Goal: Task Accomplishment & Management: Manage account settings

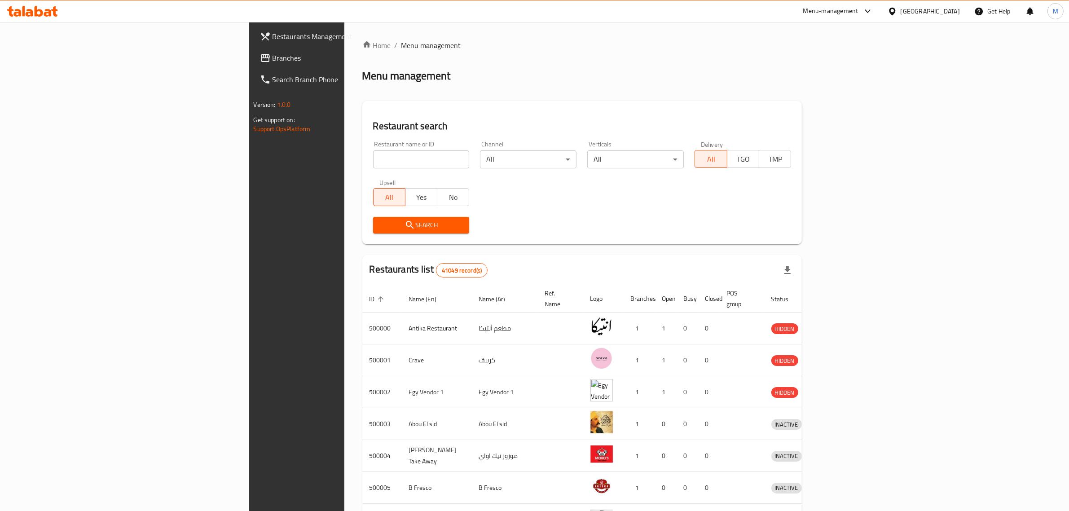
click at [946, 12] on div "[GEOGRAPHIC_DATA]" at bounding box center [930, 11] width 59 height 10
click at [859, 14] on div "Menu-management" at bounding box center [830, 11] width 55 height 11
click at [839, 61] on div "Agent Campaigns Center" at bounding box center [824, 61] width 68 height 10
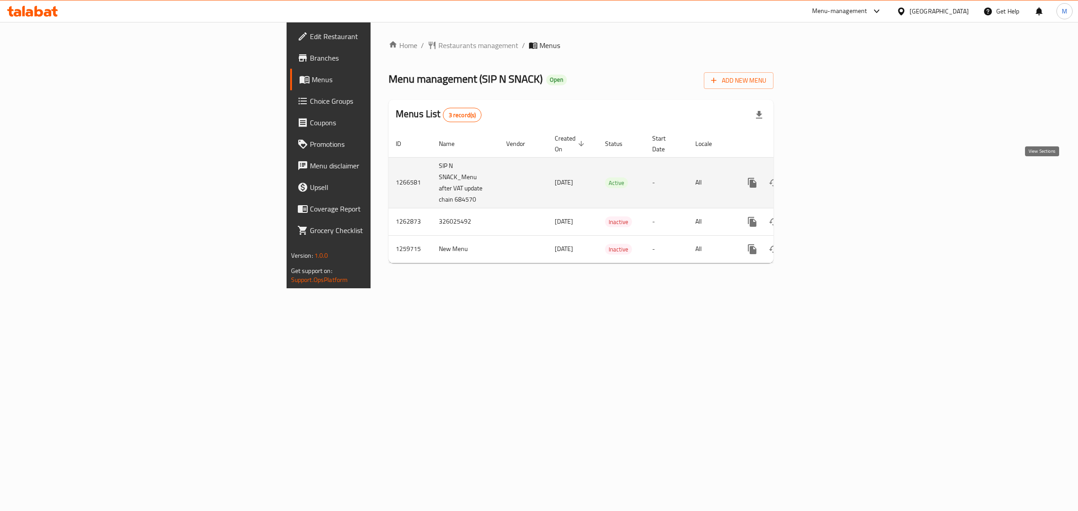
click at [822, 177] on icon "enhanced table" at bounding box center [816, 182] width 11 height 11
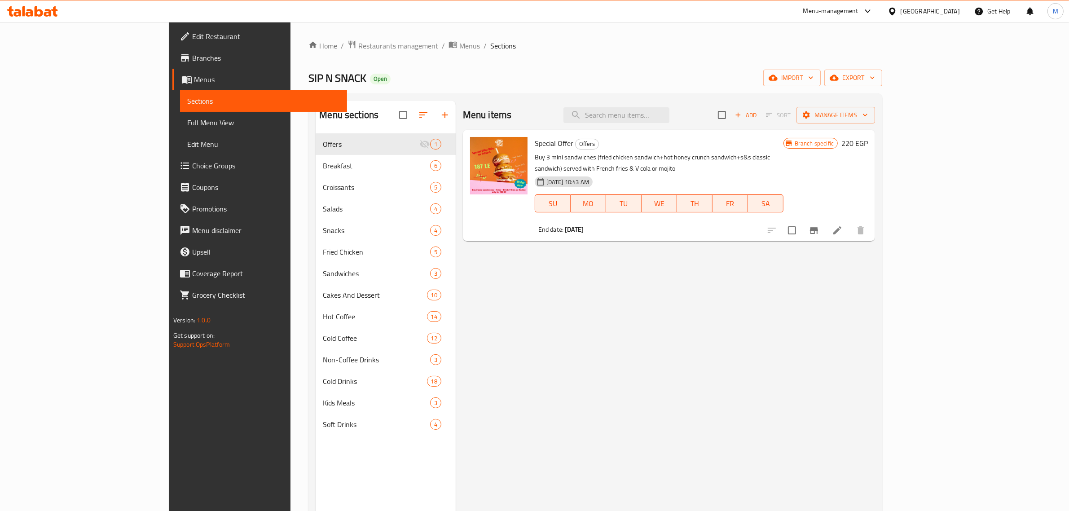
click at [820, 225] on icon "Branch-specific-item" at bounding box center [814, 230] width 11 height 11
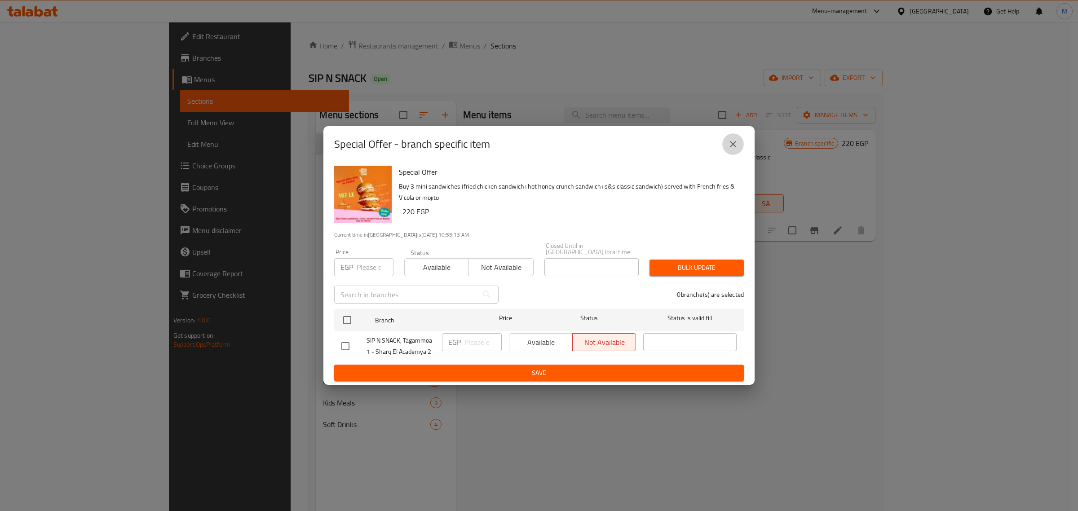
click at [731, 150] on icon "close" at bounding box center [732, 144] width 11 height 11
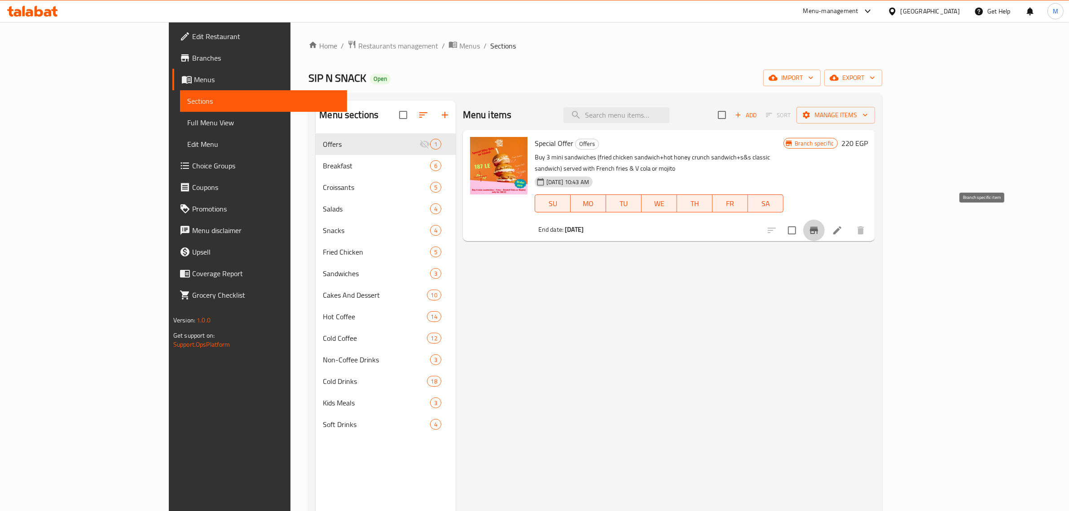
drag, startPoint x: 987, startPoint y: 220, endPoint x: 983, endPoint y: 257, distance: 37.4
click at [875, 257] on div "Menu items Add Sort Manage items Special Offer Offers Buy 3 mini sandwiches (fr…" at bounding box center [665, 356] width 419 height 511
click at [802, 221] on input "checkbox" at bounding box center [792, 230] width 19 height 19
checkbox input "true"
click at [868, 120] on span "Manage items" at bounding box center [836, 115] width 64 height 11
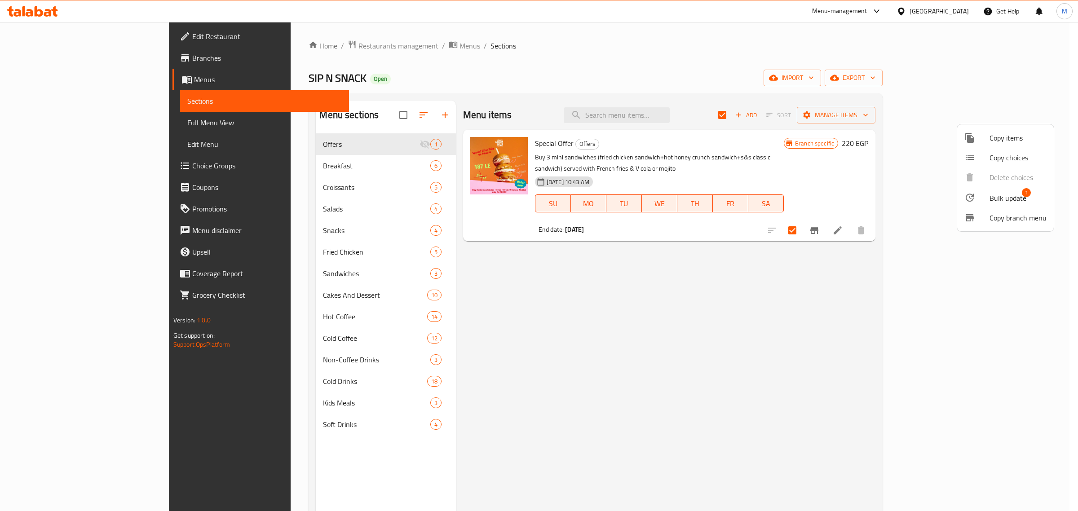
click at [1003, 195] on span "Bulk update" at bounding box center [1007, 198] width 37 height 11
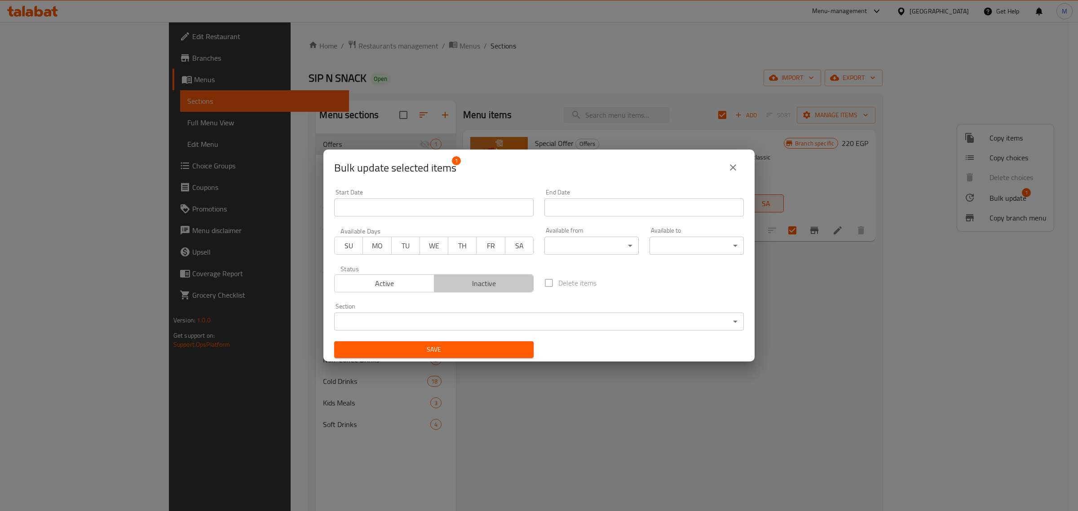
click at [493, 284] on span "Inactive" at bounding box center [484, 283] width 93 height 13
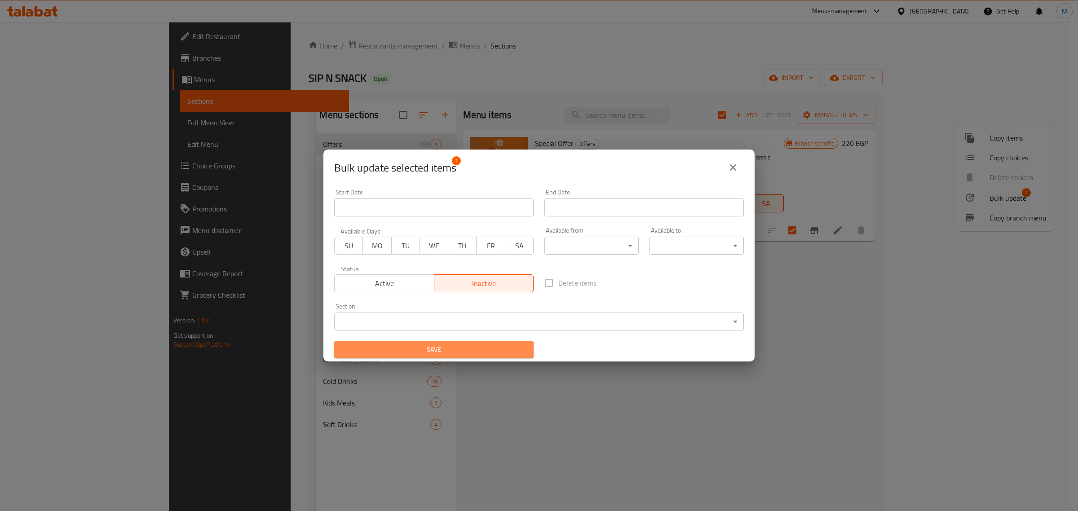
click at [481, 342] on button "Save" at bounding box center [433, 349] width 199 height 17
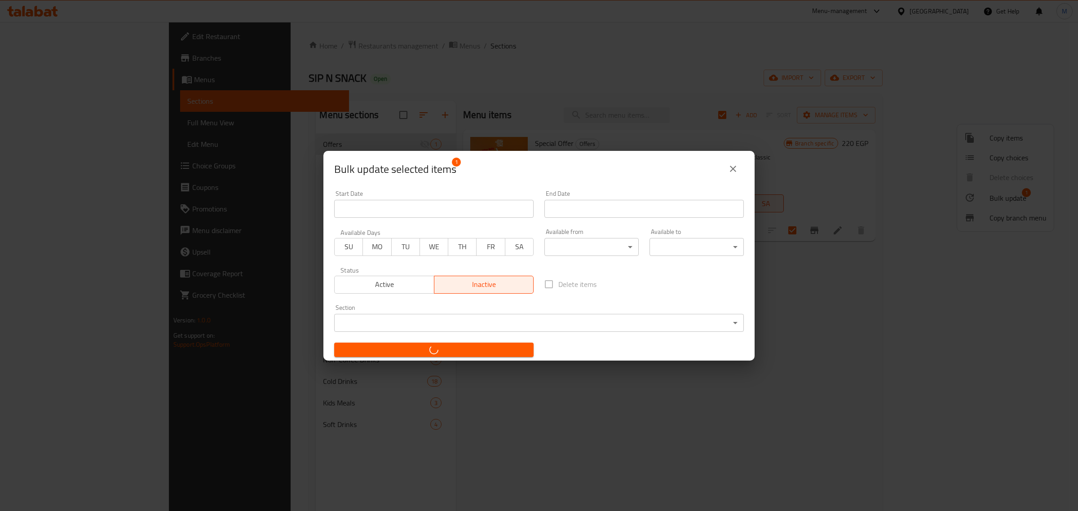
checkbox input "false"
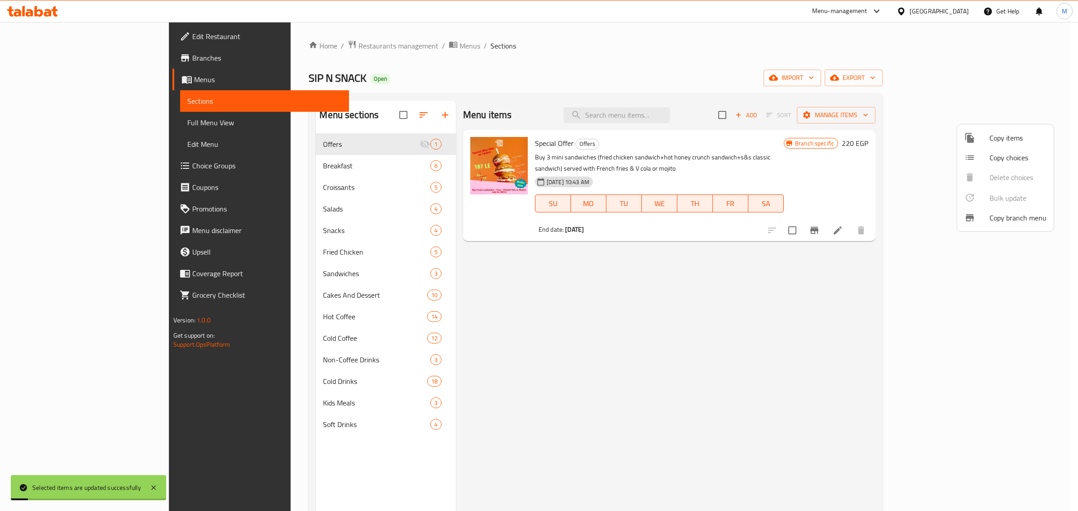
click at [589, 317] on div at bounding box center [539, 255] width 1078 height 511
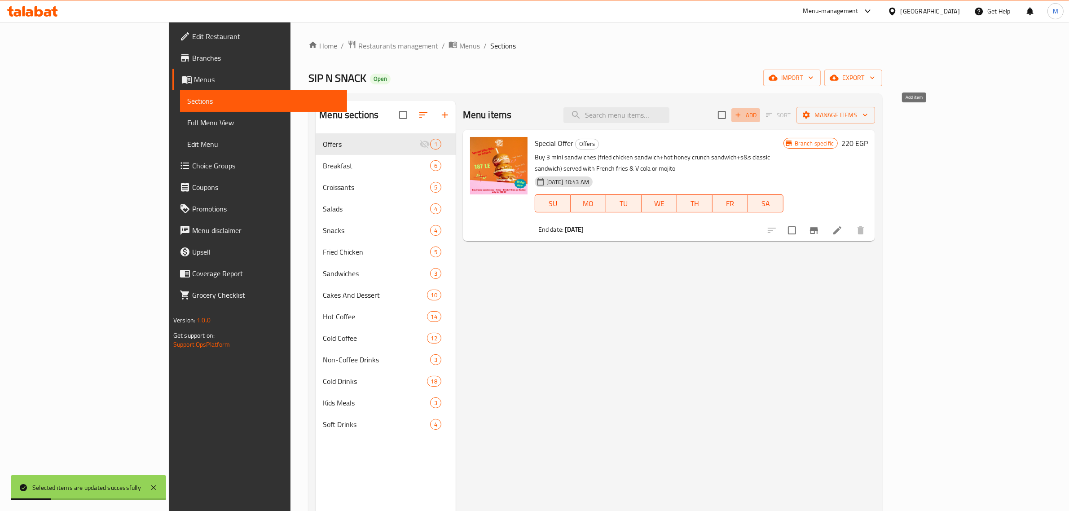
click at [758, 118] on span "Add" at bounding box center [746, 115] width 24 height 10
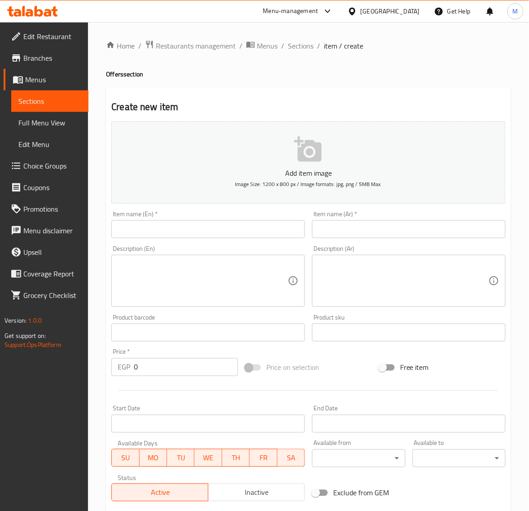
click at [218, 230] on input "text" at bounding box center [208, 229] width 194 height 18
type input "Dessert Combo Offer"
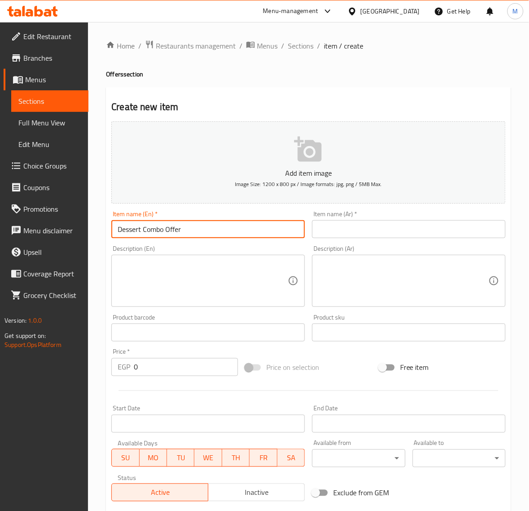
drag, startPoint x: 342, startPoint y: 233, endPoint x: 338, endPoint y: 236, distance: 5.1
click at [340, 234] on input "text" at bounding box center [409, 229] width 194 height 18
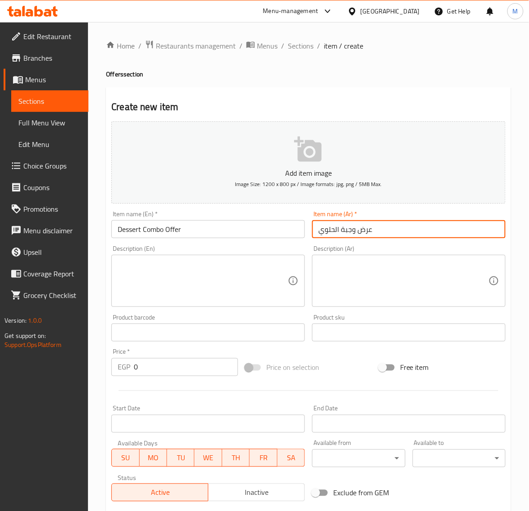
type input "عرض وجبة الحلوي"
click at [391, 279] on textarea at bounding box center [403, 281] width 170 height 43
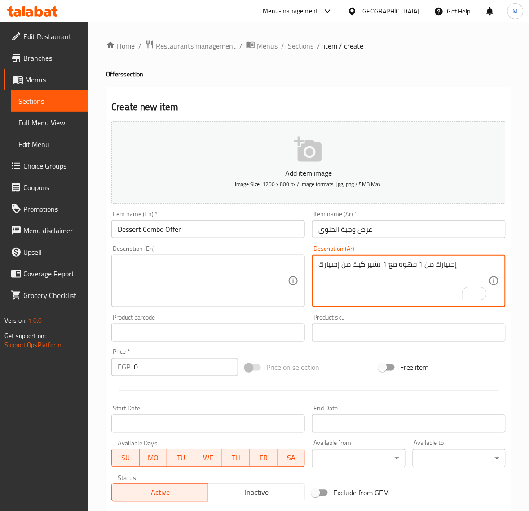
click at [408, 269] on textarea "إختيارك من 1 قهوة مع 1 تشيز كيك من إختيارك" at bounding box center [403, 281] width 170 height 43
drag, startPoint x: 408, startPoint y: 269, endPoint x: 402, endPoint y: 295, distance: 26.7
click at [408, 268] on textarea "إختيارك من 1 قهوة مع 1 تشيز كيك من إختيارك" at bounding box center [403, 281] width 170 height 43
click at [374, 281] on textarea "إختيارك من 1 مشروب مع 1 تشيز كيك من إختيارك" at bounding box center [403, 281] width 170 height 43
click at [374, 268] on textarea "إختيارك من 1 مشروب مع 1 تشيز كيك من إختيارك" at bounding box center [403, 281] width 170 height 43
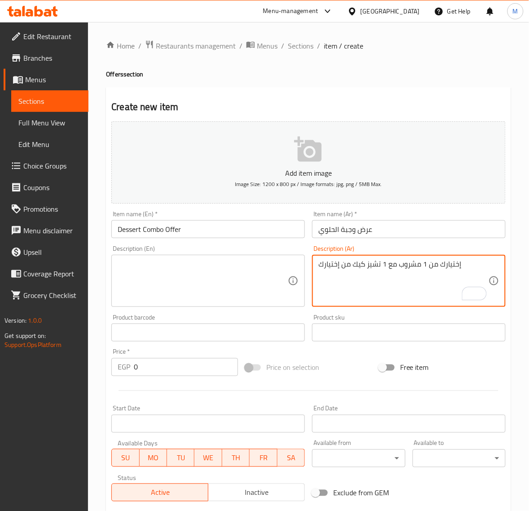
click at [374, 268] on textarea "إختيارك من 1 مشروب مع 1 تشيز كيك من إختيارك" at bounding box center [403, 281] width 170 height 43
click at [356, 268] on textarea "إختيارك من 1 مشروب مع 1 تشيز كيك من إختيارك" at bounding box center [403, 281] width 170 height 43
drag, startPoint x: 347, startPoint y: 266, endPoint x: 308, endPoint y: 270, distance: 39.7
click at [308, 270] on div "Add item image Image Size: 1200 x 800 px / Image formats: jpg, png / 5MB Max. I…" at bounding box center [308, 311] width 401 height 387
type textarea "إختيارك من 1 مشروب مع 1 حلوي من إختيارك"
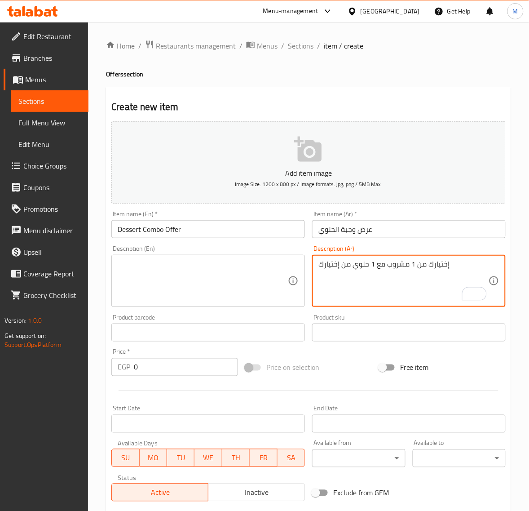
click at [187, 261] on textarea at bounding box center [203, 281] width 170 height 43
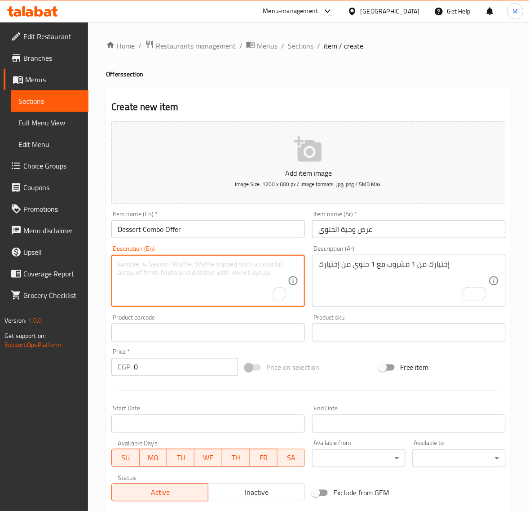
paste textarea "Your choice of 1 drink with 1 dessert of your choice"
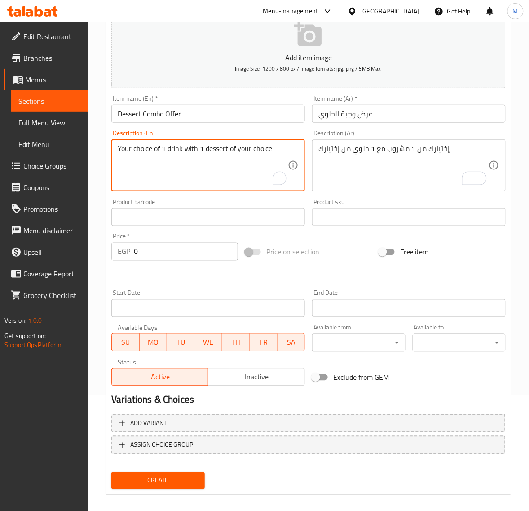
scroll to position [122, 0]
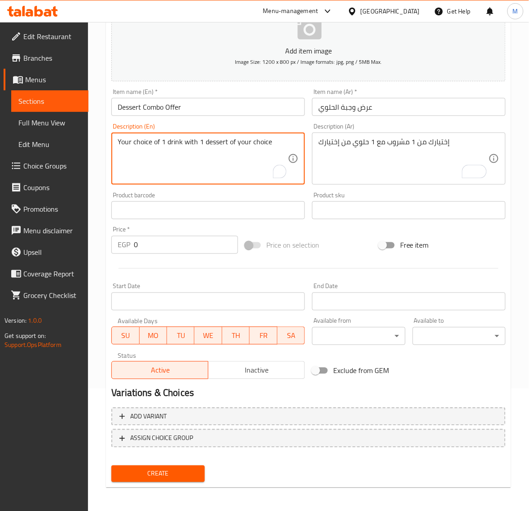
type textarea "Your choice of 1 drink with 1 dessert of your choice"
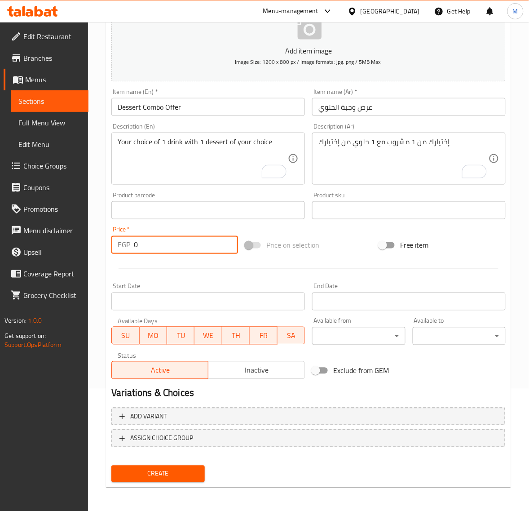
drag, startPoint x: 167, startPoint y: 242, endPoint x: 111, endPoint y: 242, distance: 55.7
click at [111, 242] on div "EGP 0 Price *" at bounding box center [174, 245] width 127 height 18
type input "260"
click at [213, 311] on div "Start Date Start Date" at bounding box center [208, 296] width 201 height 35
click at [212, 305] on input "Start Date" at bounding box center [208, 301] width 194 height 18
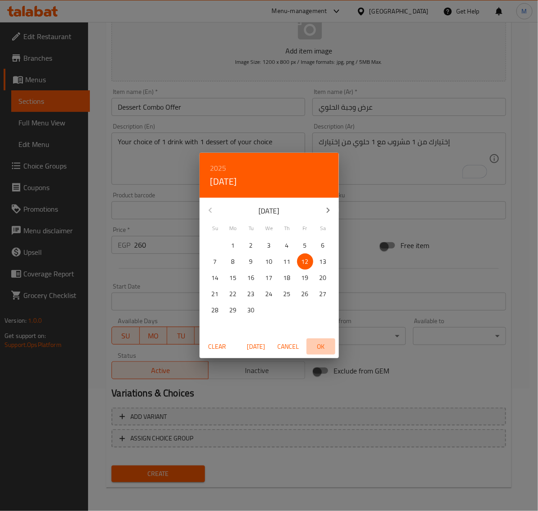
click at [319, 347] on span "OK" at bounding box center [321, 346] width 22 height 11
type input "12-09-2025"
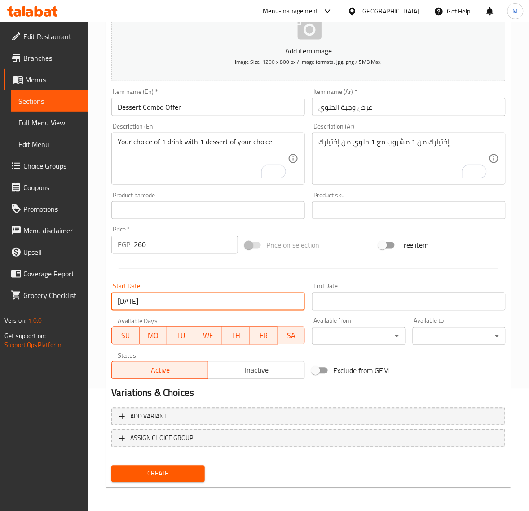
click at [336, 304] on input "Start Date" at bounding box center [409, 301] width 194 height 18
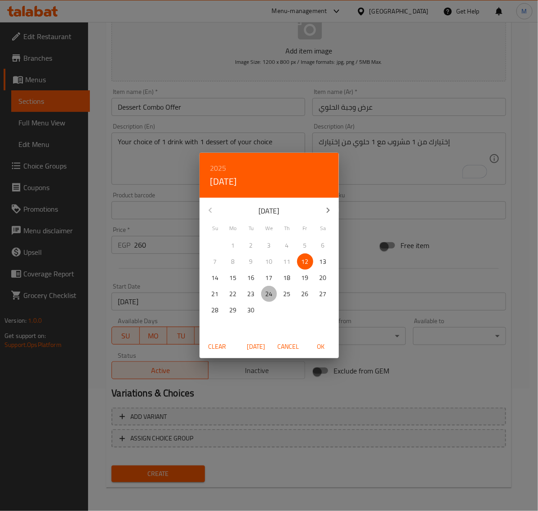
click at [267, 293] on p "24" at bounding box center [268, 293] width 7 height 11
click at [323, 346] on span "OK" at bounding box center [321, 346] width 22 height 11
type input "24-09-2025"
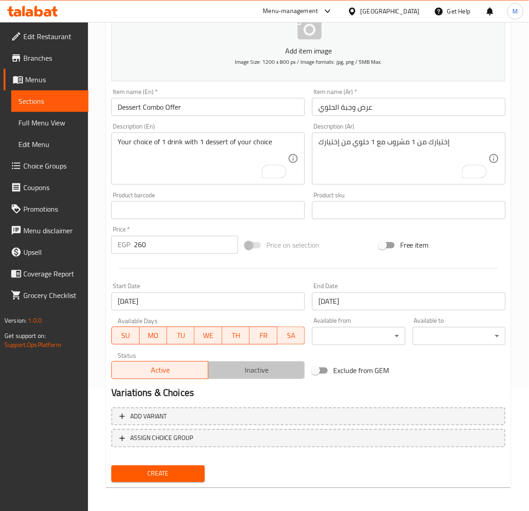
click at [245, 368] on span "Inactive" at bounding box center [256, 370] width 89 height 13
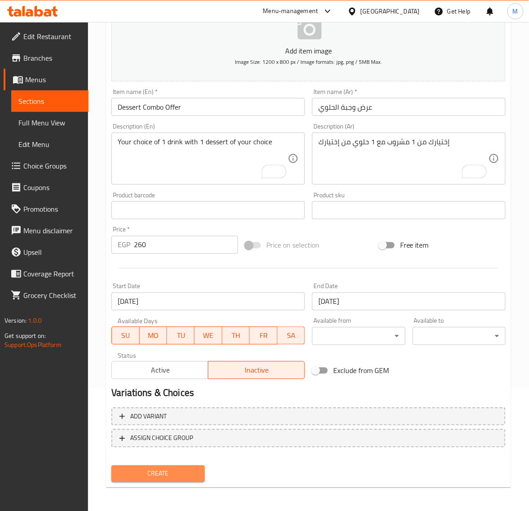
click at [165, 473] on span "Create" at bounding box center [158, 473] width 79 height 11
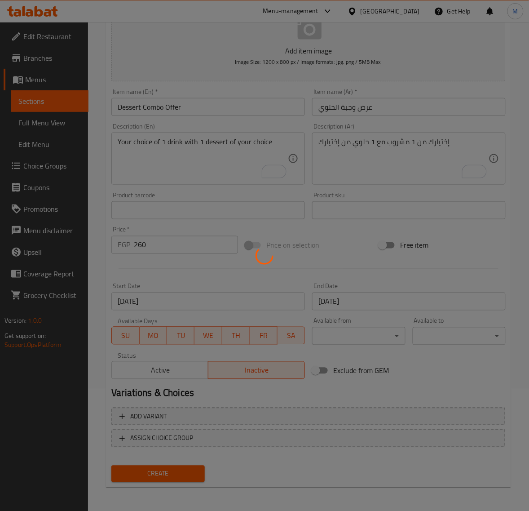
type input "0"
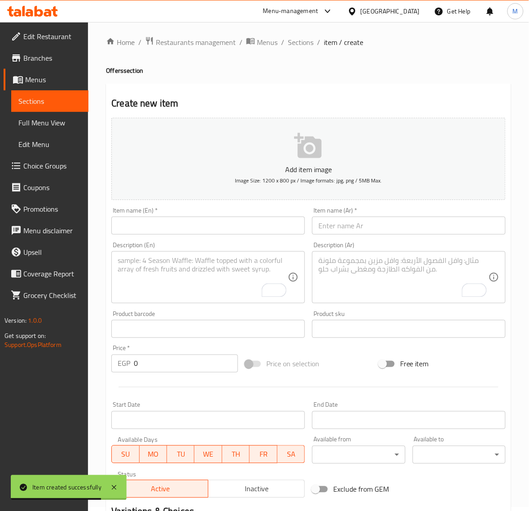
scroll to position [0, 0]
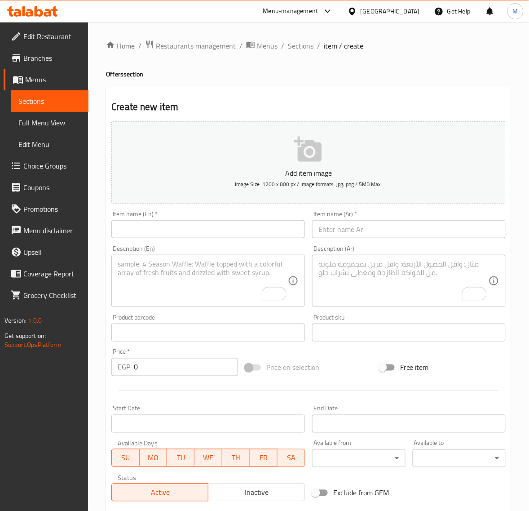
click at [355, 232] on input "text" at bounding box center [409, 229] width 194 height 18
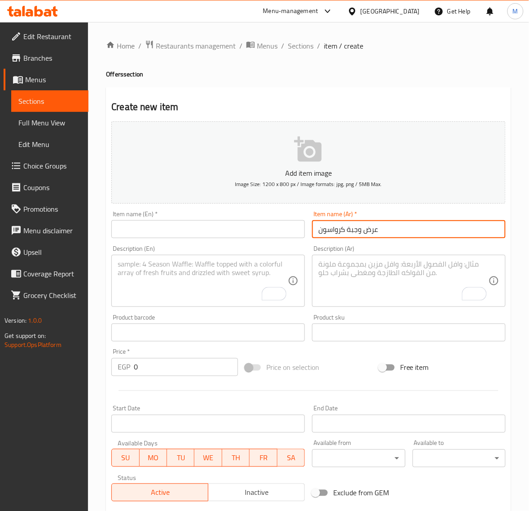
type input "عرض وجبة كرواسون"
click at [204, 217] on div "Item name (En)   * Item name (En) *" at bounding box center [208, 224] width 194 height 27
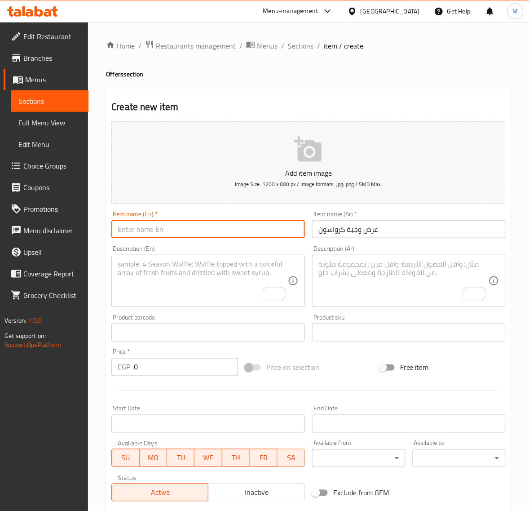
click at [204, 220] on input "text" at bounding box center [208, 229] width 194 height 18
paste input "Croissant Meal Offer"
click at [154, 232] on input "Croissant Meal Offer" at bounding box center [208, 229] width 194 height 18
type input "Croissant Combo Offer"
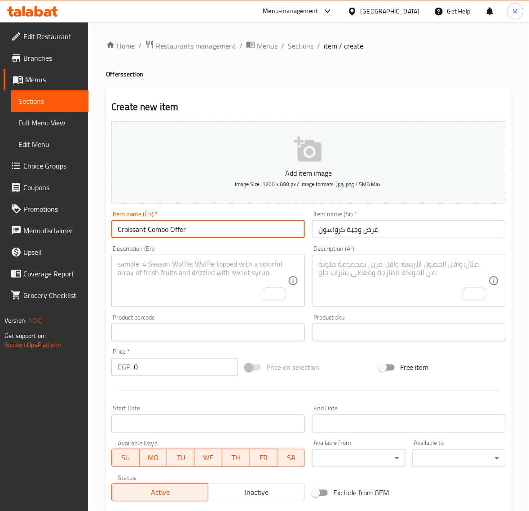
click at [385, 270] on textarea "To enrich screen reader interactions, please activate Accessibility in Grammarl…" at bounding box center [403, 281] width 170 height 43
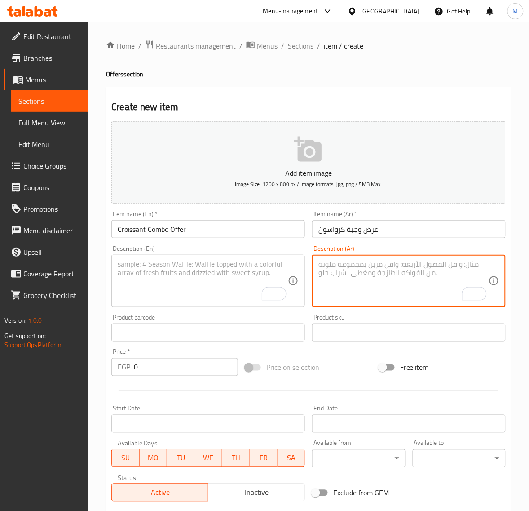
paste textarea "إختيارك من 1 مشروب مع 1 كرواسون من إختيارك"
type textarea "إختيارك من 1 مشروب مع 1 كرواسون من إختيارك"
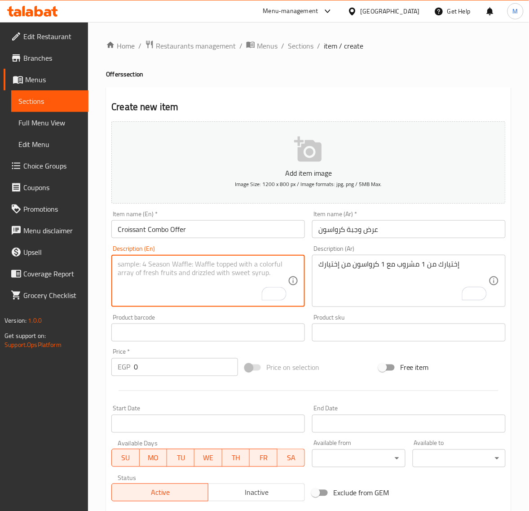
click at [209, 274] on textarea "To enrich screen reader interactions, please activate Accessibility in Grammarl…" at bounding box center [203, 281] width 170 height 43
paste textarea "Your choice of 1 drink with 1 croissant of your choice"
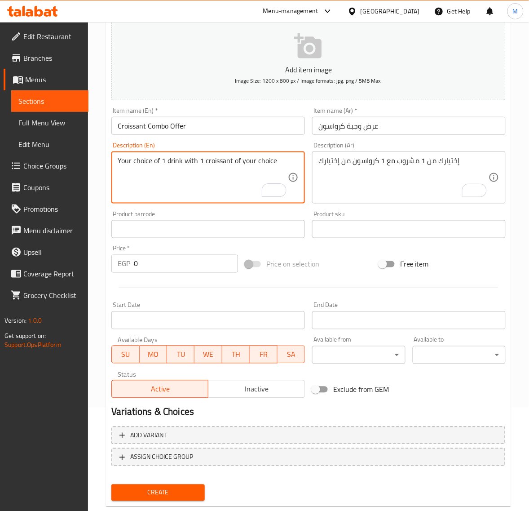
scroll to position [112, 0]
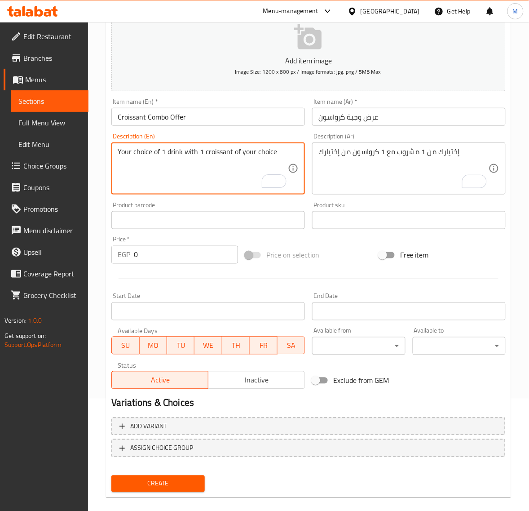
type textarea "Your choice of 1 drink with 1 croissant of your choice"
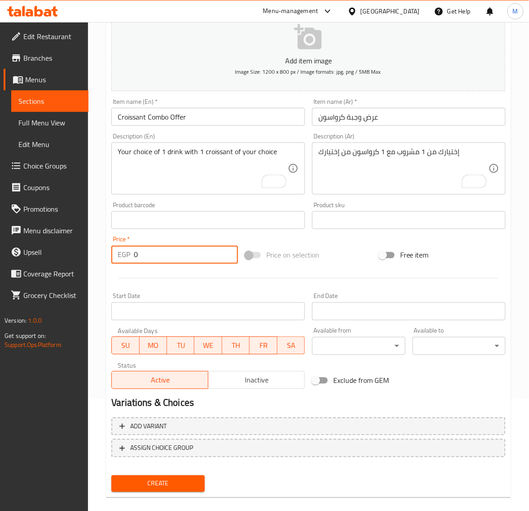
drag, startPoint x: 162, startPoint y: 261, endPoint x: 124, endPoint y: 260, distance: 37.7
click at [124, 260] on div "EGP 0 Price *" at bounding box center [174, 255] width 127 height 18
type input "290"
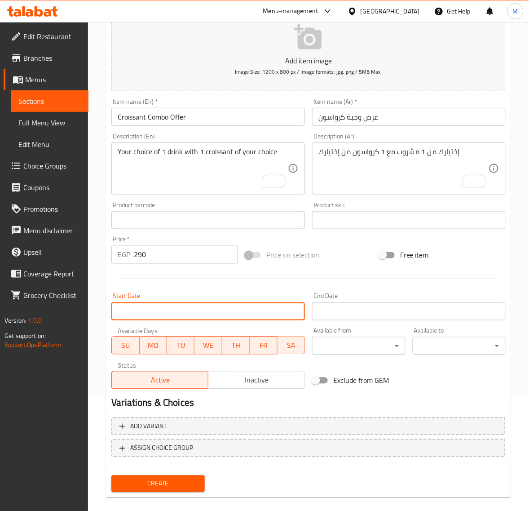
click at [178, 320] on input "Start Date" at bounding box center [208, 311] width 194 height 18
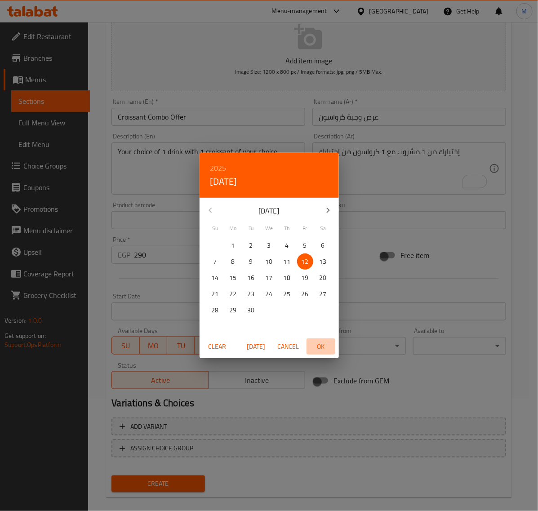
click at [322, 347] on span "OK" at bounding box center [321, 346] width 22 height 11
type input "12-09-2025"
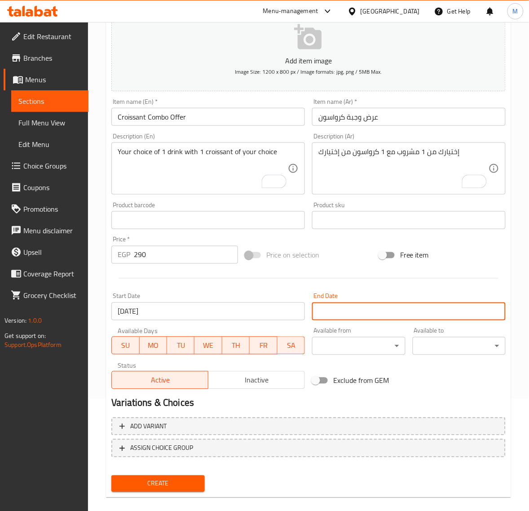
click at [339, 313] on input "Start Date" at bounding box center [409, 311] width 194 height 18
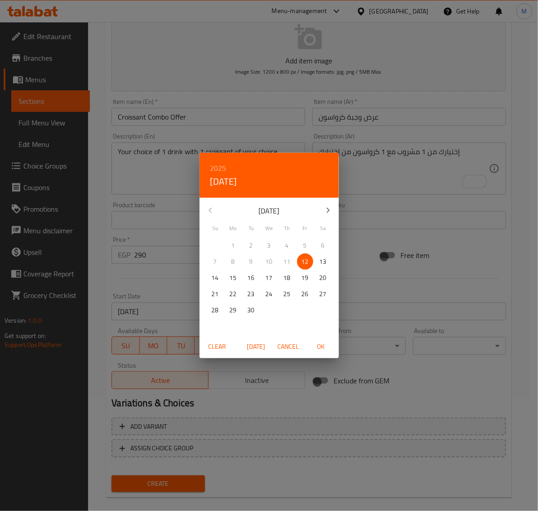
click at [266, 295] on p "24" at bounding box center [268, 293] width 7 height 11
click at [320, 347] on span "OK" at bounding box center [321, 346] width 22 height 11
type input "24-09-2025"
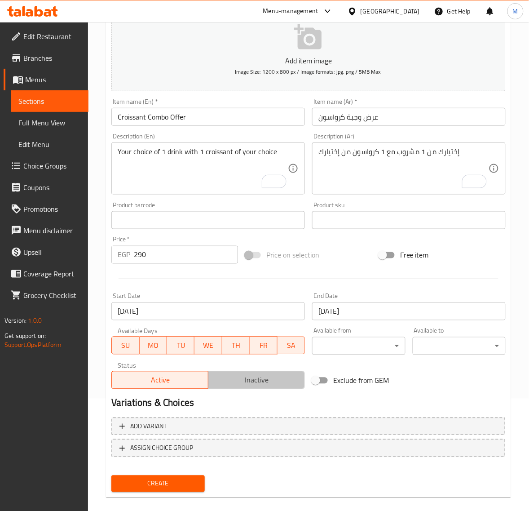
drag, startPoint x: 255, startPoint y: 375, endPoint x: 250, endPoint y: 387, distance: 12.9
click at [255, 375] on span "Inactive" at bounding box center [256, 380] width 89 height 13
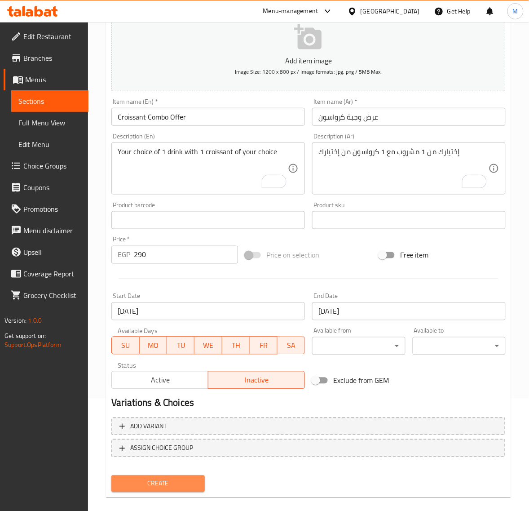
click at [168, 486] on span "Create" at bounding box center [158, 483] width 79 height 11
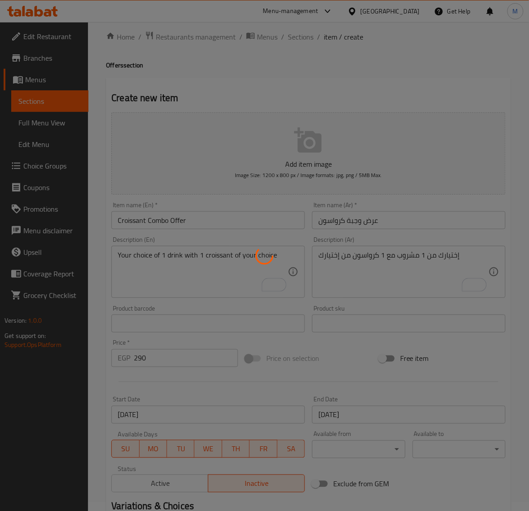
scroll to position [0, 0]
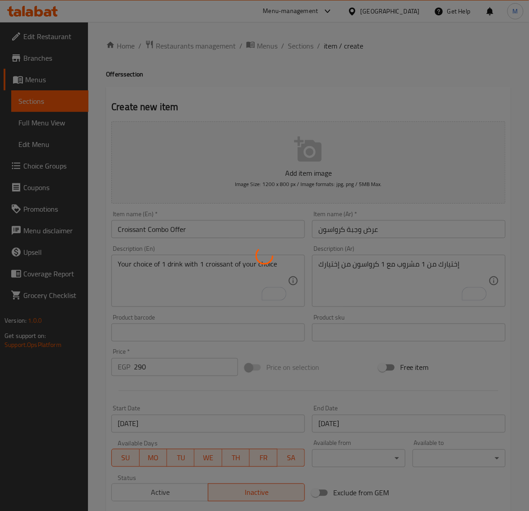
type input "0"
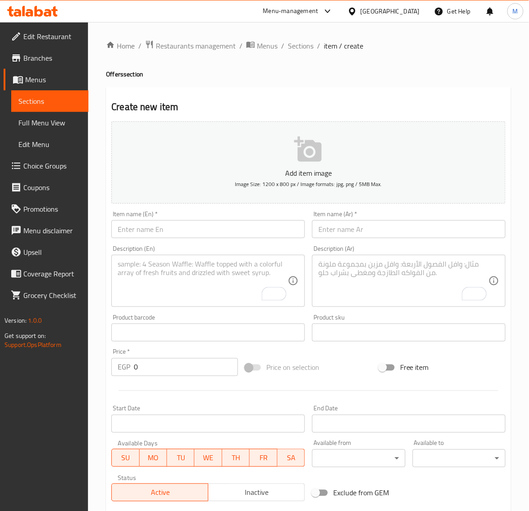
click at [296, 53] on div "Home / Restaurants management / Menus / Sections / item / create Offers section…" at bounding box center [308, 328] width 405 height 577
click at [294, 44] on span "Sections" at bounding box center [301, 45] width 26 height 11
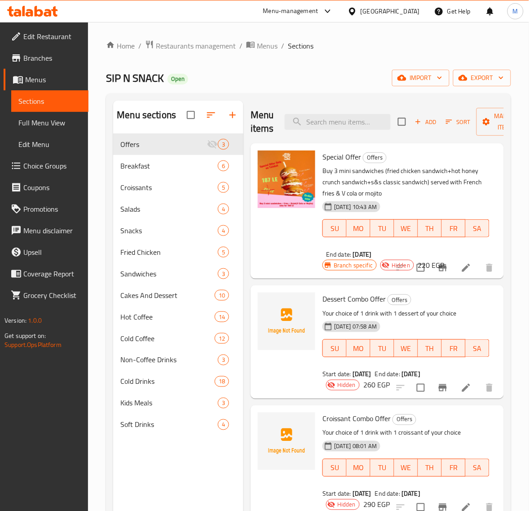
drag, startPoint x: 84, startPoint y: 5, endPoint x: 260, endPoint y: 235, distance: 289.0
click at [260, 234] on div at bounding box center [286, 211] width 65 height 128
click at [141, 189] on span "Croissants" at bounding box center [156, 187] width 72 height 11
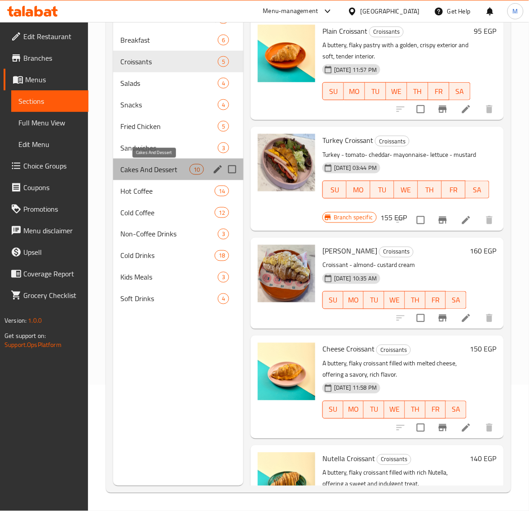
click at [164, 169] on span "Cakes And Dessert" at bounding box center [154, 169] width 69 height 11
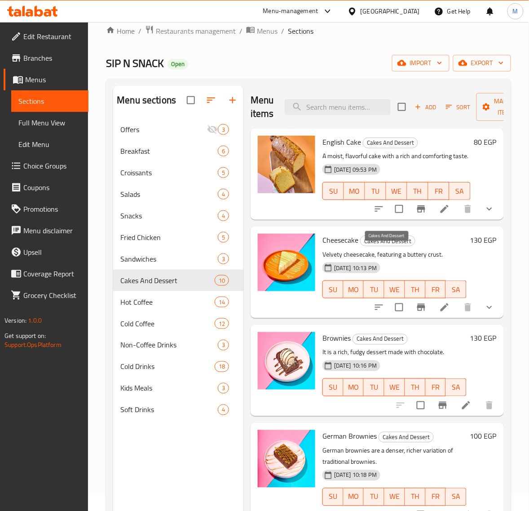
scroll to position [14, 0]
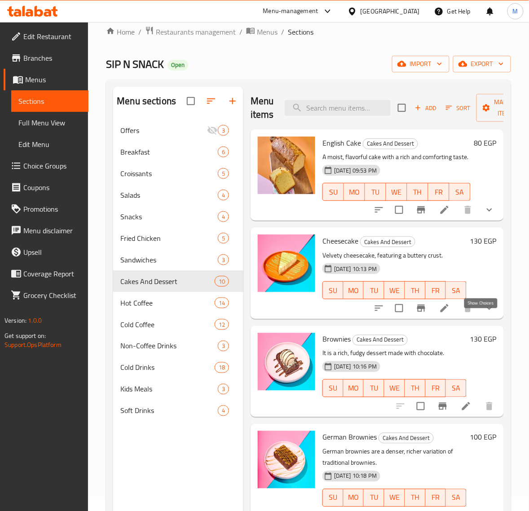
click at [484, 313] on icon "show more" at bounding box center [489, 308] width 11 height 11
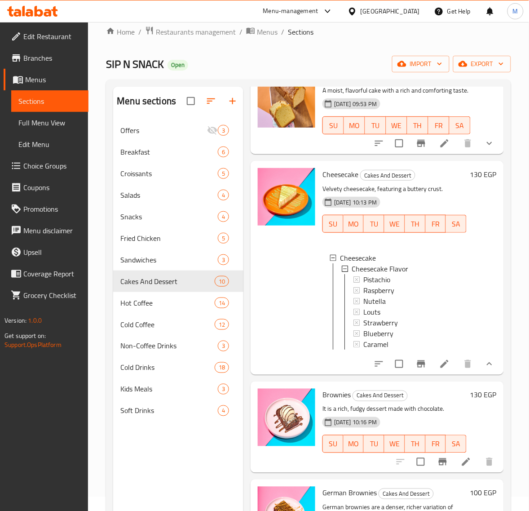
scroll to position [0, 0]
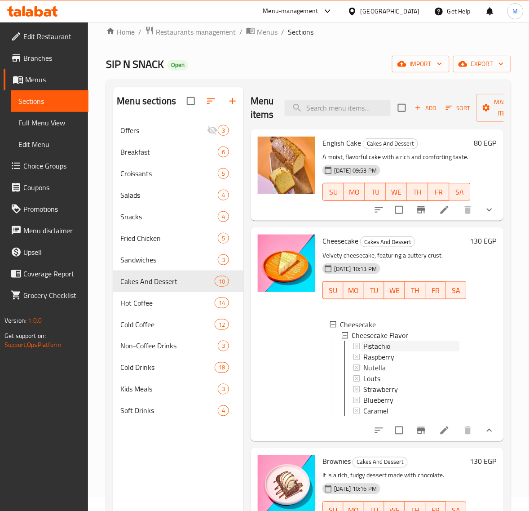
click at [396, 351] on div "Pistachio" at bounding box center [411, 345] width 96 height 11
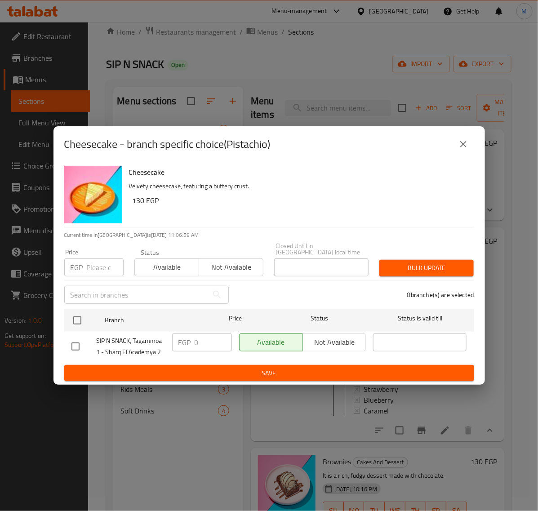
click at [243, 147] on h2 "Cheesecake - branch specific choice(Pistachio)" at bounding box center [167, 144] width 206 height 14
copy h2 "Pistachio"
click at [461, 141] on icon "close" at bounding box center [463, 144] width 11 height 11
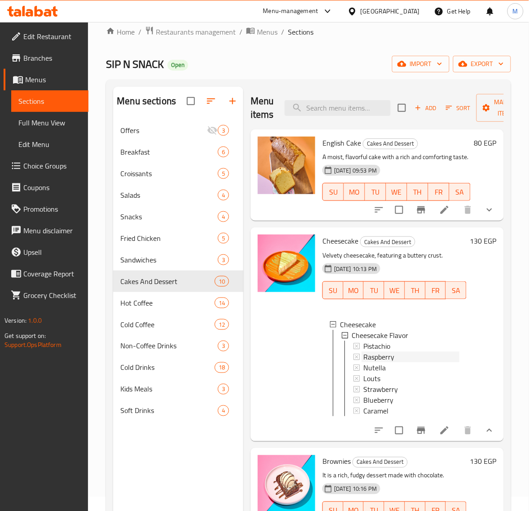
click at [381, 362] on span "Raspberry" at bounding box center [378, 356] width 31 height 11
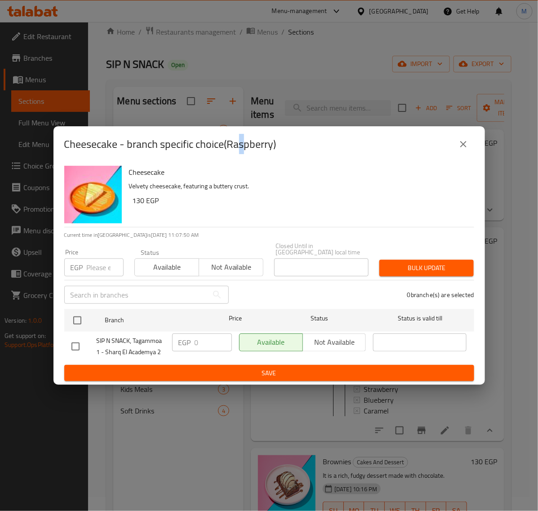
click at [242, 150] on h2 "Cheesecake - branch specific choice(Raspberry)" at bounding box center [170, 144] width 212 height 14
click at [242, 151] on h2 "Cheesecake - branch specific choice(Raspberry)" at bounding box center [170, 144] width 212 height 14
copy h2 "s"
click at [247, 151] on h2 "Cheesecake - branch specific choice(Raspberry)" at bounding box center [170, 144] width 212 height 14
click at [246, 151] on h2 "Cheesecake - branch specific choice(Raspberry)" at bounding box center [170, 144] width 212 height 14
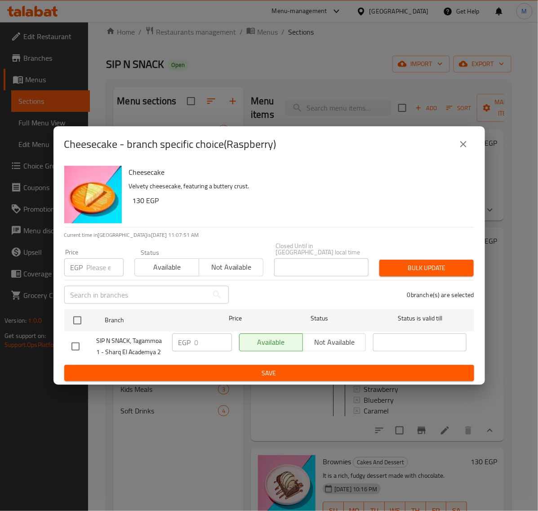
click at [246, 149] on h2 "Cheesecake - branch specific choice(Raspberry)" at bounding box center [170, 144] width 212 height 14
copy h2 "Raspberry"
click at [461, 147] on icon "close" at bounding box center [463, 144] width 6 height 6
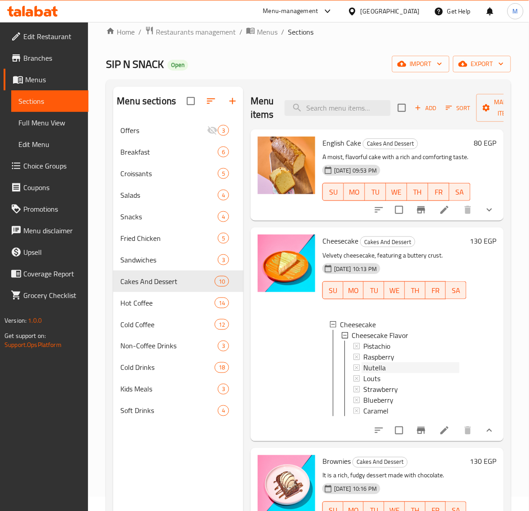
click at [387, 373] on div "Nutella" at bounding box center [411, 367] width 96 height 11
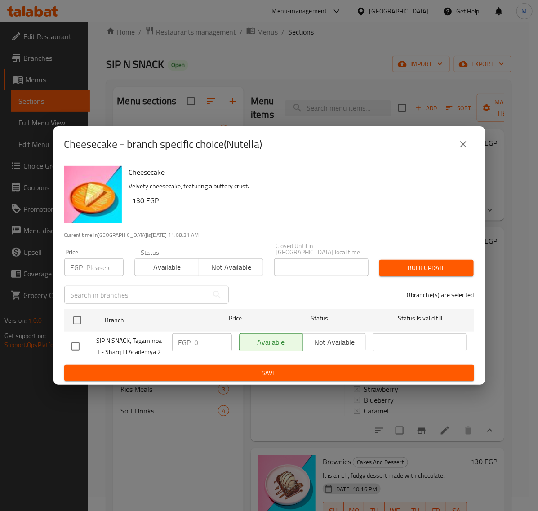
click at [236, 147] on h2 "Cheesecake - branch specific choice(Nutella)" at bounding box center [163, 144] width 198 height 14
click at [234, 147] on h2 "Cheesecake - branch specific choice(Nutella)" at bounding box center [163, 144] width 198 height 14
copy h2 "Nutella"
click at [470, 150] on button "close" at bounding box center [463, 144] width 22 height 22
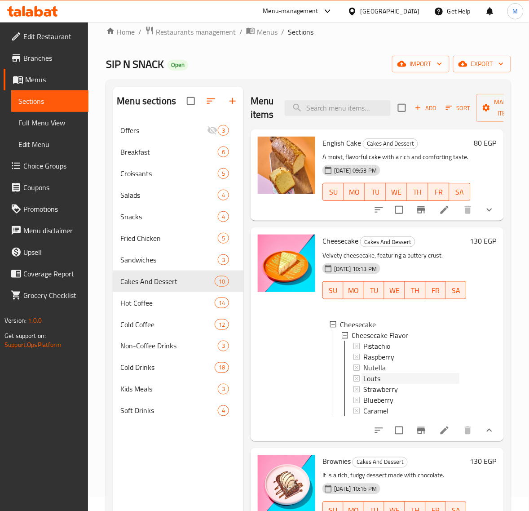
click at [384, 383] on div "Louts" at bounding box center [411, 378] width 96 height 11
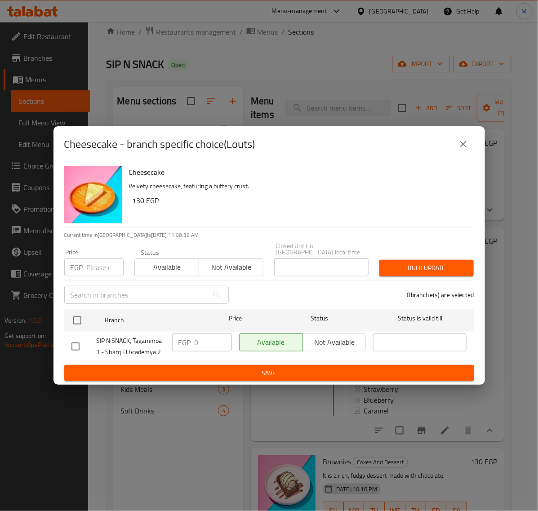
click at [236, 148] on h2 "Cheesecake - branch specific choice(Louts)" at bounding box center [159, 144] width 191 height 14
click at [236, 151] on h2 "Cheesecake - branch specific choice(Louts)" at bounding box center [159, 144] width 191 height 14
copy h2 "Louts"
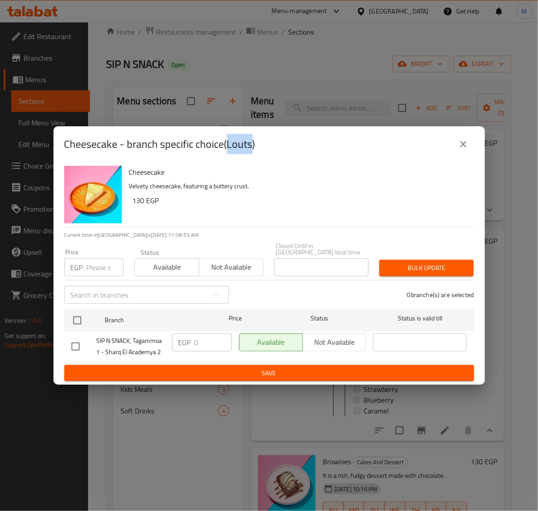
click at [464, 147] on icon "close" at bounding box center [463, 144] width 6 height 6
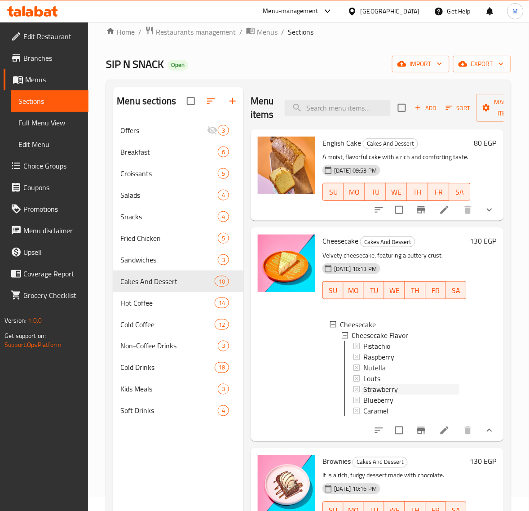
click at [401, 394] on div "Strawberry" at bounding box center [411, 388] width 96 height 11
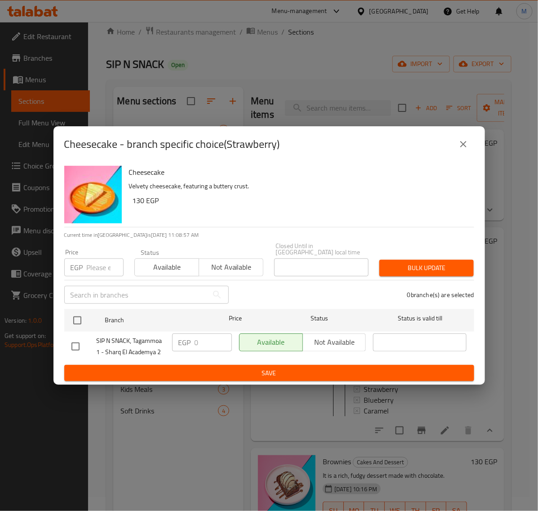
click at [244, 151] on h2 "Cheesecake - branch specific choice(Strawberry)" at bounding box center [172, 144] width 216 height 14
click at [243, 151] on h2 "Cheesecake - branch specific choice(Strawberry)" at bounding box center [172, 144] width 216 height 14
copy h2 "Strawberry"
click at [466, 149] on icon "close" at bounding box center [463, 144] width 11 height 11
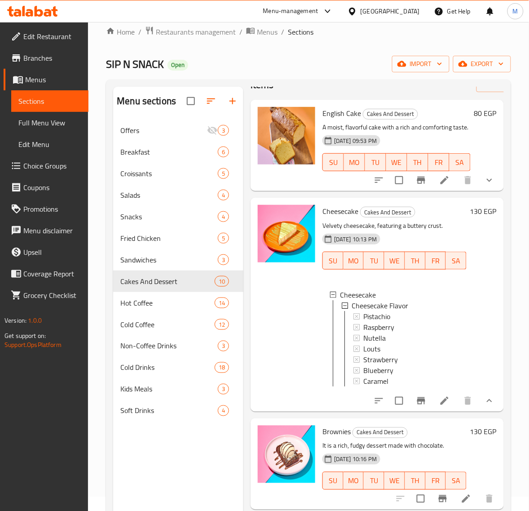
scroll to position [56, 0]
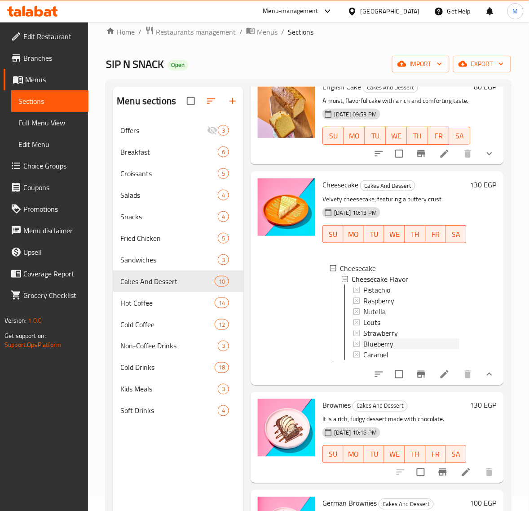
click at [396, 349] on div "Blueberry" at bounding box center [411, 343] width 96 height 11
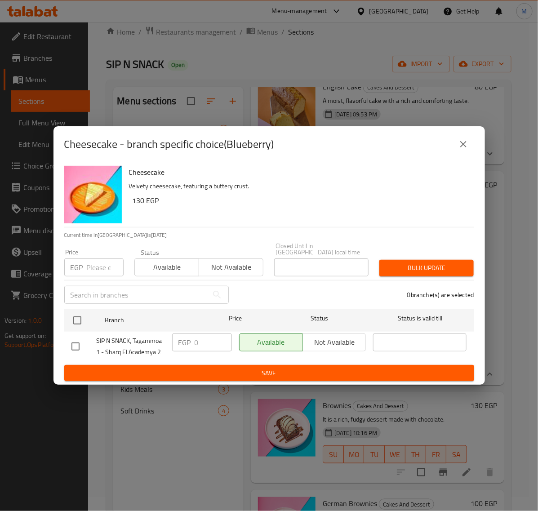
click at [242, 151] on h2 "Cheesecake - branch specific choice(Blueberry)" at bounding box center [169, 144] width 210 height 14
copy h2 "Blueberry"
click at [469, 151] on button "close" at bounding box center [463, 144] width 22 height 22
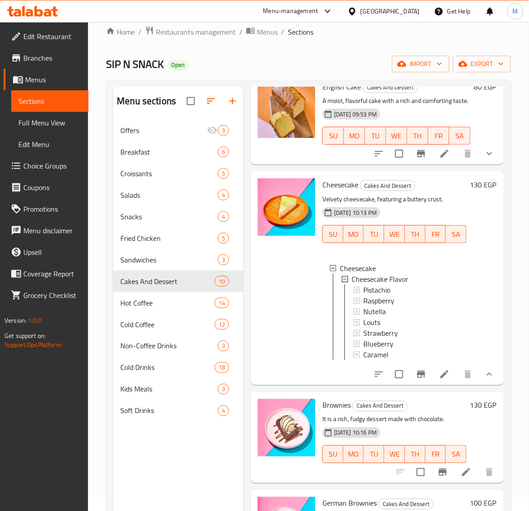
click at [401, 349] on div "Blueberry" at bounding box center [411, 343] width 96 height 11
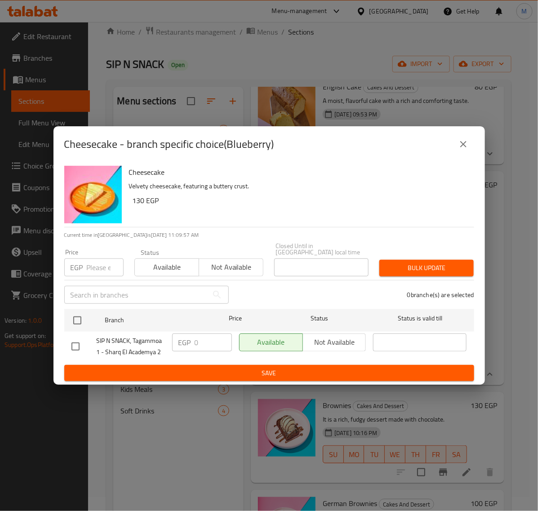
click at [466, 149] on icon "close" at bounding box center [463, 144] width 11 height 11
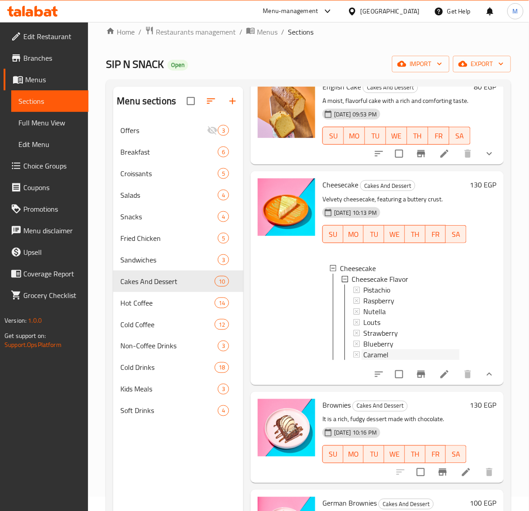
click at [396, 360] on div "Caramel" at bounding box center [411, 354] width 96 height 11
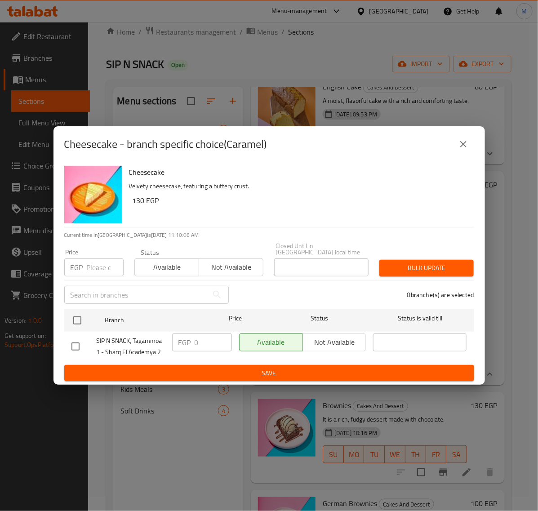
click at [238, 151] on h2 "Cheesecake - branch specific choice(Caramel)" at bounding box center [165, 144] width 203 height 14
copy h2 "Caramel"
click at [451, 150] on div "Cheesecake - branch specific choice(Caramel)" at bounding box center [269, 144] width 410 height 22
click at [458, 144] on icon "close" at bounding box center [463, 144] width 11 height 11
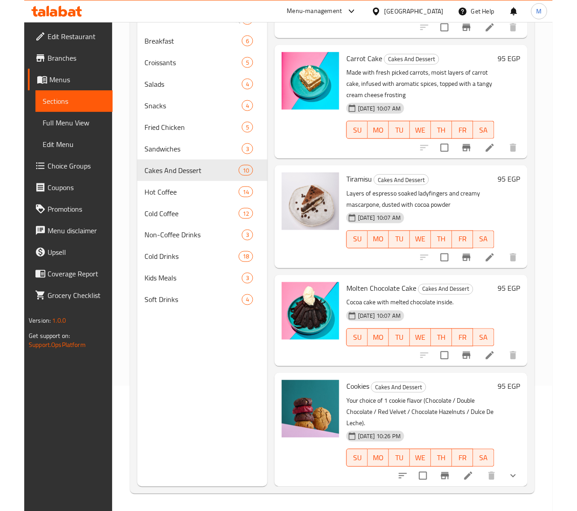
scroll to position [126, 0]
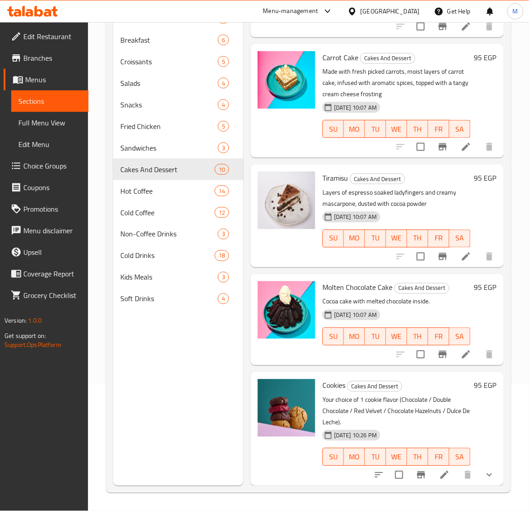
click at [331, 173] on span "Tiramisu" at bounding box center [335, 177] width 26 height 13
copy h6 "Tiramisu"
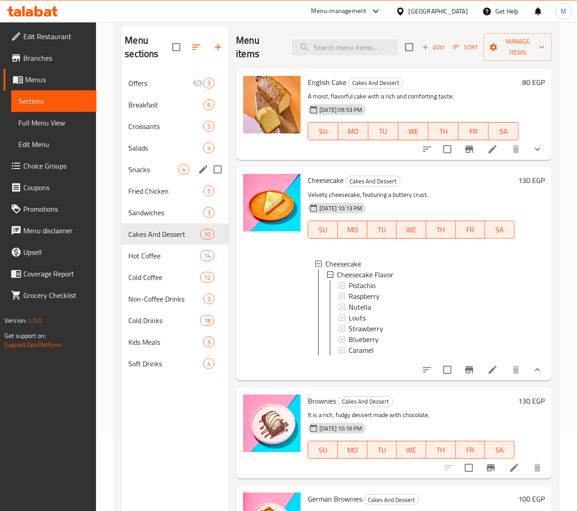
scroll to position [0, 0]
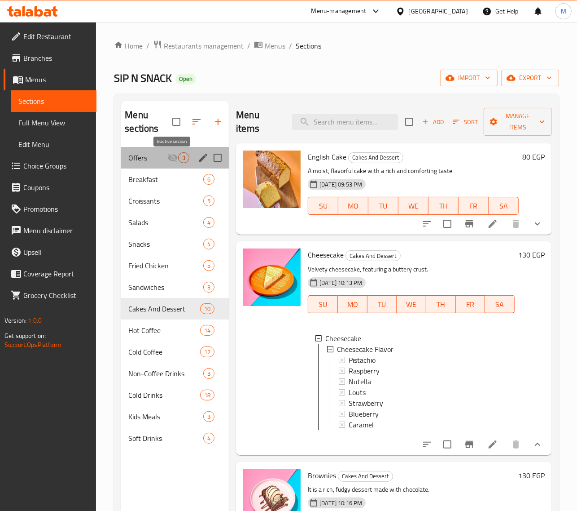
click at [167, 162] on icon "Menu sections" at bounding box center [172, 157] width 11 height 11
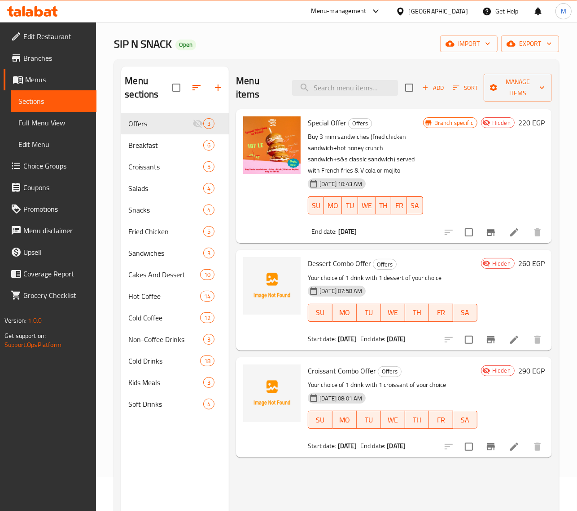
scroll to position [112, 0]
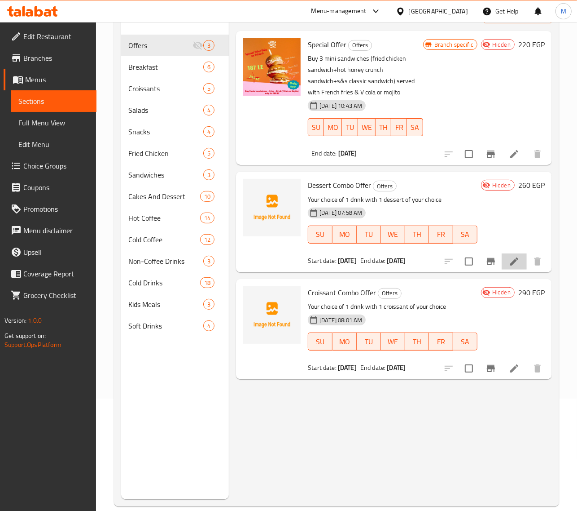
click at [513, 268] on li at bounding box center [514, 261] width 25 height 16
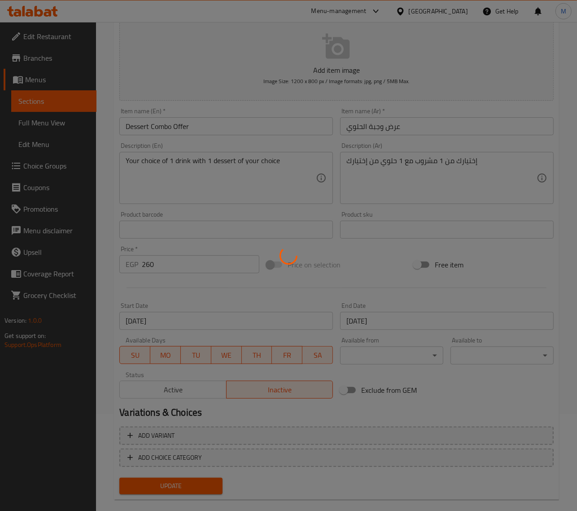
scroll to position [109, 0]
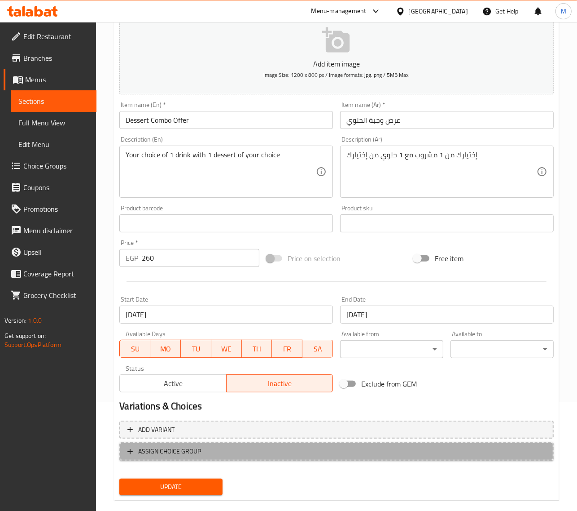
click at [204, 452] on span "ASSIGN CHOICE GROUP" at bounding box center [337, 450] width 419 height 11
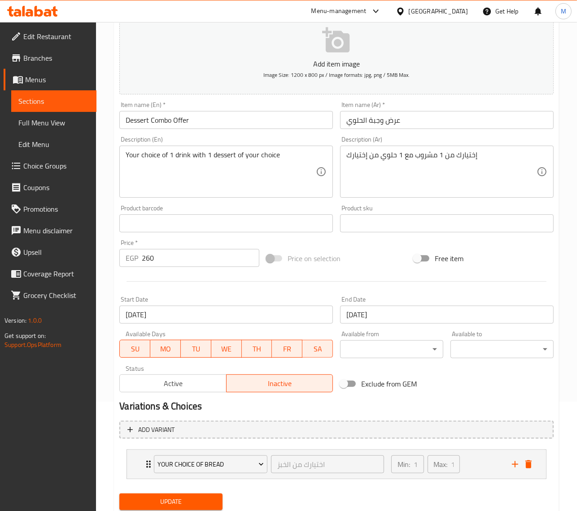
scroll to position [138, 0]
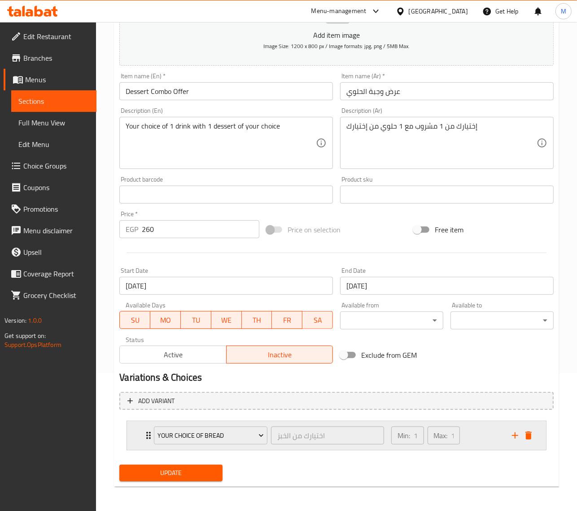
click at [515, 441] on button "add" at bounding box center [515, 434] width 13 height 13
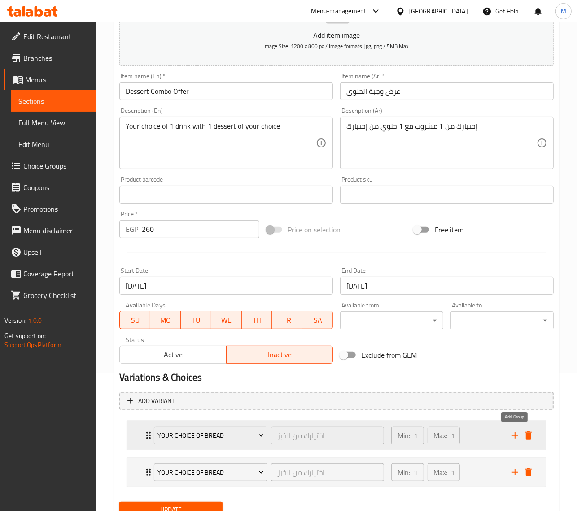
click at [514, 438] on icon "add" at bounding box center [515, 435] width 11 height 11
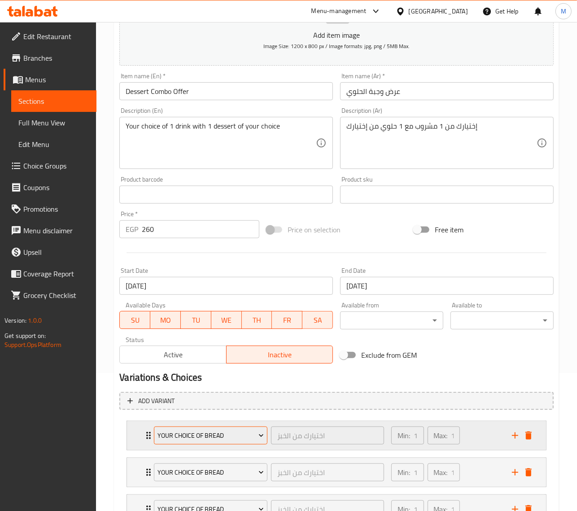
click at [239, 438] on span "Your Choice of Bread" at bounding box center [211, 435] width 107 height 11
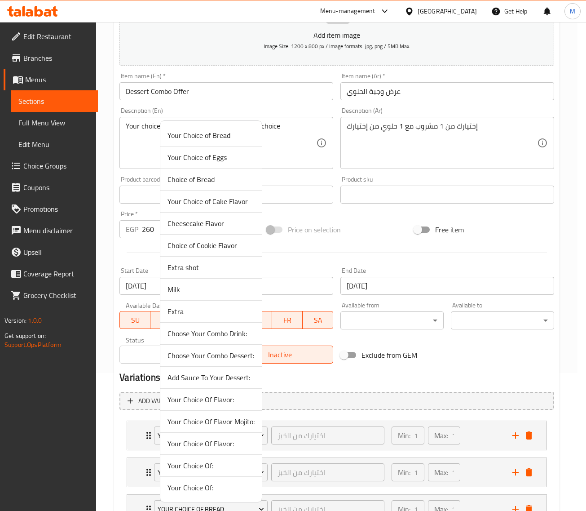
click at [201, 336] on span "Choose Your Combo Drink:" at bounding box center [210, 333] width 87 height 11
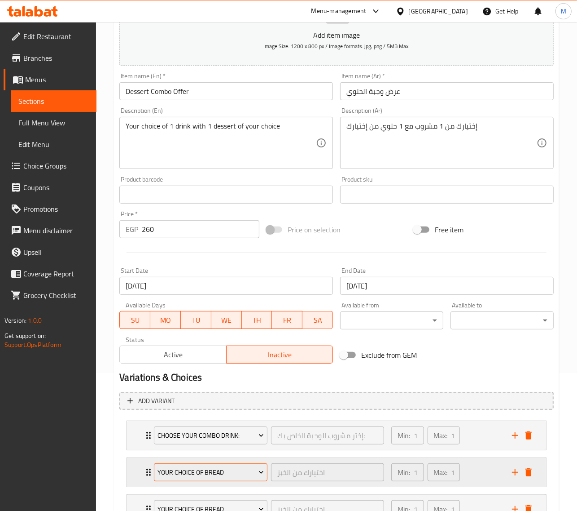
click at [178, 472] on span "Your Choice of Bread" at bounding box center [211, 472] width 107 height 11
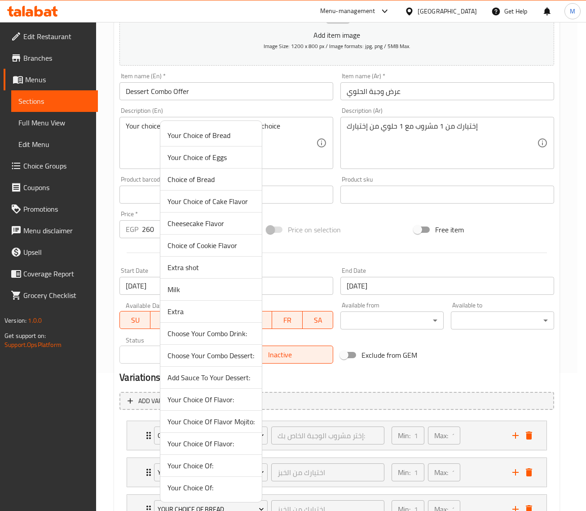
click at [195, 358] on span "Choose Your Combo Dessert:" at bounding box center [210, 355] width 87 height 11
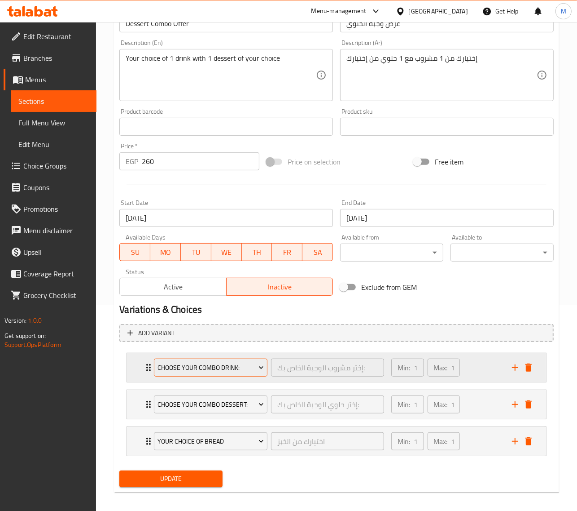
scroll to position [212, 0]
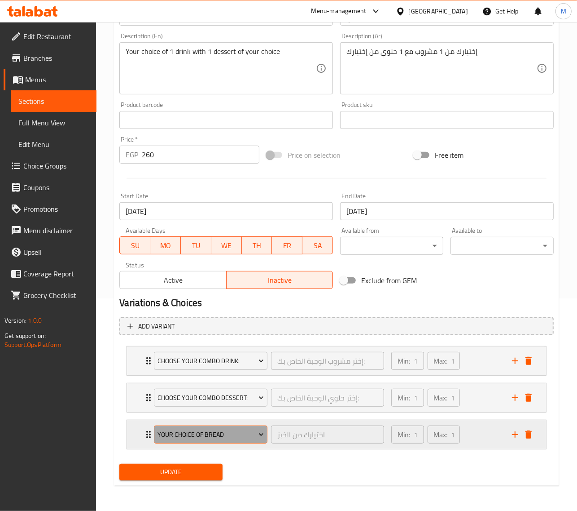
click at [228, 431] on span "Your Choice of Bread" at bounding box center [211, 434] width 107 height 11
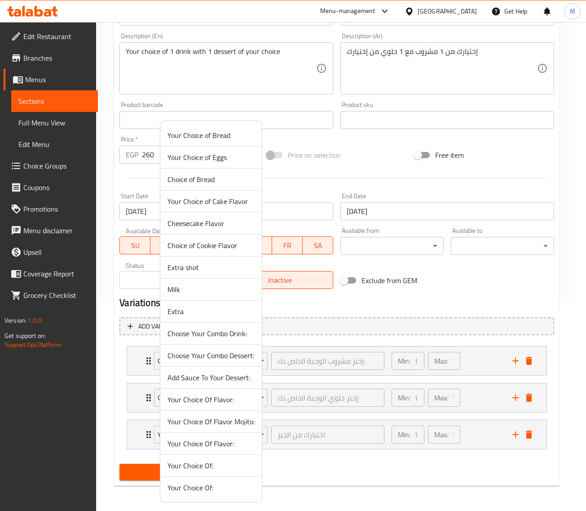
click at [200, 379] on span "Add Sauce To Your Dessert:" at bounding box center [210, 377] width 87 height 11
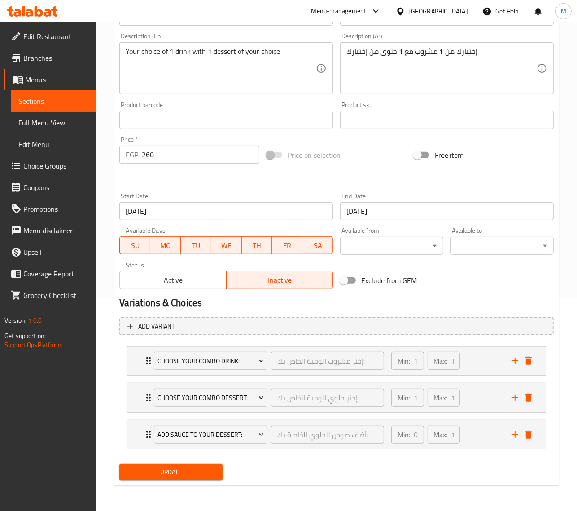
click at [196, 472] on span "Update" at bounding box center [171, 471] width 89 height 11
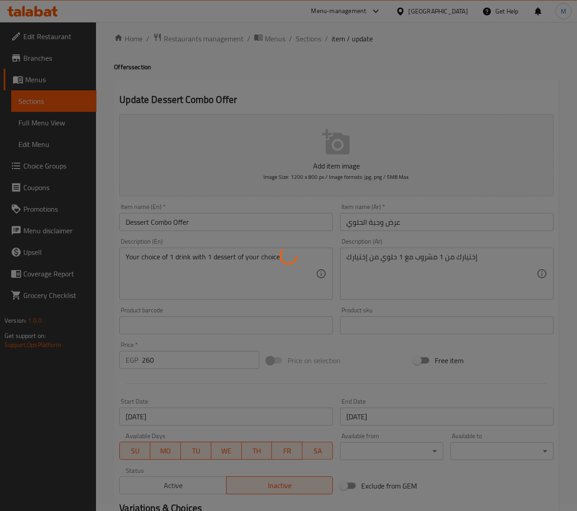
scroll to position [0, 0]
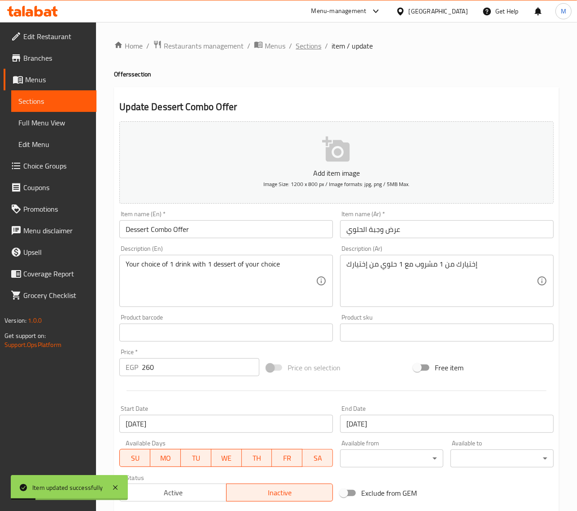
click at [313, 51] on span "Sections" at bounding box center [309, 45] width 26 height 11
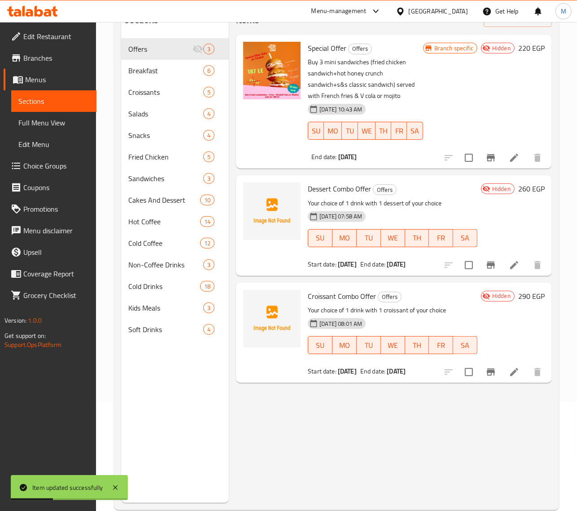
scroll to position [112, 0]
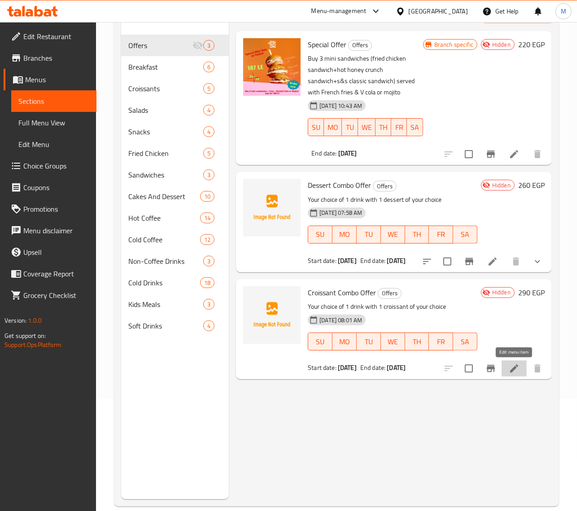
click at [513, 370] on icon at bounding box center [515, 368] width 8 height 8
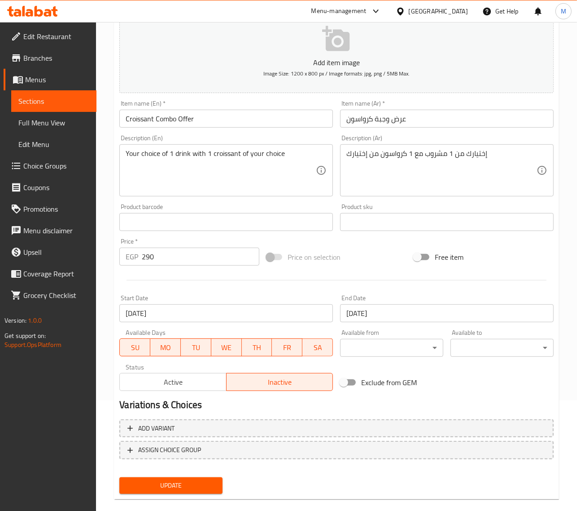
scroll to position [122, 0]
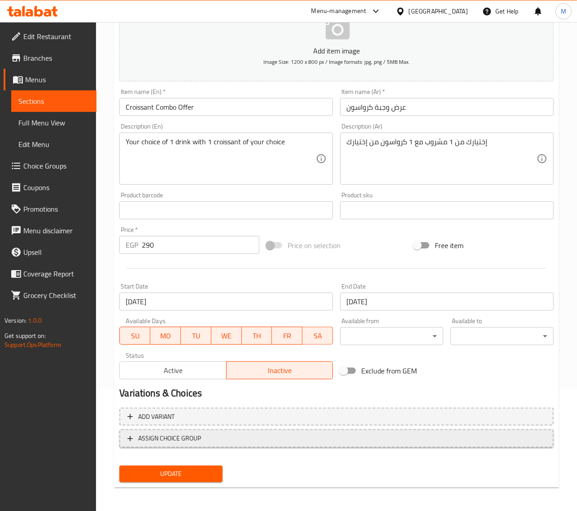
click at [231, 439] on span "ASSIGN CHOICE GROUP" at bounding box center [337, 437] width 419 height 11
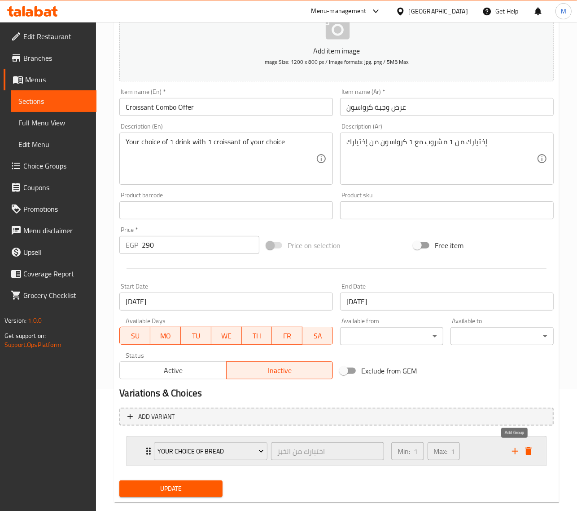
click at [513, 450] on icon "add" at bounding box center [515, 450] width 11 height 11
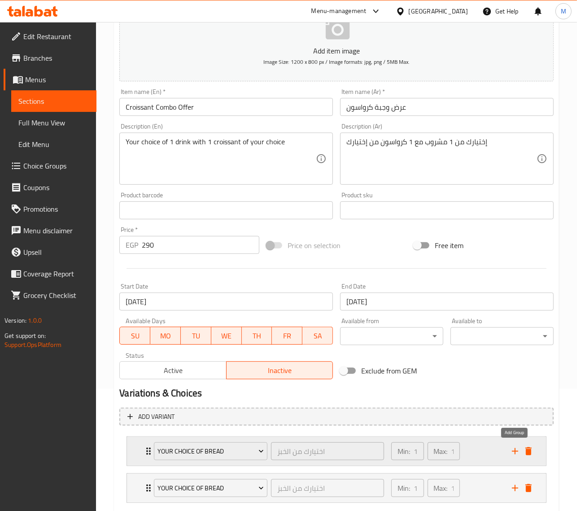
click at [513, 450] on icon "add" at bounding box center [515, 450] width 11 height 11
click at [230, 450] on span "Your Choice of Bread" at bounding box center [211, 450] width 107 height 11
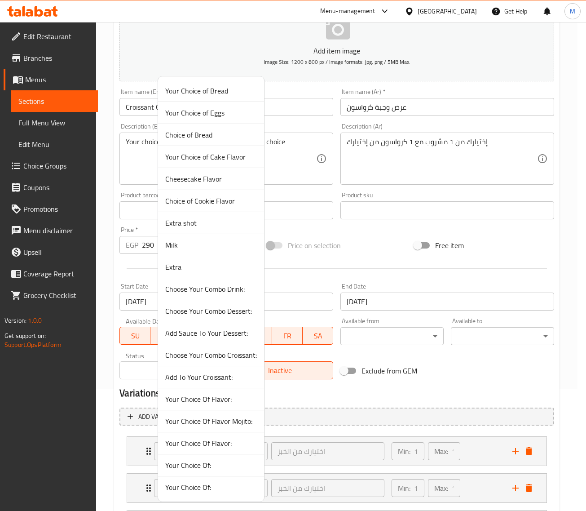
click at [214, 292] on span "Choose Your Combo Drink:" at bounding box center [211, 288] width 92 height 11
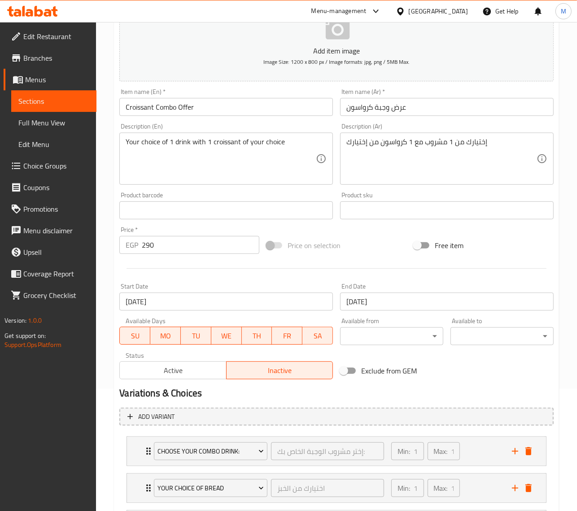
scroll to position [212, 0]
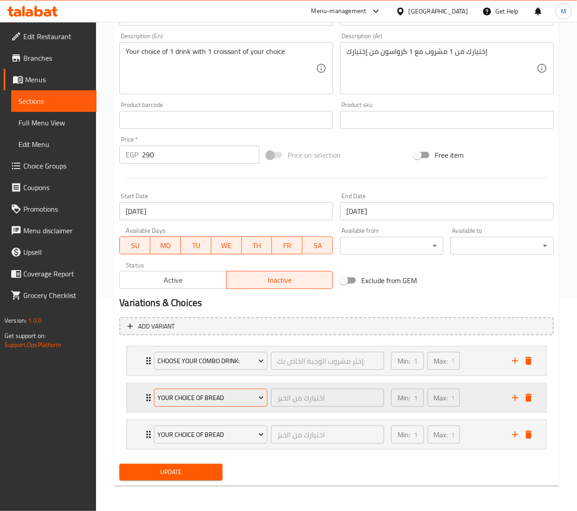
click at [214, 394] on span "Your Choice of Bread" at bounding box center [211, 397] width 107 height 11
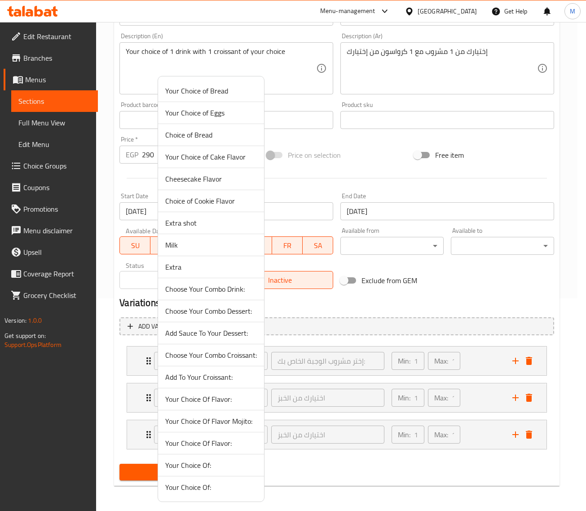
click at [198, 357] on span "Choose Your Combo Croissant:" at bounding box center [211, 354] width 92 height 11
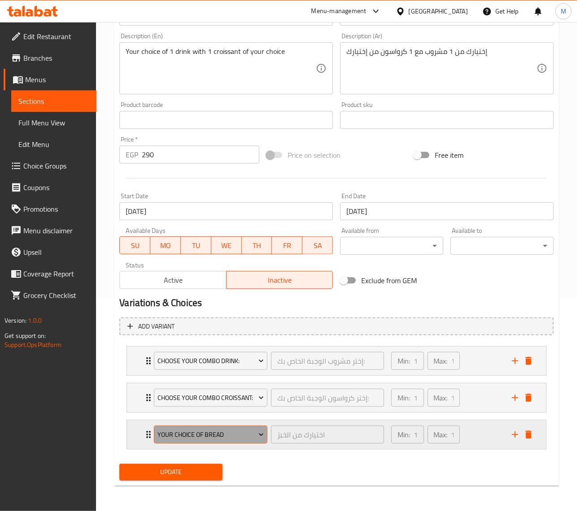
click at [197, 433] on span "Your Choice of Bread" at bounding box center [211, 434] width 107 height 11
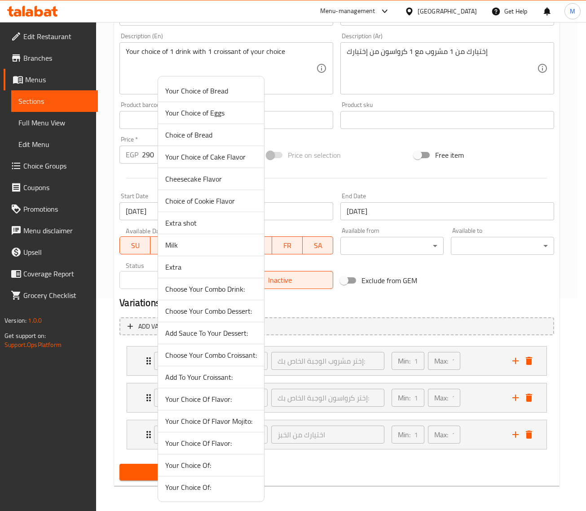
click at [194, 381] on span "Add To Your Croissant:" at bounding box center [211, 376] width 92 height 11
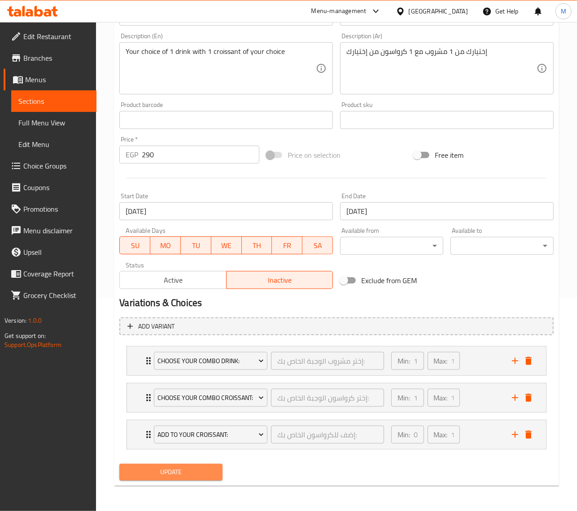
click at [180, 470] on span "Update" at bounding box center [171, 471] width 89 height 11
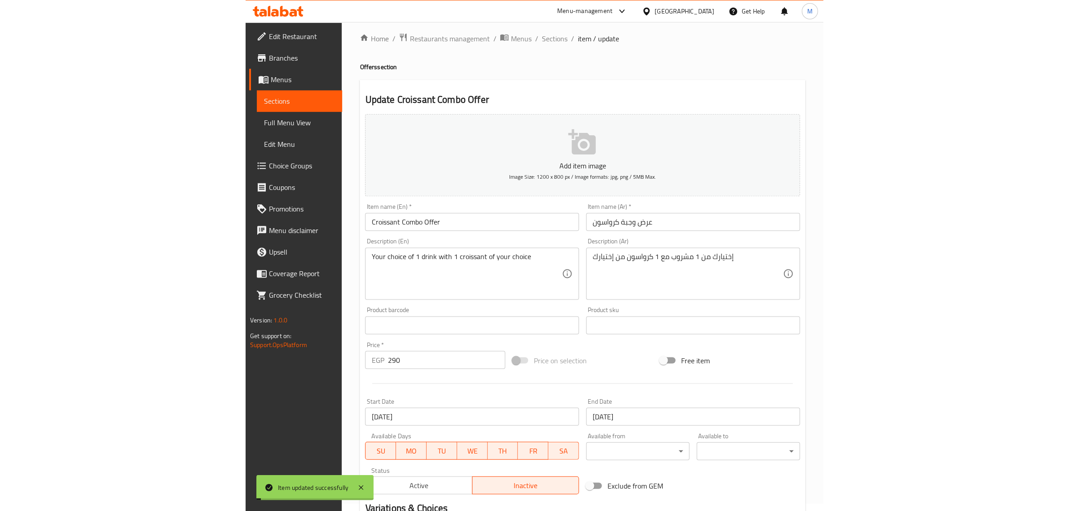
scroll to position [0, 0]
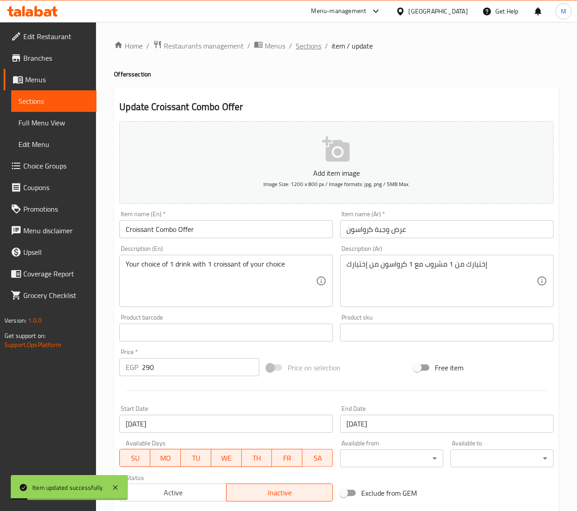
click at [304, 50] on span "Sections" at bounding box center [309, 45] width 26 height 11
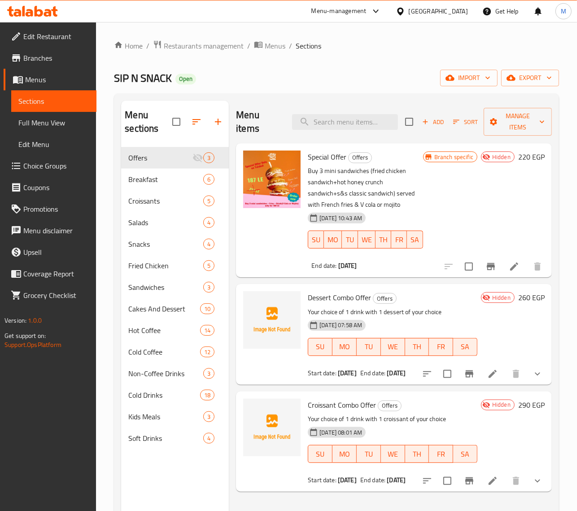
click at [317, 77] on div "SIP N SNACK Open import export" at bounding box center [336, 78] width 445 height 17
click at [530, 84] on span "export" at bounding box center [531, 77] width 44 height 11
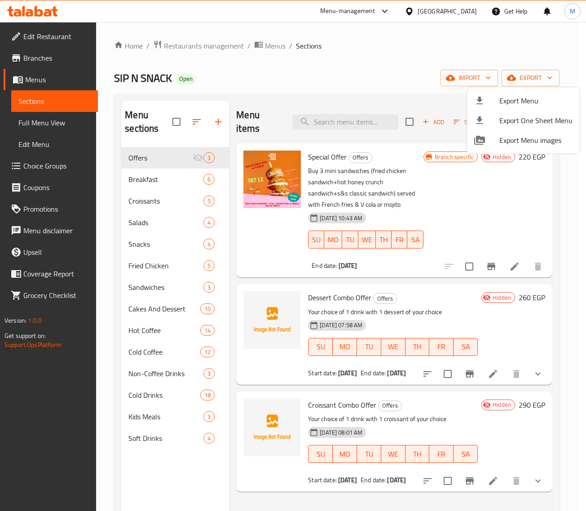
click at [396, 81] on div at bounding box center [293, 255] width 586 height 511
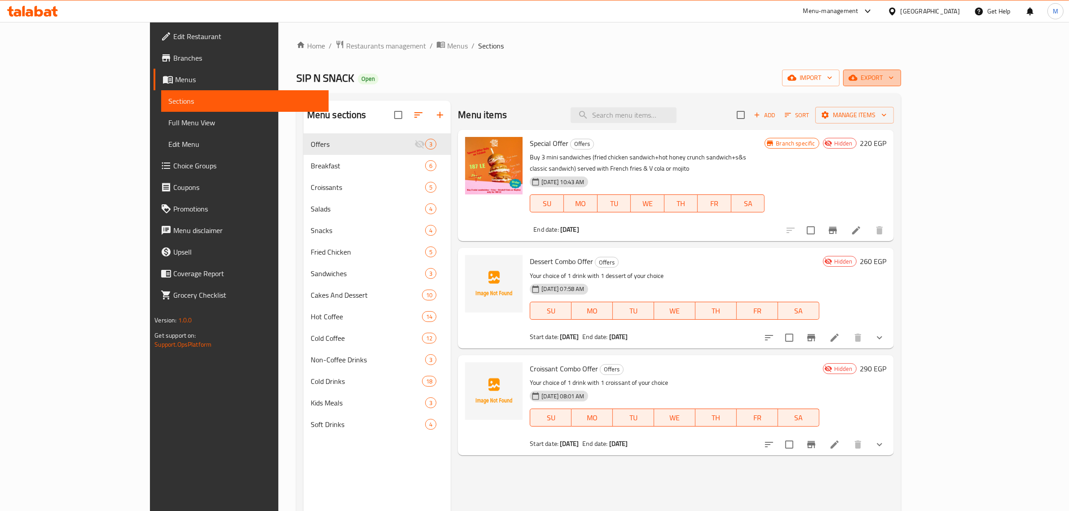
click at [894, 75] on span "export" at bounding box center [873, 77] width 44 height 11
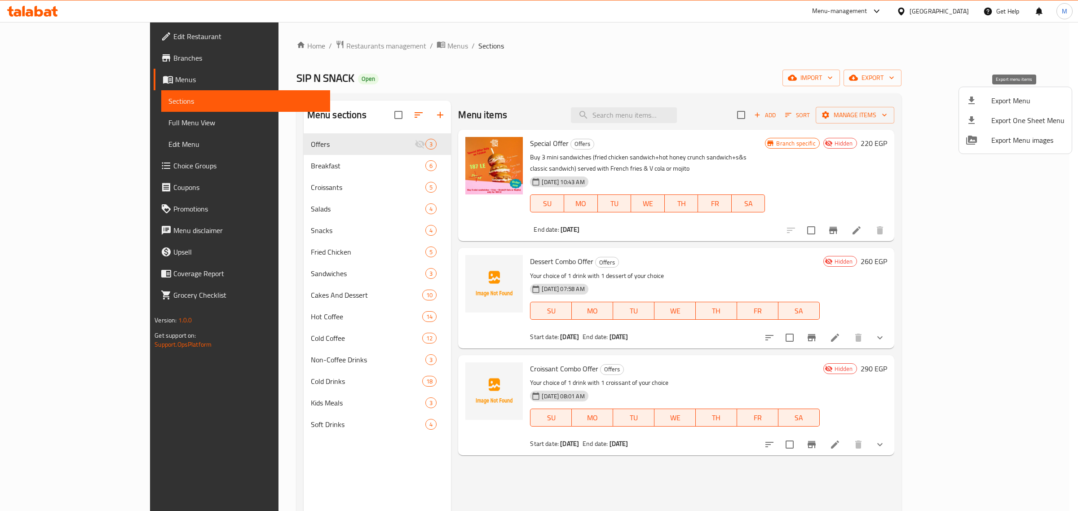
click at [1014, 100] on span "Export Menu" at bounding box center [1027, 100] width 73 height 11
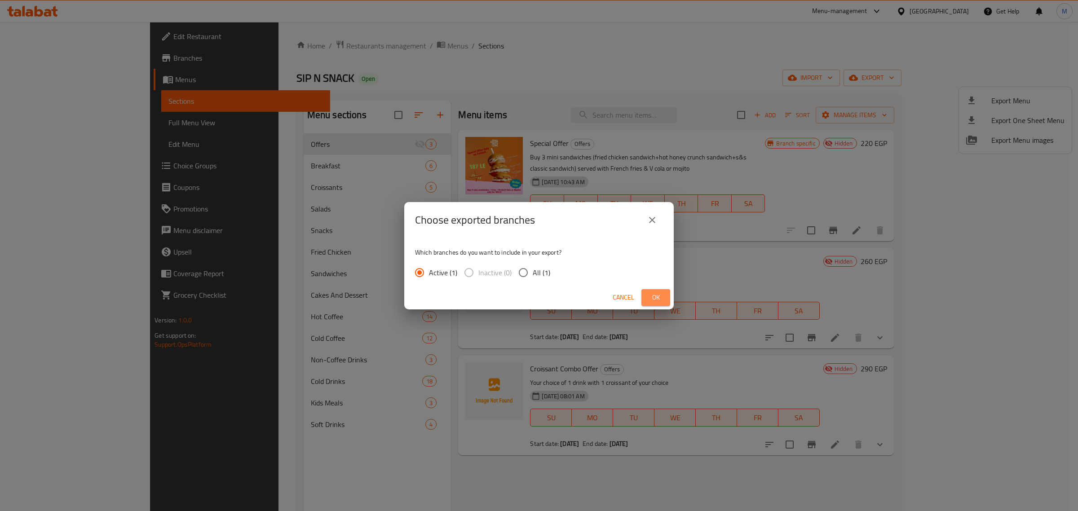
click at [661, 301] on span "Ok" at bounding box center [655, 297] width 14 height 11
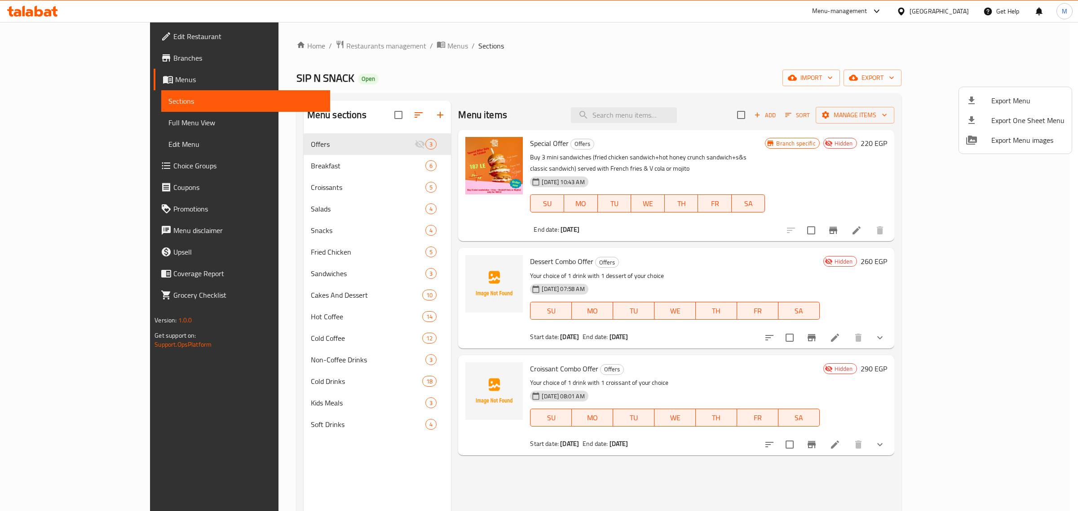
click at [978, 309] on div at bounding box center [539, 255] width 1078 height 511
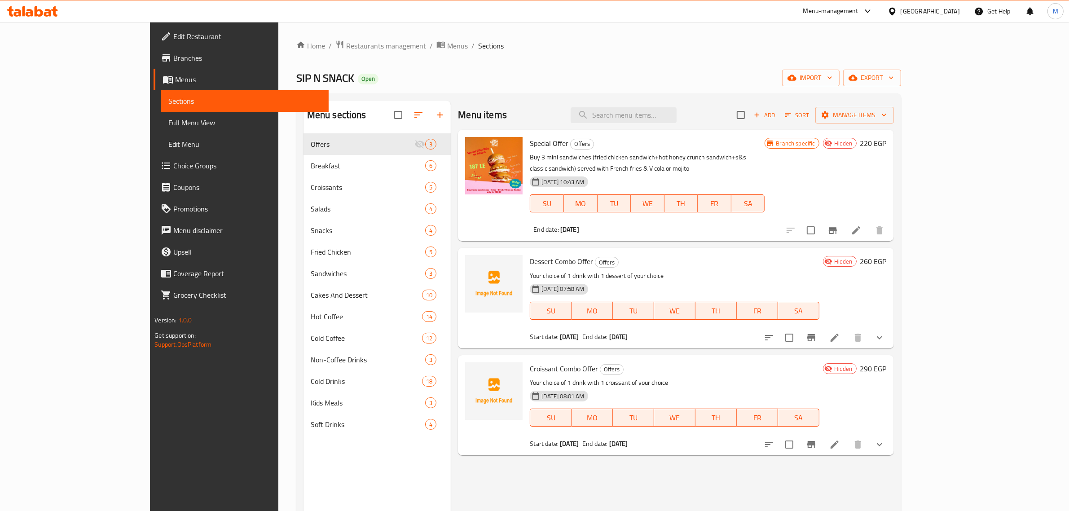
click at [799, 328] on input "checkbox" at bounding box center [789, 337] width 19 height 19
checkbox input "true"
click at [799, 436] on input "checkbox" at bounding box center [789, 444] width 19 height 19
checkbox input "true"
click at [894, 123] on button "Manage items" at bounding box center [854, 115] width 79 height 17
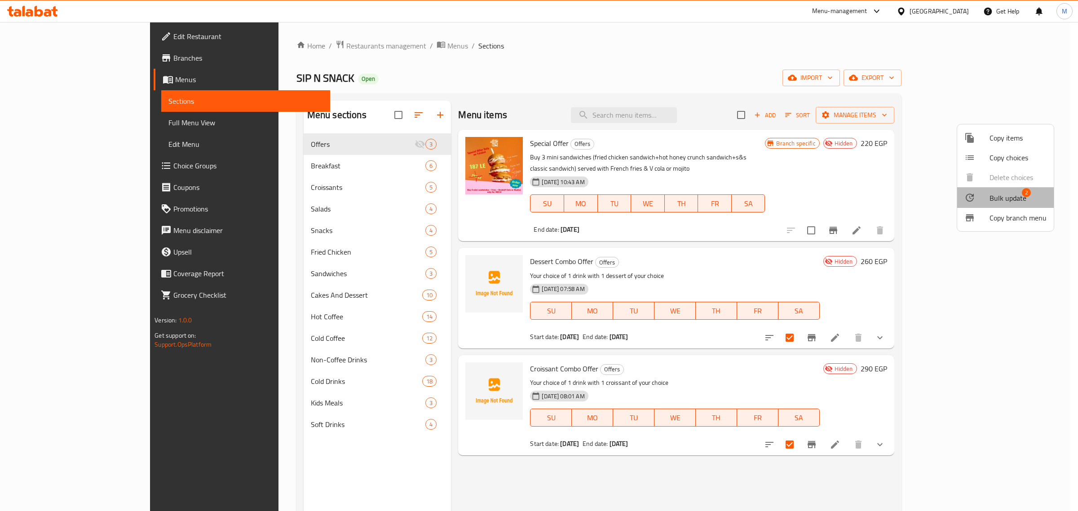
click at [1021, 195] on span "Bulk update" at bounding box center [1007, 198] width 37 height 11
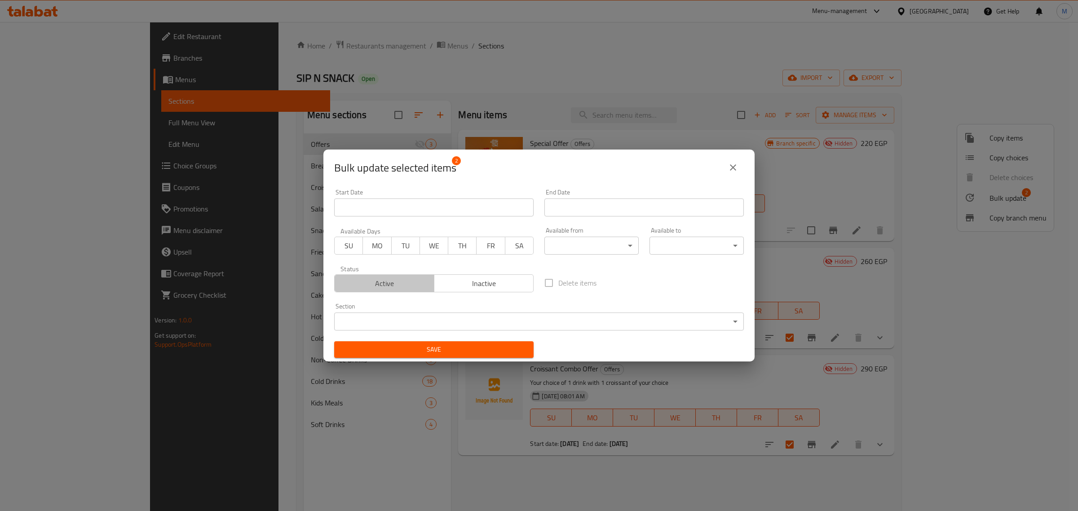
click at [419, 286] on span "Active" at bounding box center [384, 283] width 93 height 13
click at [443, 357] on button "Save" at bounding box center [433, 349] width 199 height 17
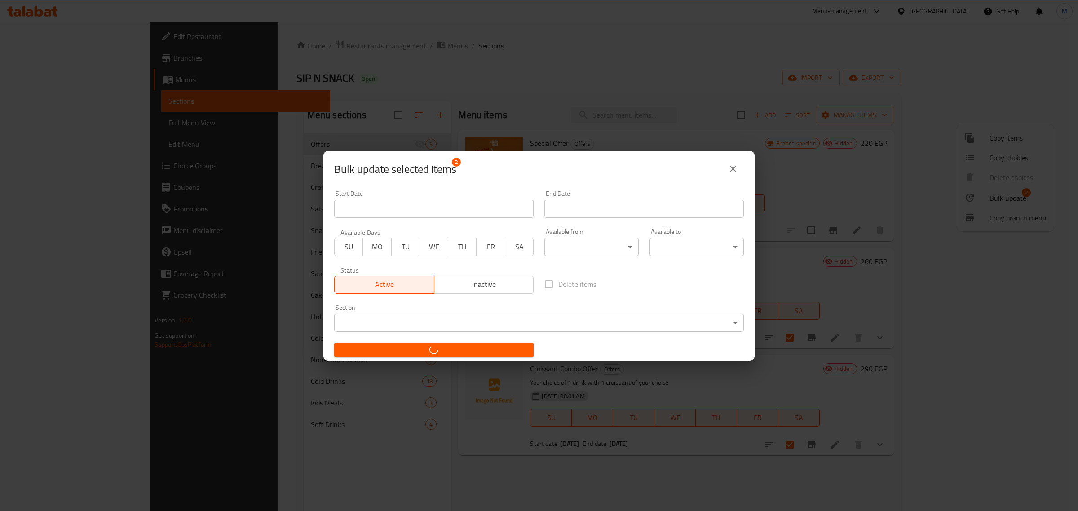
checkbox input "false"
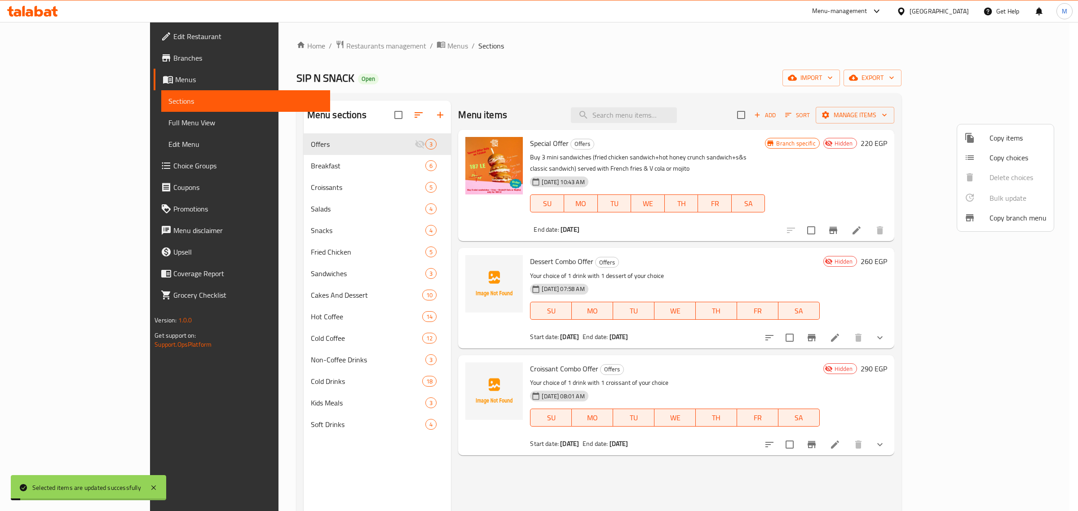
click at [593, 454] on div at bounding box center [539, 255] width 1078 height 511
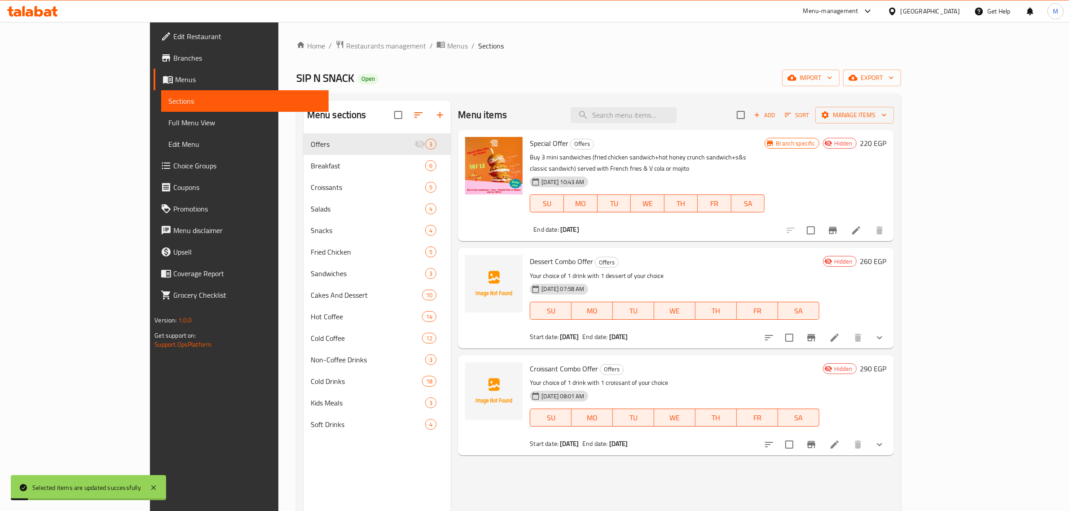
click at [593, 454] on div "Menu items Add Sort Manage items Special Offer Offers Buy 3 mini sandwiches (fr…" at bounding box center [672, 356] width 443 height 511
click at [622, 447] on div "Menu items Add Sort Manage items Special Offer Offers Buy 3 mini sandwiches (fr…" at bounding box center [672, 356] width 443 height 511
click at [626, 455] on div "Menu items Add Sort Manage items Special Offer Offers Buy 3 mini sandwiches (fr…" at bounding box center [672, 356] width 443 height 511
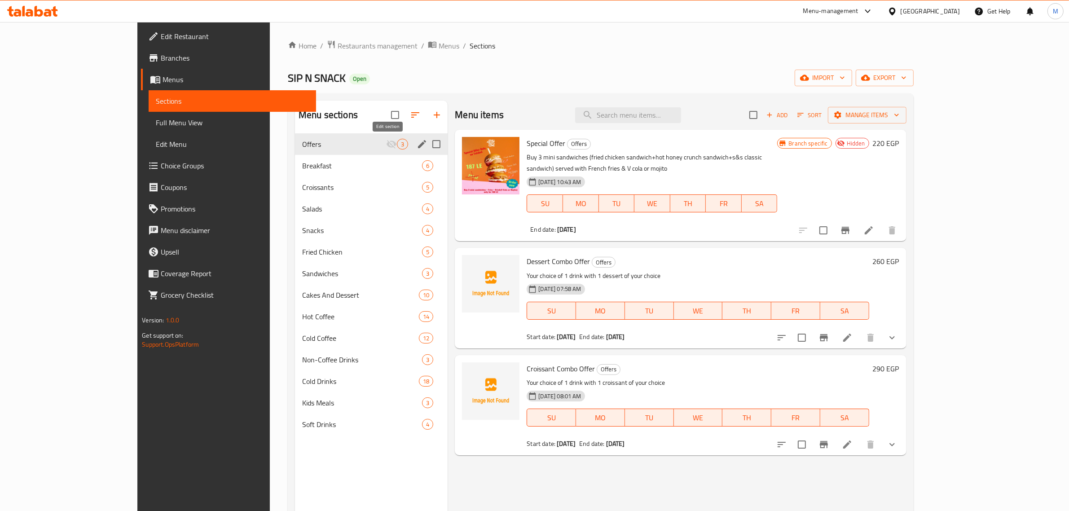
click at [417, 144] on icon "edit" at bounding box center [422, 144] width 11 height 11
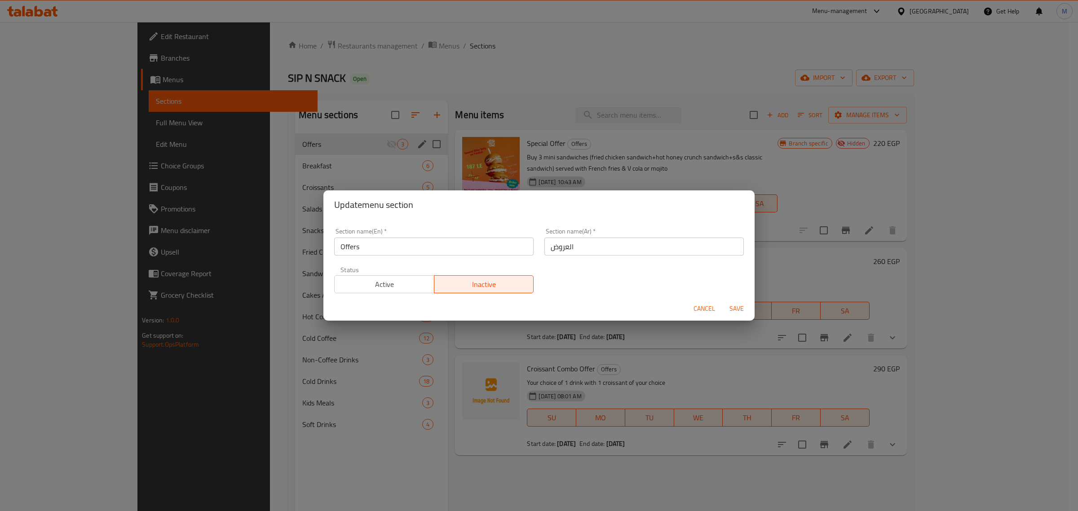
click at [386, 283] on span "Active" at bounding box center [384, 284] width 93 height 13
click at [741, 313] on span "Save" at bounding box center [737, 308] width 22 height 11
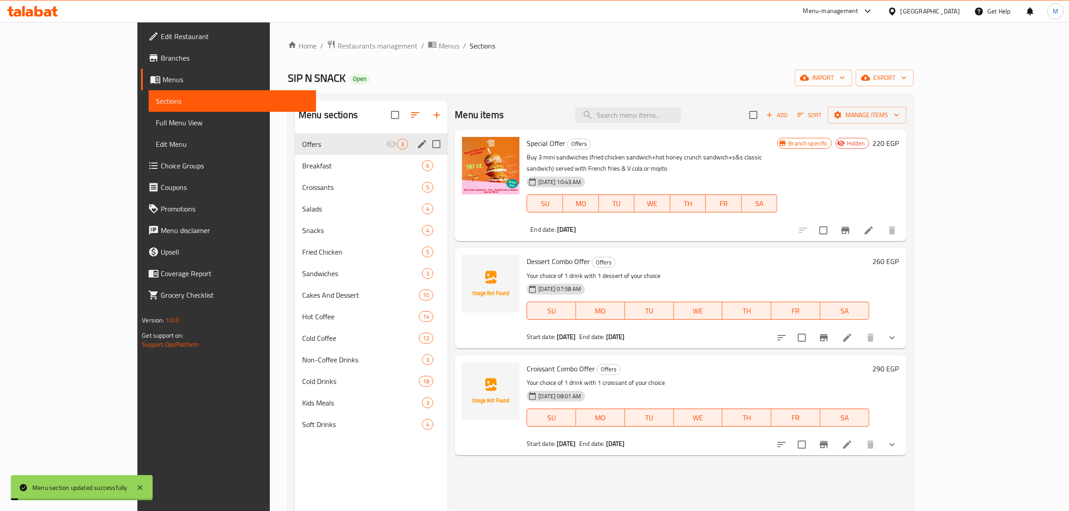
click at [734, 377] on p "Your choice of 1 drink with 1 croissant of your choice" at bounding box center [698, 382] width 342 height 11
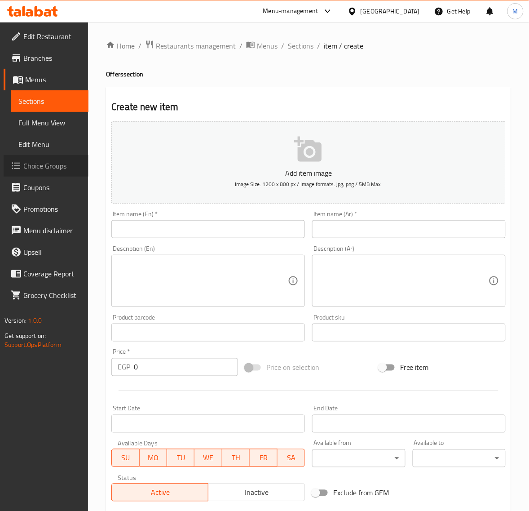
click at [57, 167] on span "Choice Groups" at bounding box center [52, 165] width 58 height 11
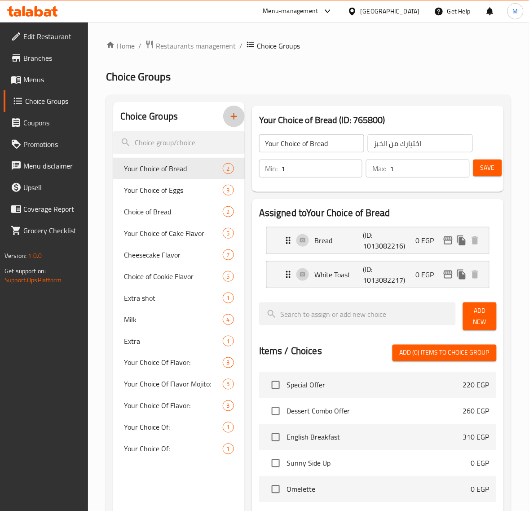
click at [230, 122] on icon "button" at bounding box center [234, 116] width 11 height 11
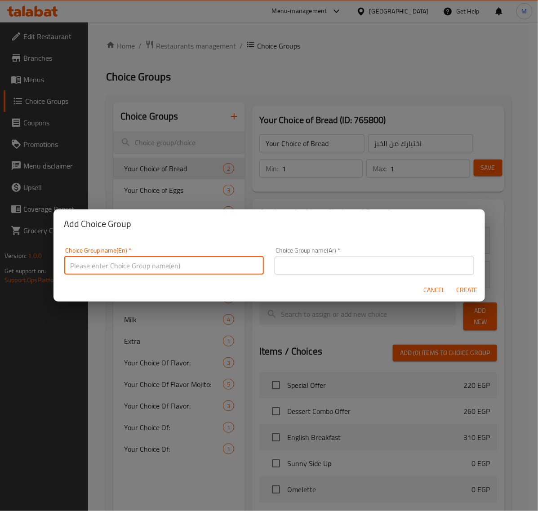
click at [132, 266] on input "text" at bounding box center [163, 265] width 199 height 18
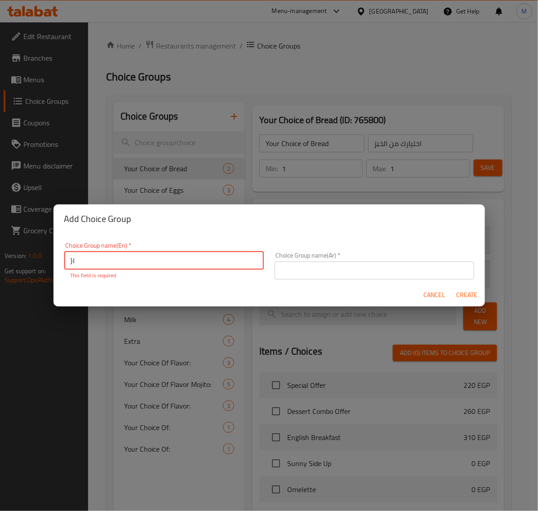
type input "}"
type input "Choose Your Combo Drink:"
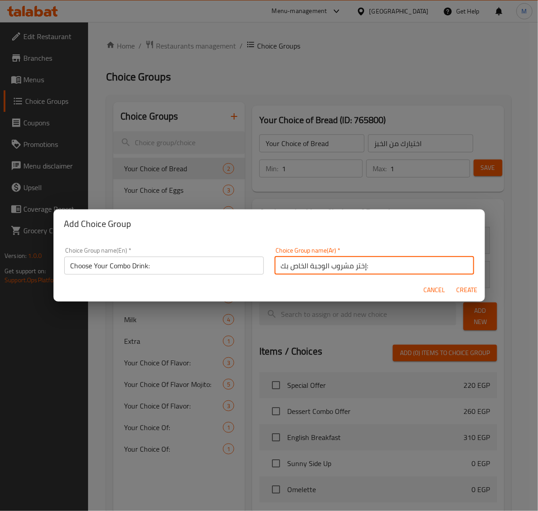
type input "إختر مشروب الوجبة الخاص بك:"
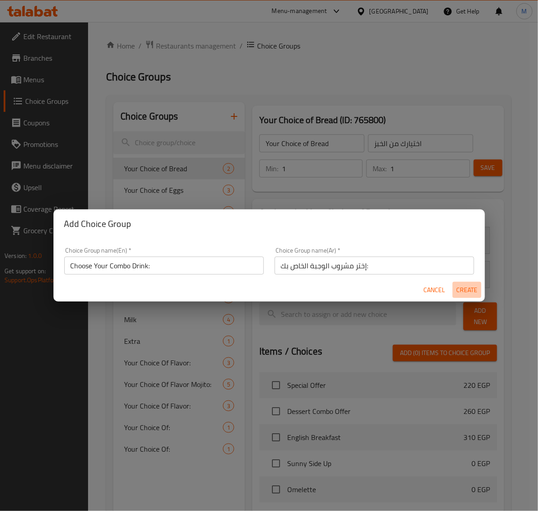
click at [466, 291] on span "Create" at bounding box center [467, 289] width 22 height 11
type input "Choose Your Combo Drink:"
type input "إختر مشروب الوجبة الخاص بك:"
type input "0"
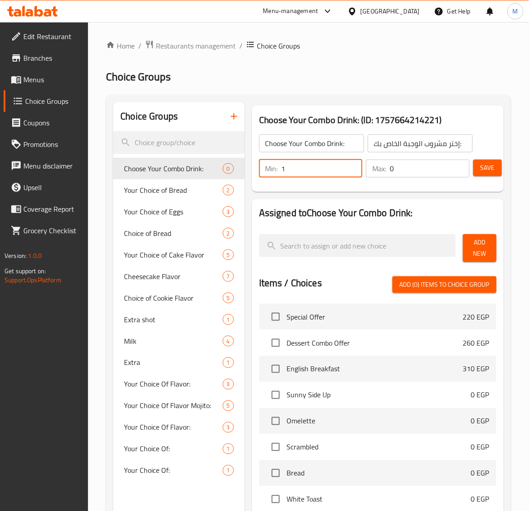
type input "1"
click at [351, 168] on input "1" at bounding box center [322, 168] width 81 height 18
type input "1"
click at [459, 166] on input "1" at bounding box center [430, 168] width 80 height 18
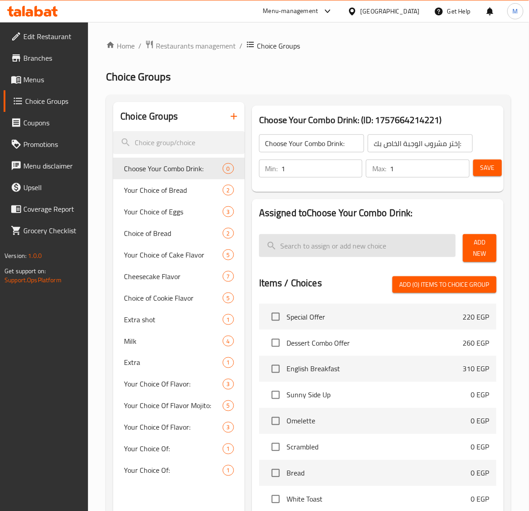
click at [360, 239] on input "search" at bounding box center [357, 245] width 197 height 23
type input "÷"
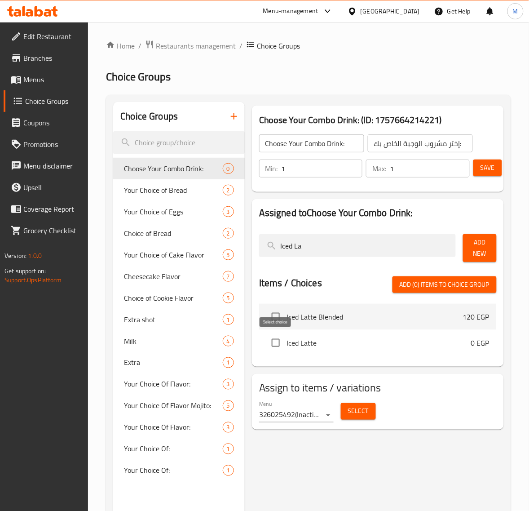
type input "Iced La"
click at [276, 345] on input "checkbox" at bounding box center [275, 342] width 19 height 19
checkbox input "true"
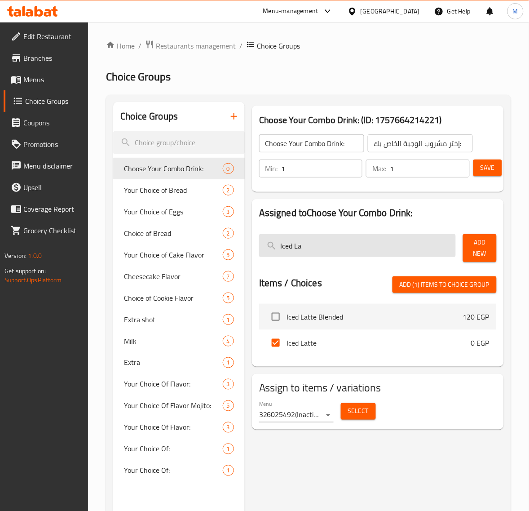
click at [323, 256] on input "Iced La" at bounding box center [357, 245] width 197 height 23
click at [309, 252] on input "Iced La" at bounding box center [357, 245] width 197 height 23
click at [306, 246] on input "Iced La" at bounding box center [357, 245] width 197 height 23
click at [305, 246] on input "Iced La" at bounding box center [357, 245] width 197 height 23
click at [300, 247] on input "Iced La" at bounding box center [357, 245] width 197 height 23
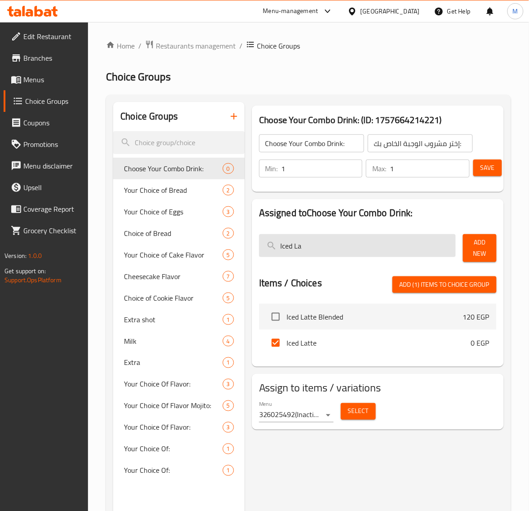
click at [300, 247] on input "Iced La" at bounding box center [357, 245] width 197 height 23
click at [295, 245] on input "Iced La" at bounding box center [357, 245] width 197 height 23
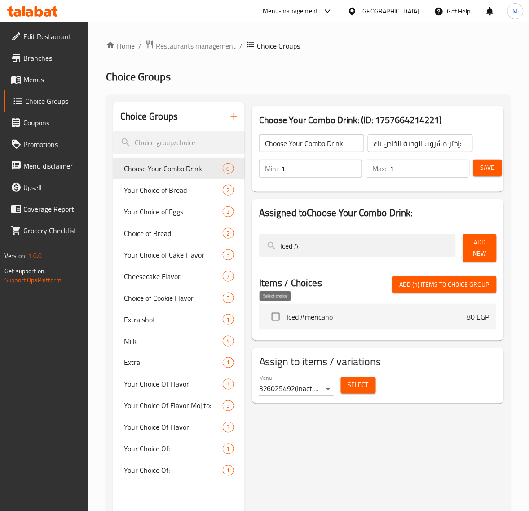
type input "Iced A"
click at [277, 320] on input "checkbox" at bounding box center [275, 316] width 19 height 19
checkbox input "true"
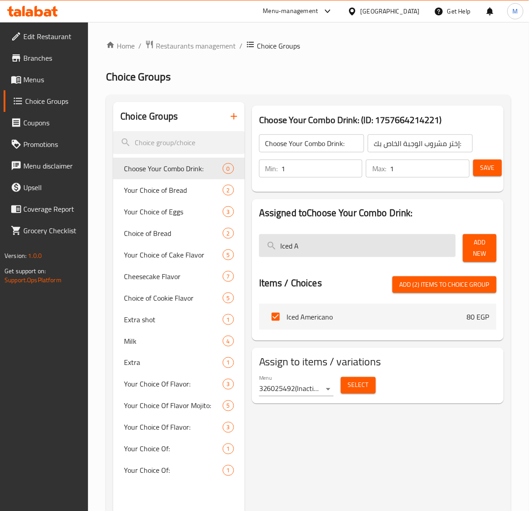
click at [319, 250] on input "Iced A" at bounding box center [357, 245] width 197 height 23
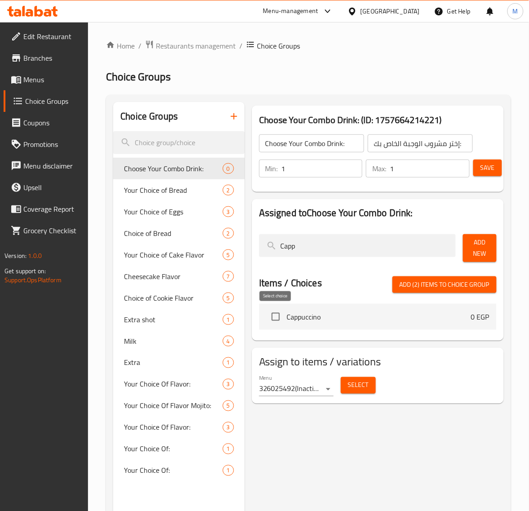
type input "Capp"
click at [277, 313] on input "checkbox" at bounding box center [275, 316] width 19 height 19
checkbox input "true"
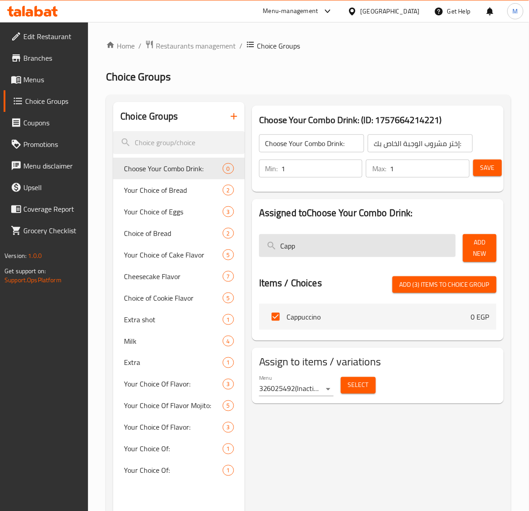
click at [322, 253] on input "Capp" at bounding box center [357, 245] width 197 height 23
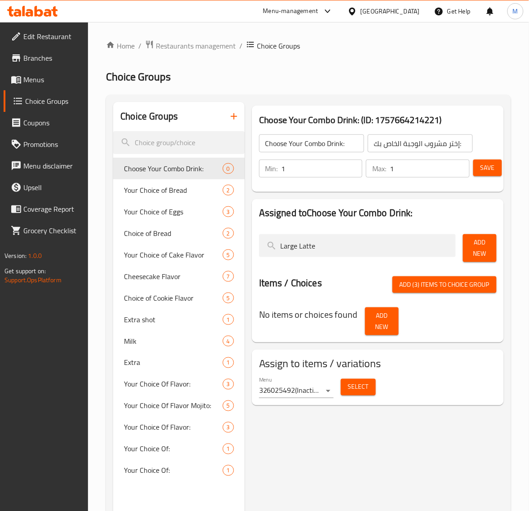
type input "Large Latte"
click at [469, 250] on button "Add New" at bounding box center [480, 248] width 34 height 28
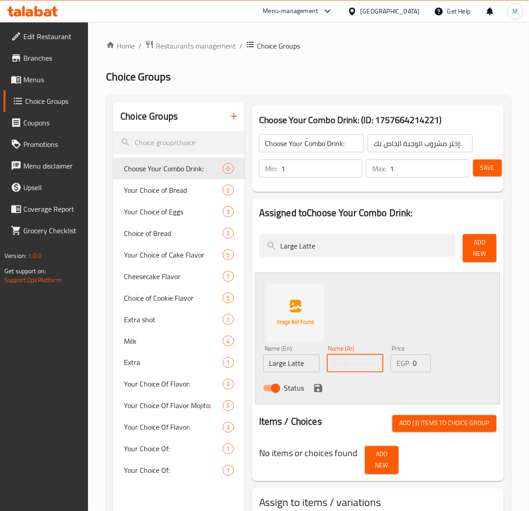
click at [364, 366] on input "text" at bounding box center [355, 363] width 57 height 18
type input "لاتيه كبير"
click at [321, 389] on icon "save" at bounding box center [318, 388] width 8 height 8
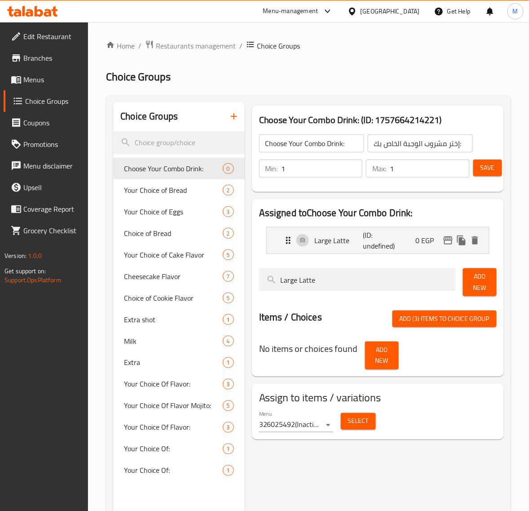
click at [464, 320] on span "Add (3) items to choice group" at bounding box center [445, 318] width 90 height 11
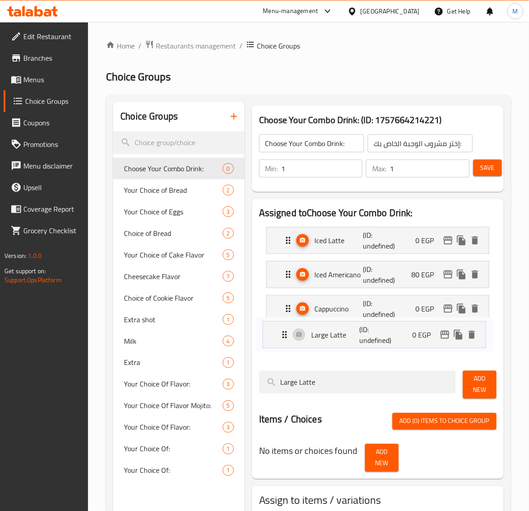
drag, startPoint x: 286, startPoint y: 242, endPoint x: 282, endPoint y: 338, distance: 96.2
click at [282, 338] on nav "Large Latte (ID: undefined) 0 EGP Name (En) Large Latte Name (En) Name (Ar) لات…" at bounding box center [378, 292] width 238 height 144
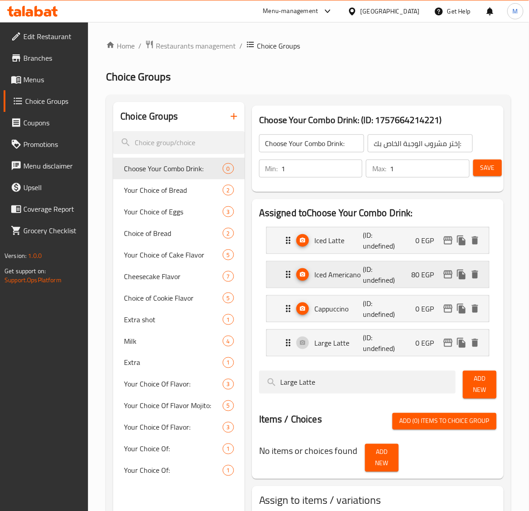
click at [417, 275] on p "80 EGP" at bounding box center [427, 274] width 30 height 11
click at [394, 282] on p "(ID: undefined)" at bounding box center [379, 275] width 32 height 22
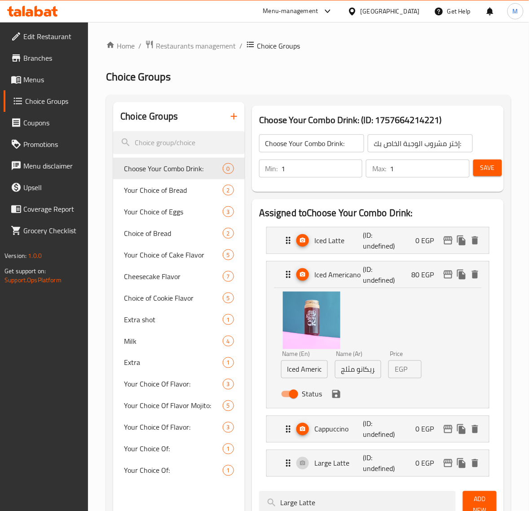
click at [403, 371] on p "EGP" at bounding box center [401, 369] width 13 height 11
click at [400, 369] on p "EGP" at bounding box center [401, 369] width 13 height 11
click at [334, 400] on button "save" at bounding box center [336, 393] width 13 height 13
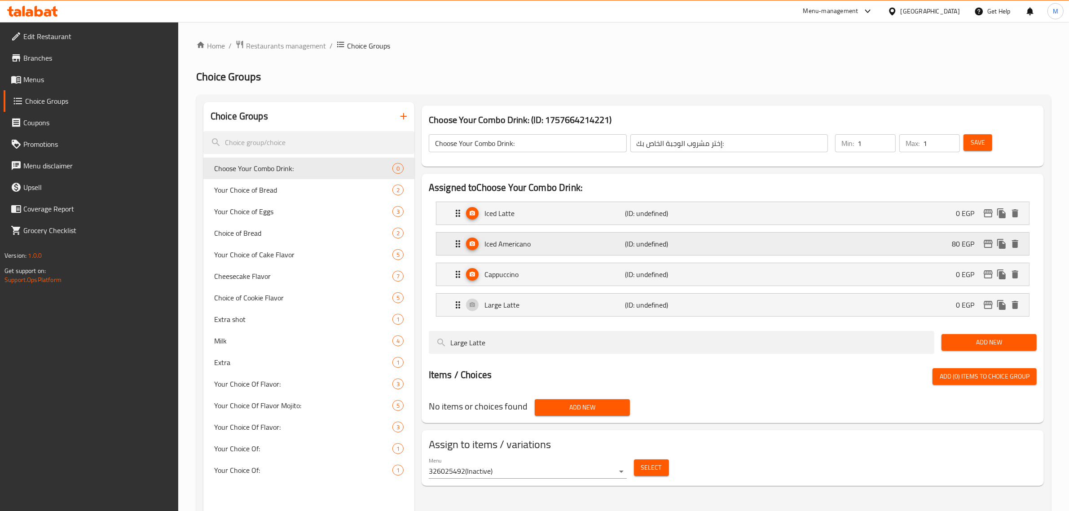
click at [529, 247] on div "Iced Americano (ID: undefined) 80 EGP" at bounding box center [736, 244] width 566 height 22
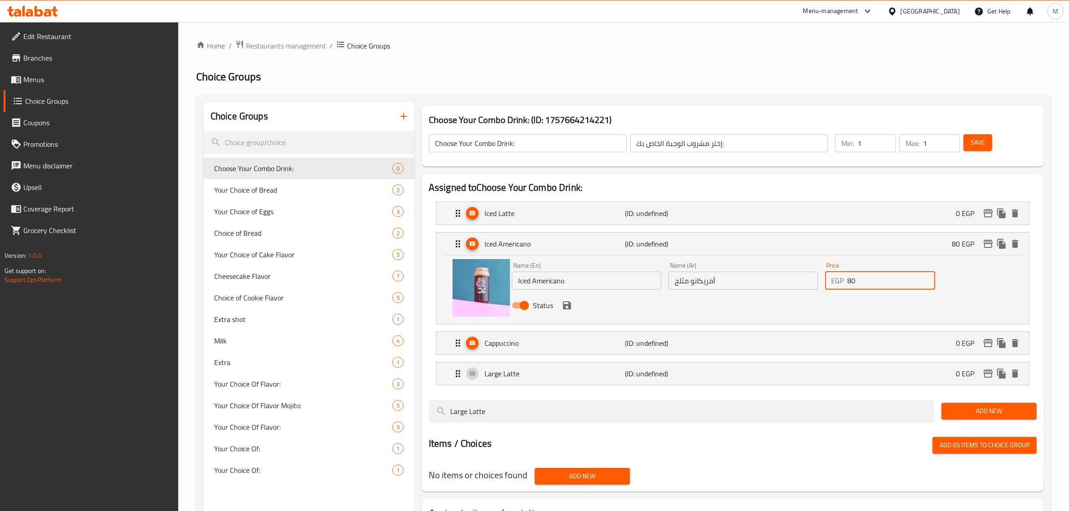
drag, startPoint x: 877, startPoint y: 286, endPoint x: 829, endPoint y: 287, distance: 47.6
click at [529, 287] on div "EGP 80 Price" at bounding box center [880, 281] width 110 height 18
click at [529, 313] on div "Status" at bounding box center [743, 305] width 470 height 24
click at [529, 309] on icon "save" at bounding box center [567, 305] width 8 height 8
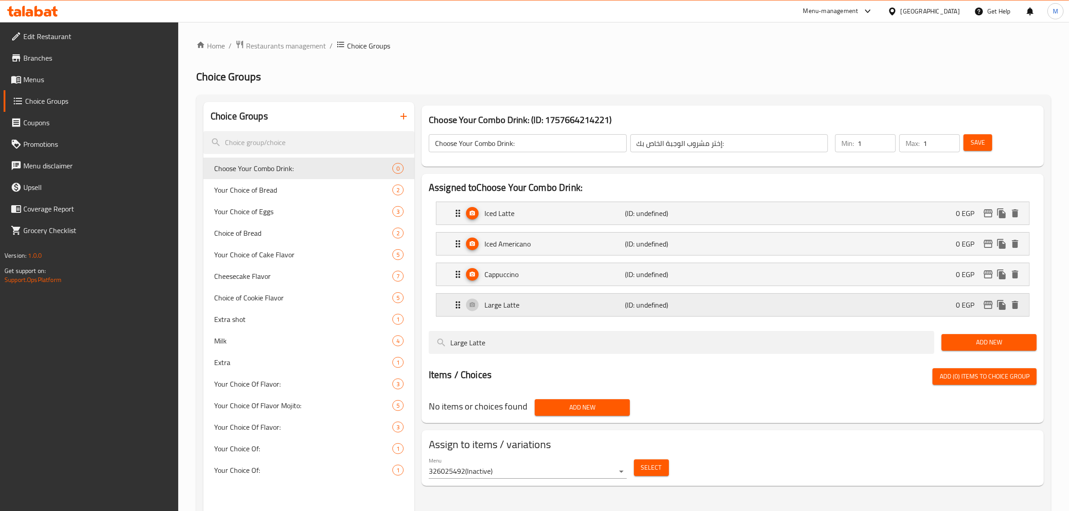
type input "0"
click at [529, 145] on span "Save" at bounding box center [978, 142] width 14 height 11
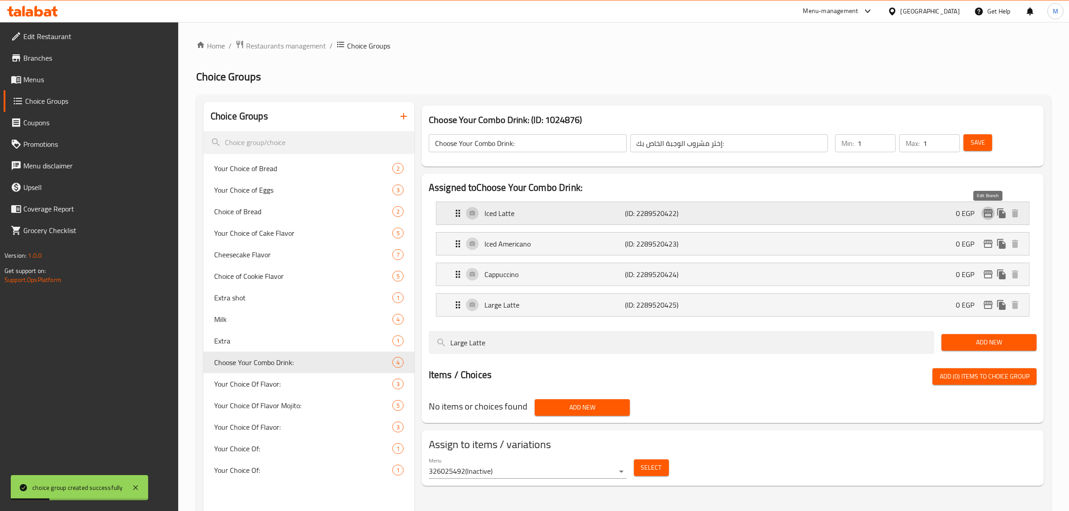
click at [529, 216] on icon "edit" at bounding box center [988, 213] width 11 height 11
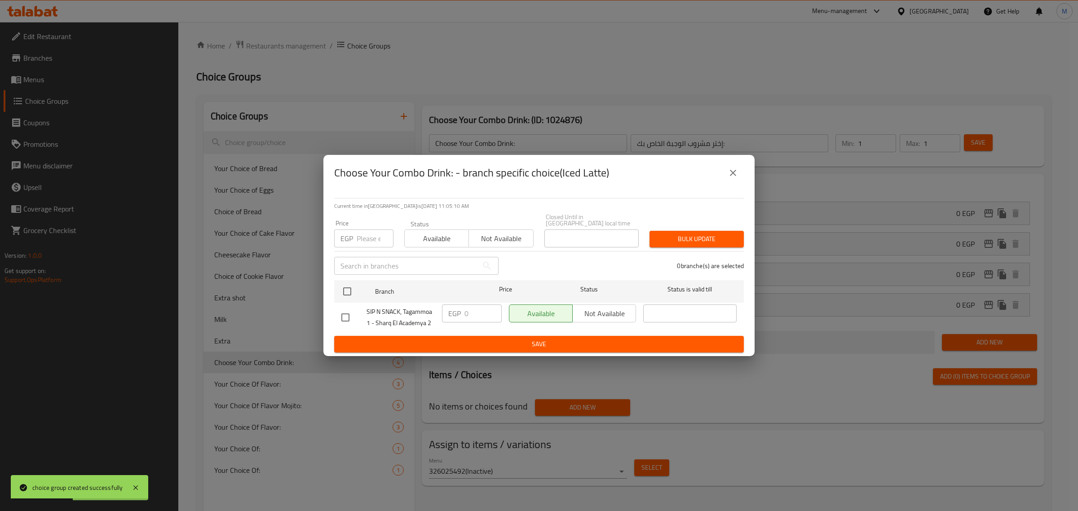
drag, startPoint x: 730, startPoint y: 176, endPoint x: 721, endPoint y: 184, distance: 11.4
click at [529, 176] on icon "close" at bounding box center [732, 172] width 11 height 11
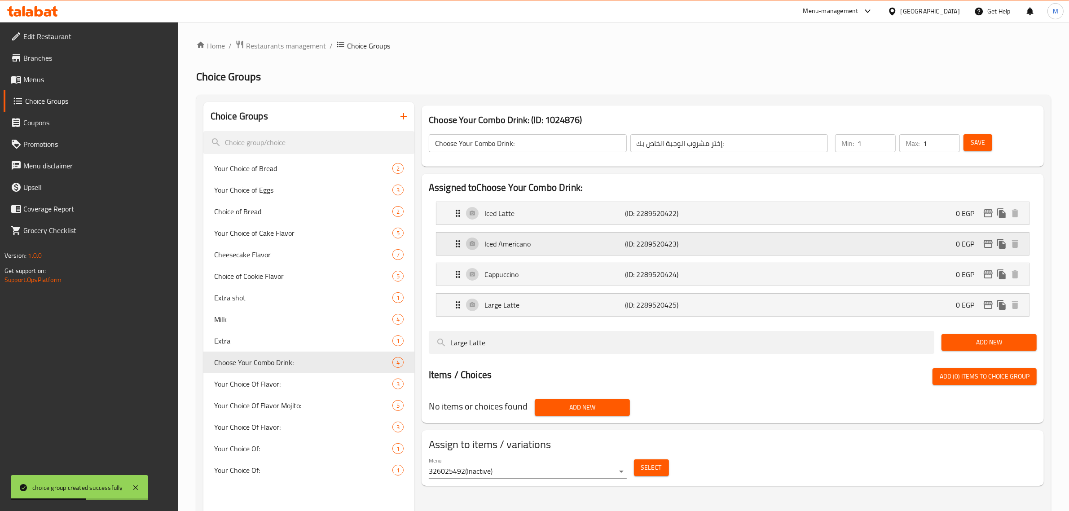
click at [529, 246] on icon "edit" at bounding box center [988, 243] width 11 height 11
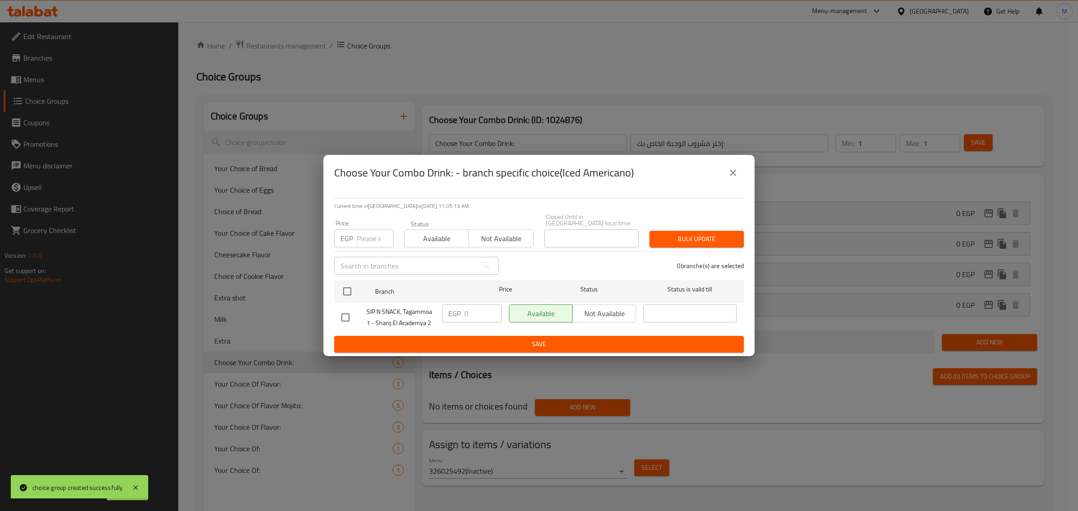
click at [529, 174] on button "close" at bounding box center [733, 173] width 22 height 22
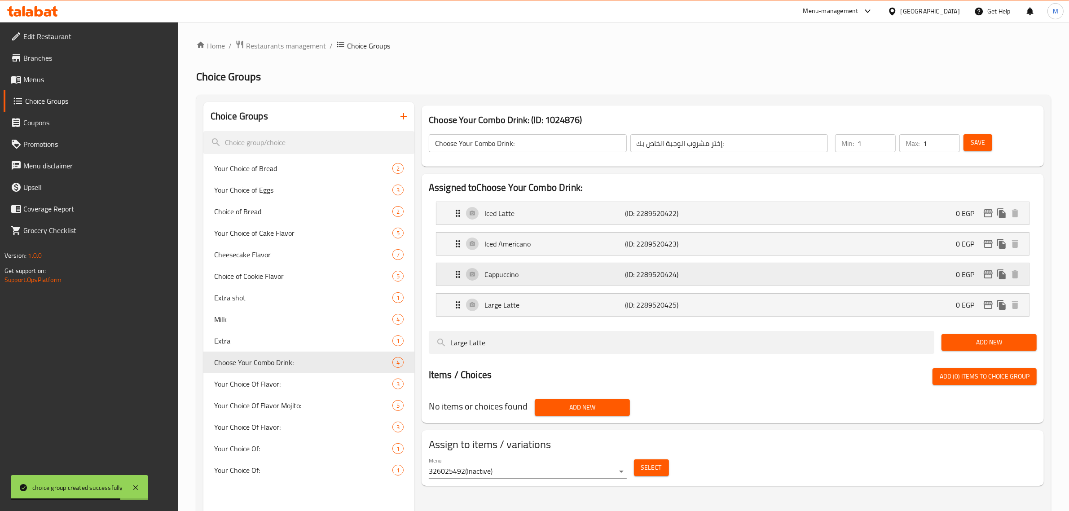
click at [529, 274] on icon "edit" at bounding box center [988, 274] width 11 height 11
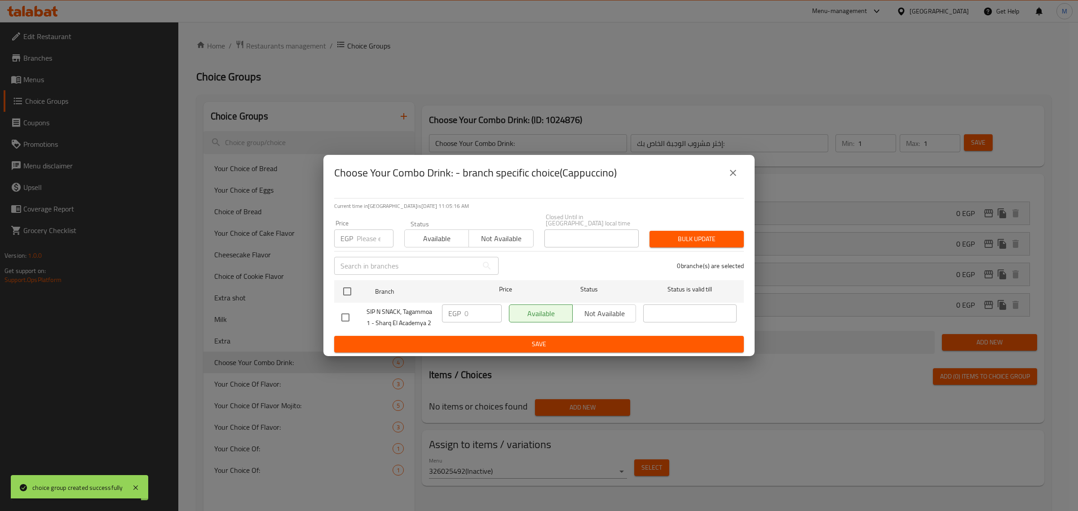
click at [529, 178] on icon "close" at bounding box center [732, 172] width 11 height 11
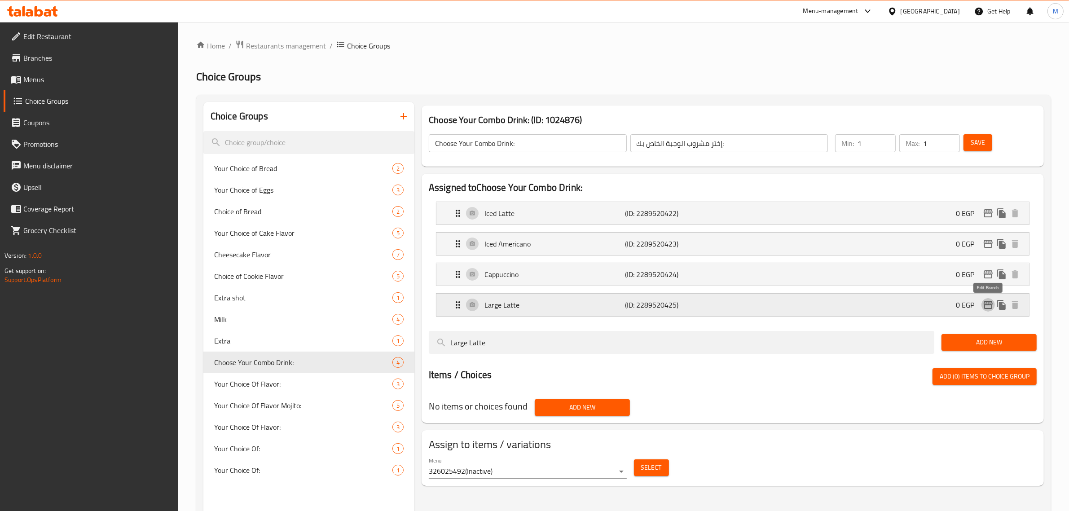
click at [529, 305] on icon "edit" at bounding box center [988, 305] width 9 height 8
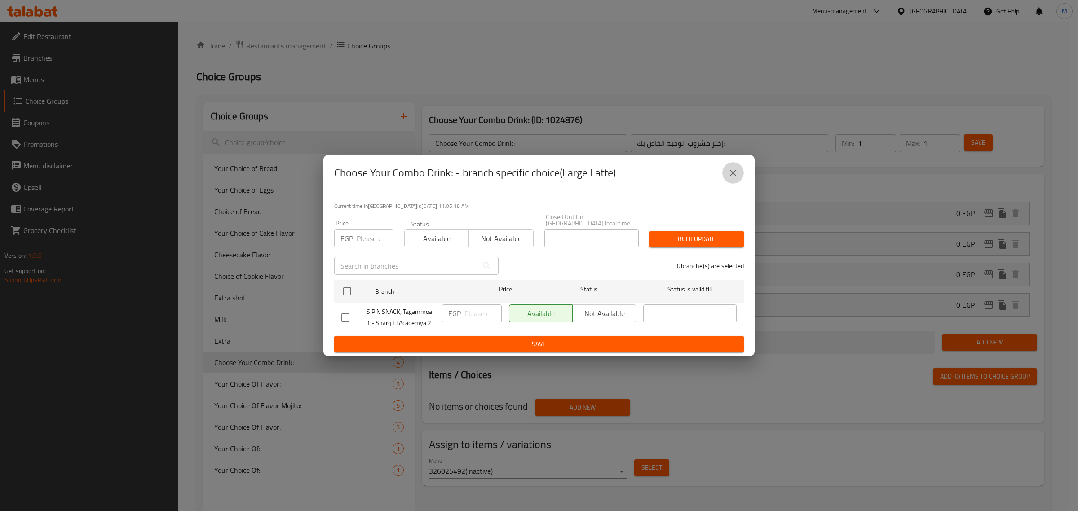
click at [529, 178] on icon "close" at bounding box center [732, 172] width 11 height 11
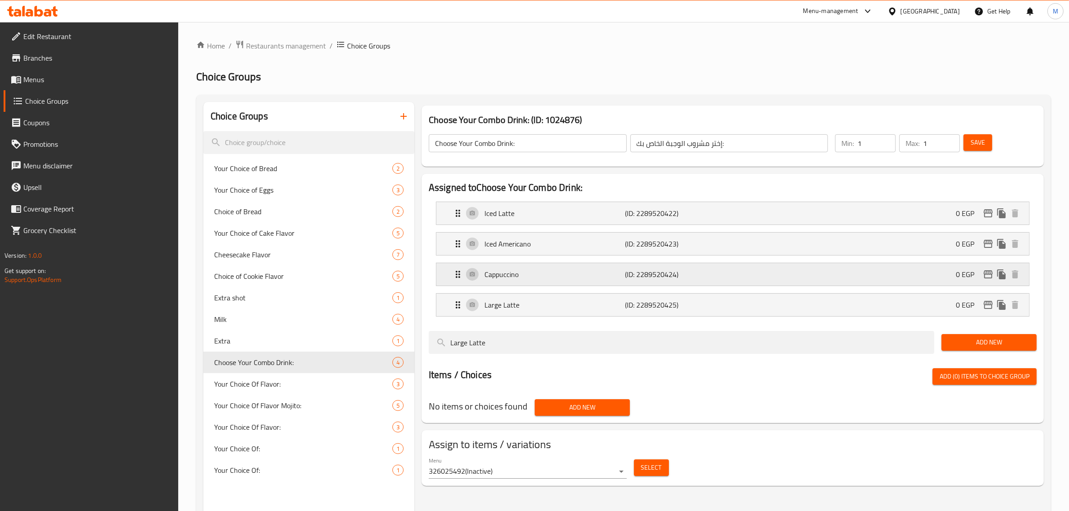
click at [529, 277] on icon "edit" at bounding box center [988, 274] width 9 height 8
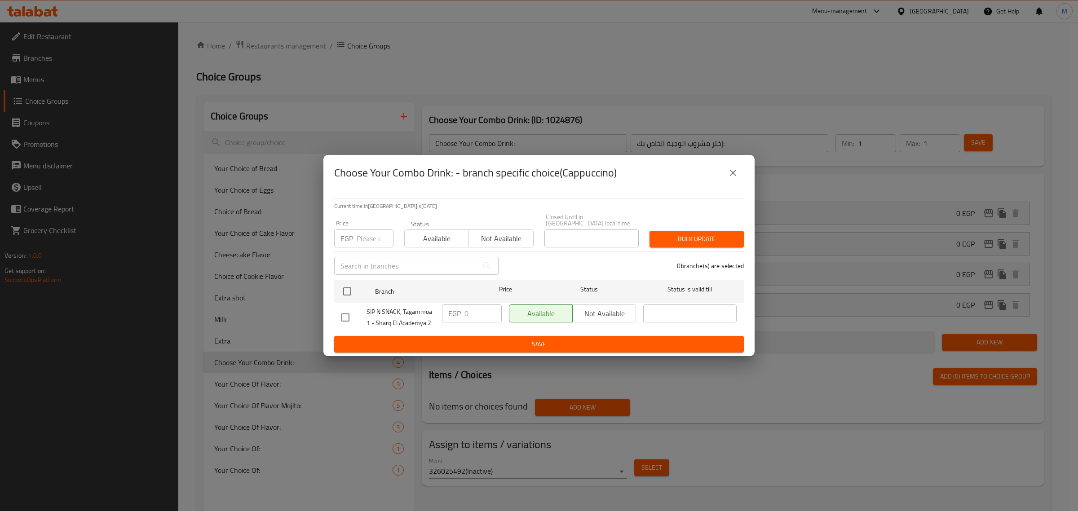
click at [529, 178] on icon "close" at bounding box center [732, 172] width 11 height 11
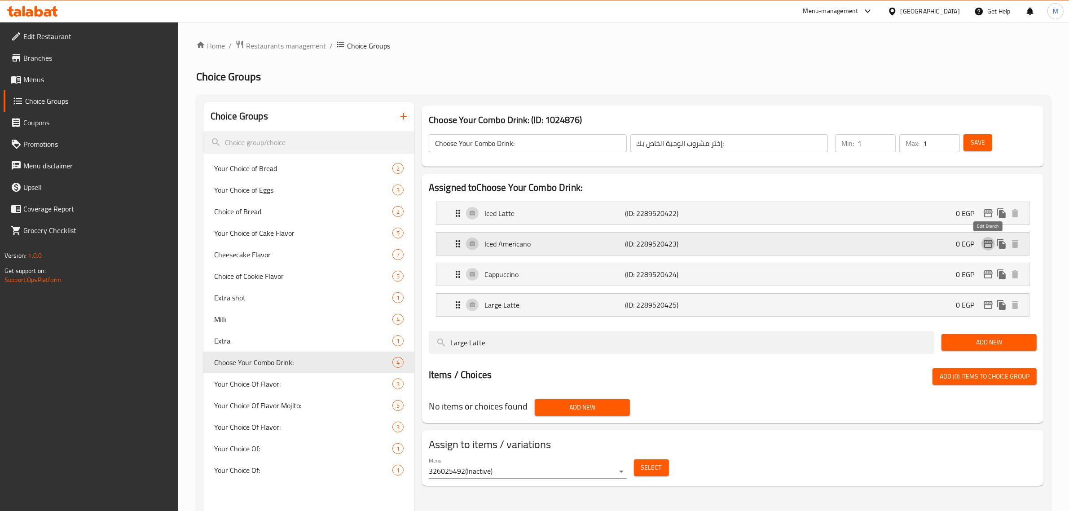
click at [529, 246] on icon "edit" at bounding box center [988, 243] width 11 height 11
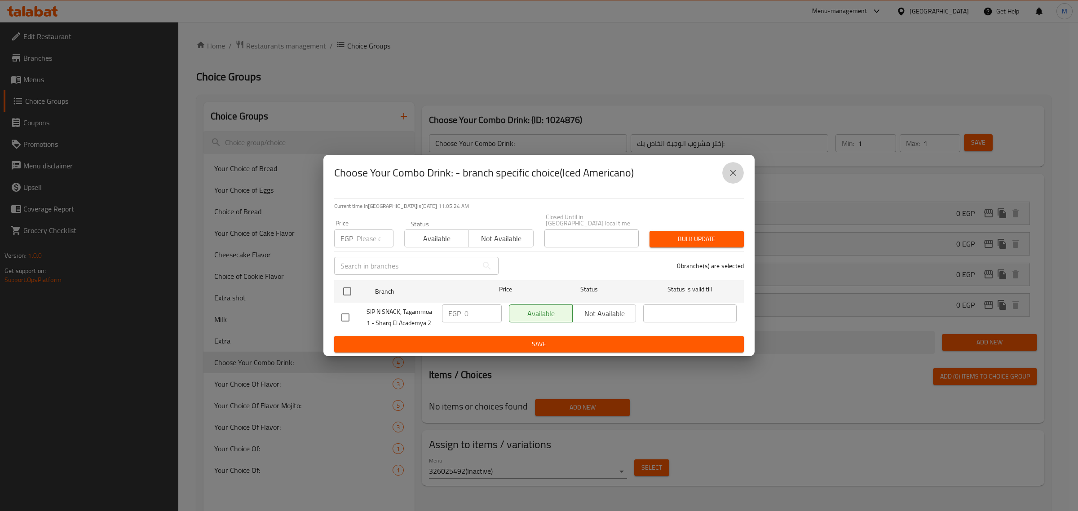
click at [529, 174] on icon "close" at bounding box center [732, 172] width 11 height 11
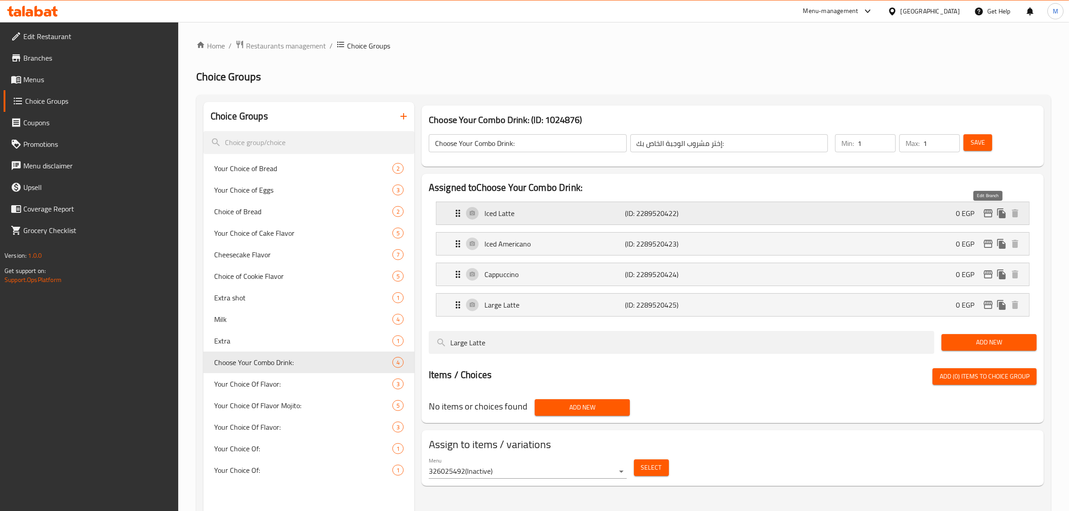
click at [529, 214] on icon "edit" at bounding box center [988, 213] width 11 height 11
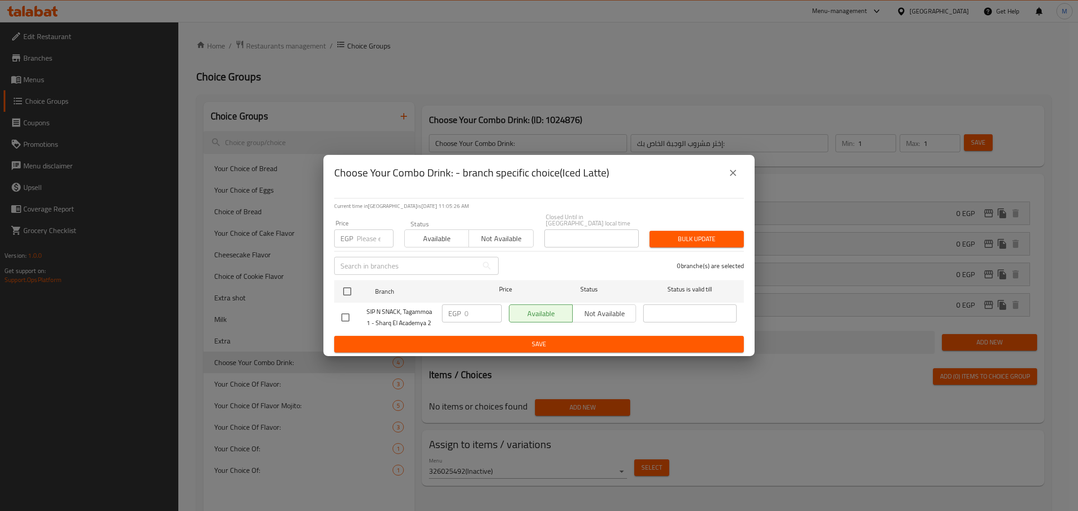
click at [529, 178] on icon "close" at bounding box center [732, 172] width 11 height 11
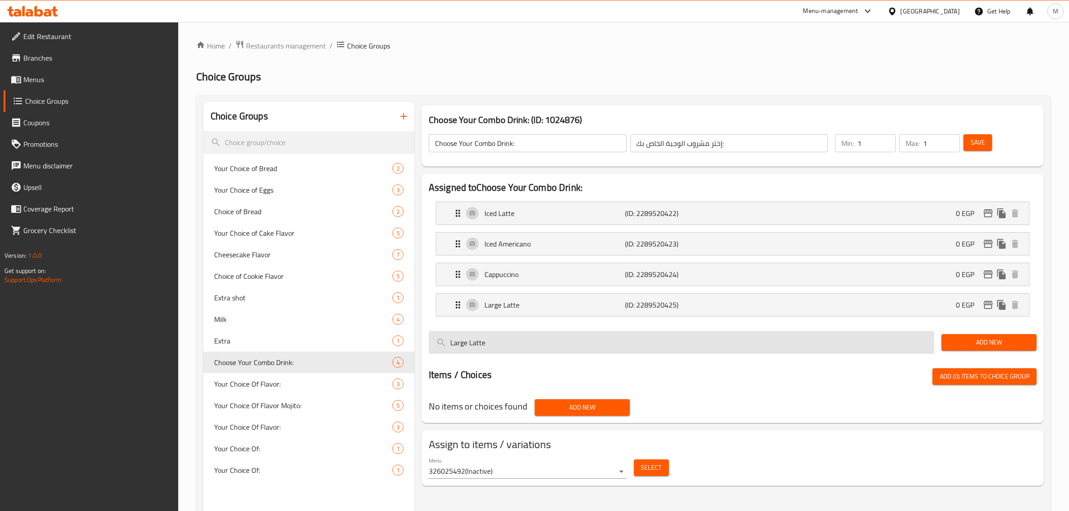
drag, startPoint x: 977, startPoint y: 144, endPoint x: 911, endPoint y: 349, distance: 215.1
click at [529, 339] on div "Choose Your Combo Drink: (ID: 1024876) Choose Your Combo Drink: ​ إختر مشروب ال…" at bounding box center [730, 357] width 633 height 511
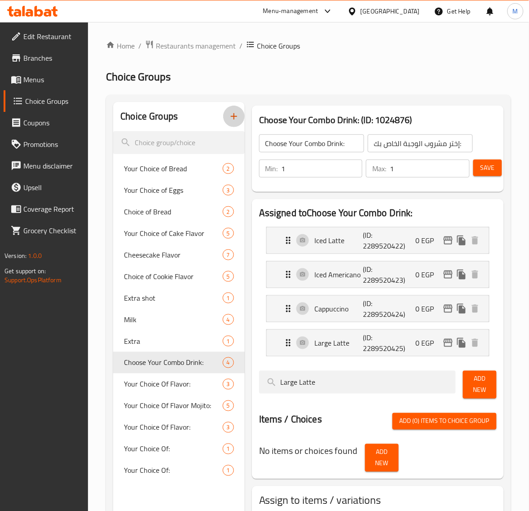
click at [230, 121] on icon "button" at bounding box center [234, 116] width 11 height 11
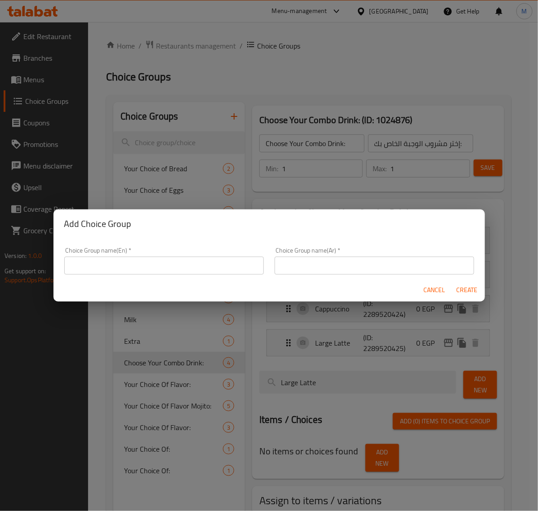
click at [151, 259] on input "text" at bounding box center [163, 265] width 199 height 18
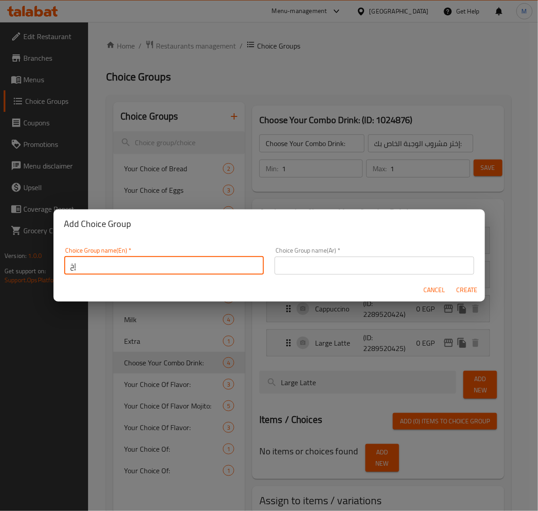
type input "إ"
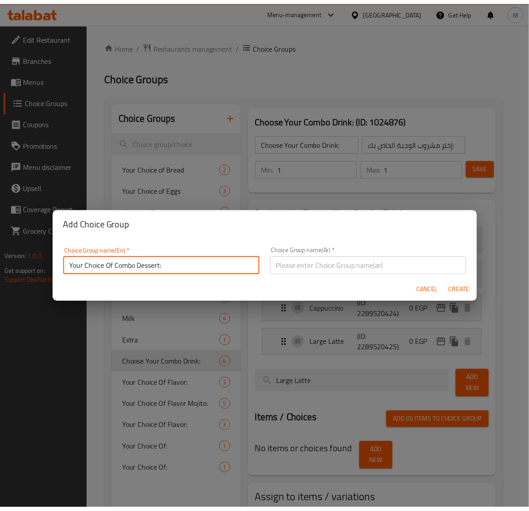
scroll to position [2, 0]
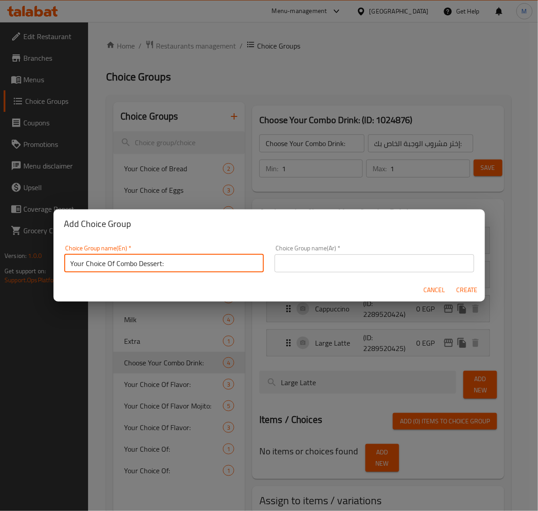
drag, startPoint x: 111, startPoint y: 266, endPoint x: 44, endPoint y: 267, distance: 66.9
click at [44, 267] on div "Add Choice Group Choice Group name(En)   * Your Choice Of Combo Dessert: Choice…" at bounding box center [269, 255] width 538 height 511
type input "Choose Your Combo Dessert:"
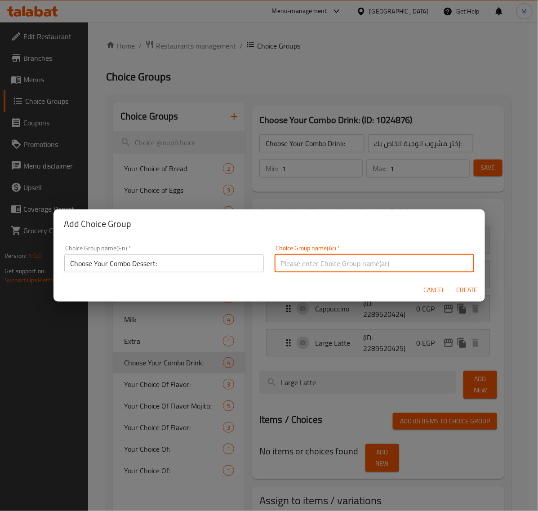
click at [306, 264] on input "text" at bounding box center [373, 263] width 199 height 18
type input "إختر حلوي الوجبة الخاص بك:"
click at [474, 292] on span "Create" at bounding box center [467, 289] width 22 height 11
type input "Choose Your Combo Dessert:"
type input "إختر حلوي الوجبة الخاص بك:"
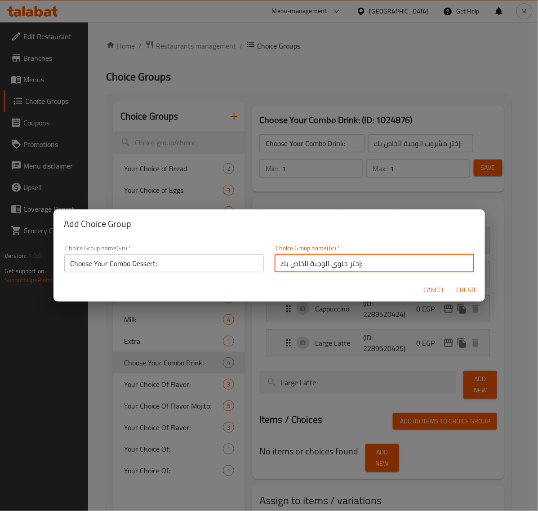
type input "0"
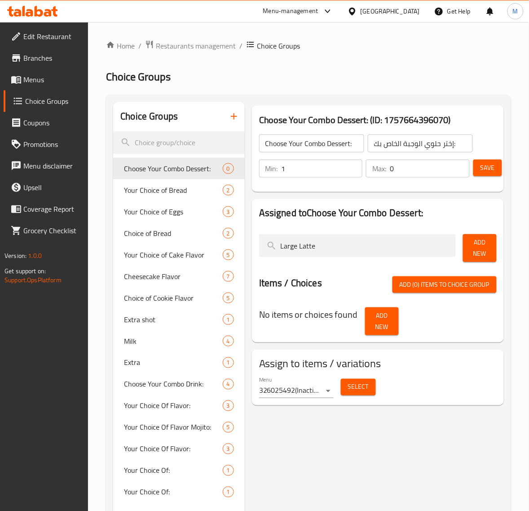
drag, startPoint x: 351, startPoint y: 167, endPoint x: 356, endPoint y: 171, distance: 6.0
type input "1"
click at [351, 167] on input "1" at bounding box center [322, 168] width 81 height 18
type input "1"
click at [461, 167] on input "1" at bounding box center [430, 168] width 80 height 18
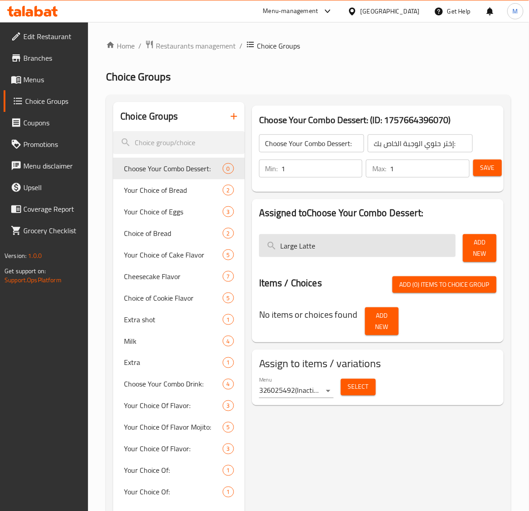
click at [331, 245] on input "Large Latte" at bounding box center [357, 245] width 197 height 23
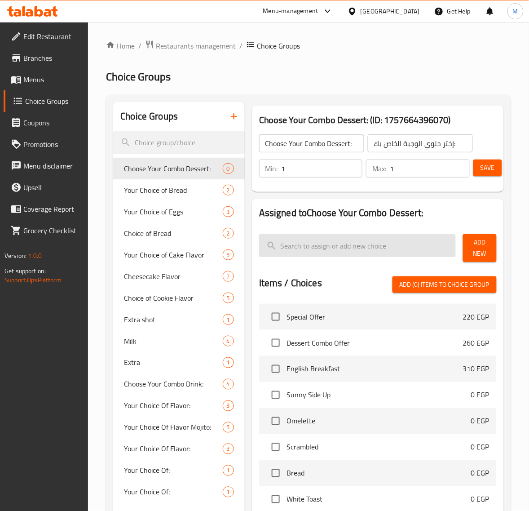
click at [322, 243] on input "search" at bounding box center [357, 245] width 197 height 23
paste input "Pistachio"
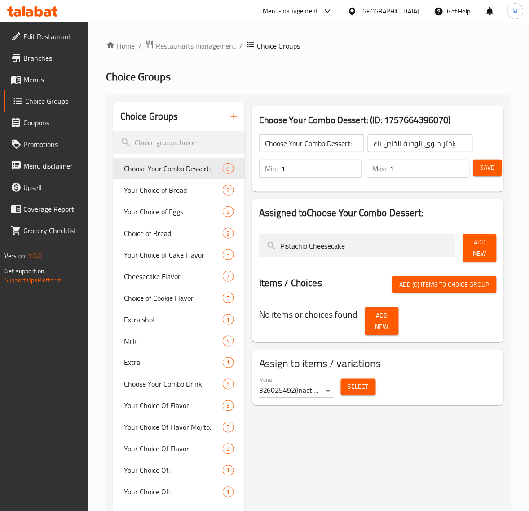
type input "Pistachio Cheesecake"
click at [475, 255] on span "Add New" at bounding box center [479, 248] width 19 height 22
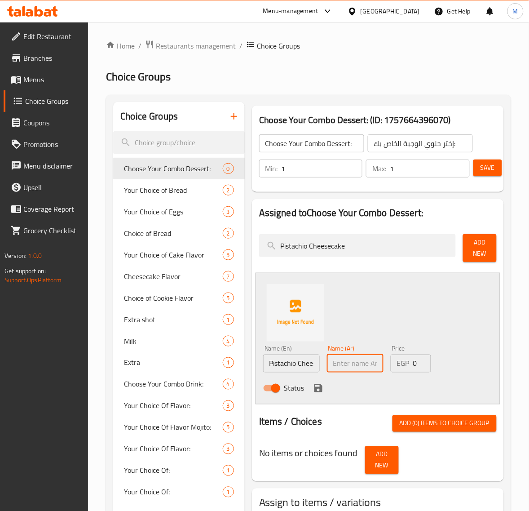
click at [343, 365] on input "text" at bounding box center [355, 363] width 57 height 18
click at [306, 364] on input "Pistachio Cheesecake" at bounding box center [291, 363] width 57 height 18
click at [476, 254] on span "Add New" at bounding box center [479, 248] width 19 height 22
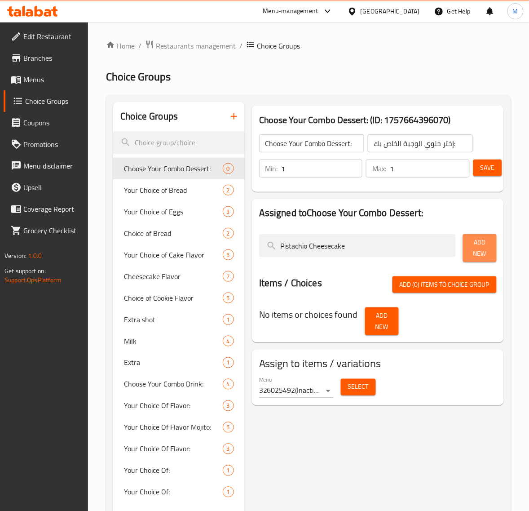
click at [472, 255] on span "Add New" at bounding box center [479, 248] width 19 height 22
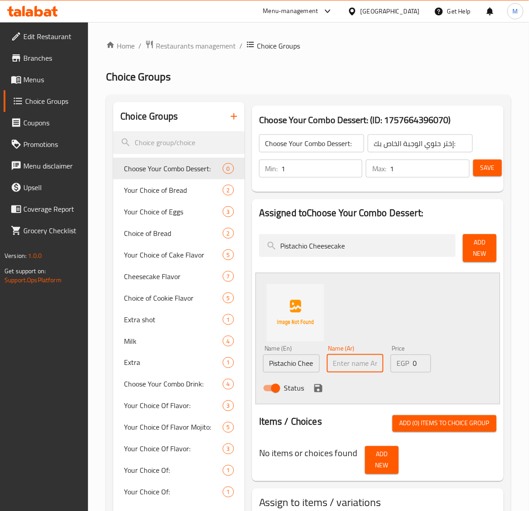
click at [371, 355] on input "text" at bounding box center [355, 363] width 57 height 18
type input "تشيز كيك فستق"
click at [321, 389] on icon "save" at bounding box center [318, 388] width 8 height 8
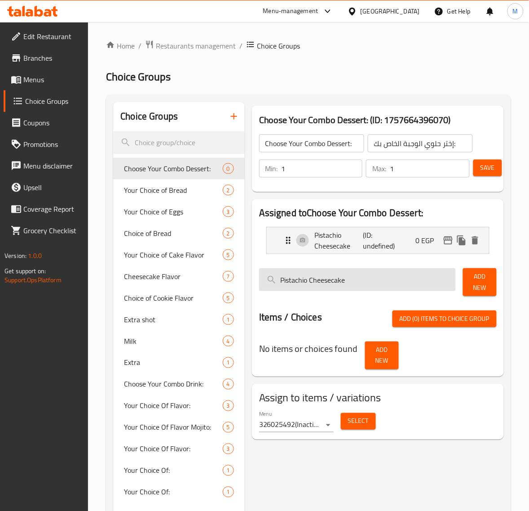
click at [357, 284] on input "Pistachio Cheesecake" at bounding box center [357, 279] width 197 height 23
paste input "Raspberry"
type input "Raspberry Cheesecake"
click at [466, 285] on button "Add New" at bounding box center [480, 282] width 34 height 28
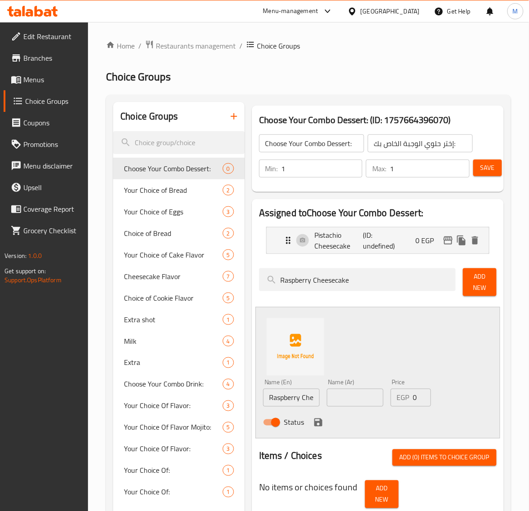
click at [358, 393] on input "text" at bounding box center [355, 397] width 57 height 18
type input "تشيز كيك توت"
click at [322, 423] on icon "save" at bounding box center [318, 422] width 8 height 8
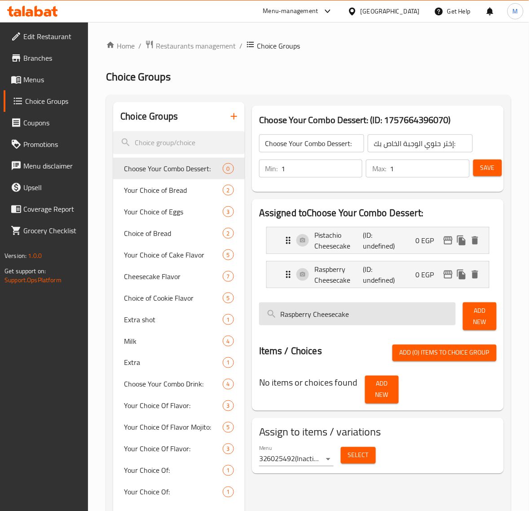
click at [365, 315] on input "Raspberry Cheesecake" at bounding box center [357, 313] width 197 height 23
click at [291, 317] on input "Raspberry Cheesecake" at bounding box center [357, 313] width 197 height 23
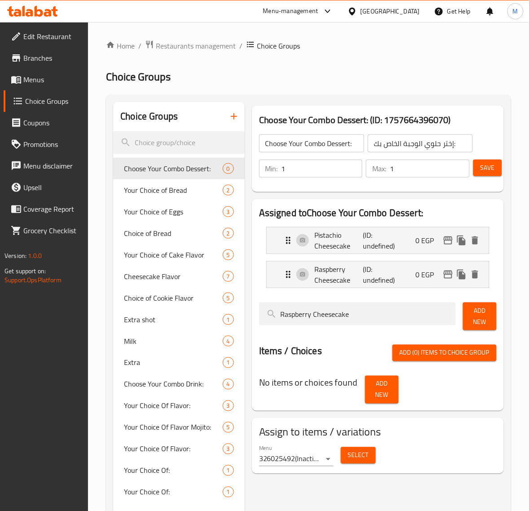
paste input "Nutella"
type input "Nutella Cheesecake"
click at [466, 319] on button "Add New" at bounding box center [480, 316] width 34 height 28
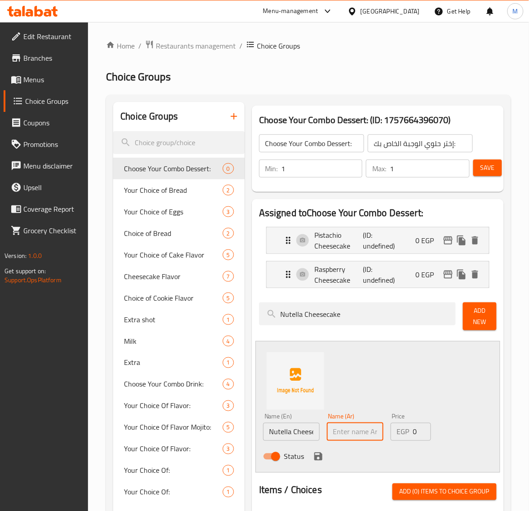
click at [361, 427] on input "text" at bounding box center [355, 432] width 57 height 18
type input "تشيز كيك نوتيلا"
click at [322, 456] on icon "save" at bounding box center [318, 456] width 8 height 8
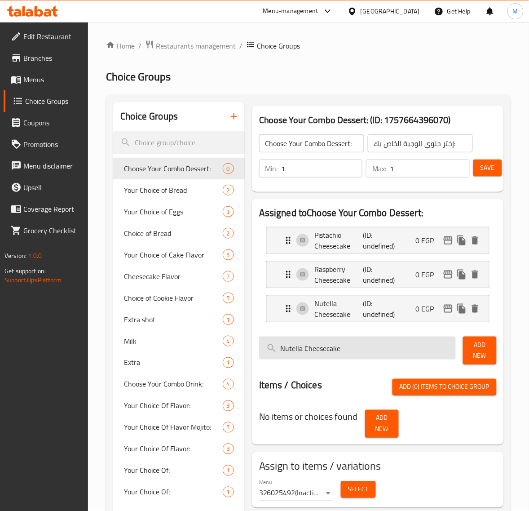
click at [291, 353] on input "Nutella Cheesecake" at bounding box center [357, 347] width 197 height 23
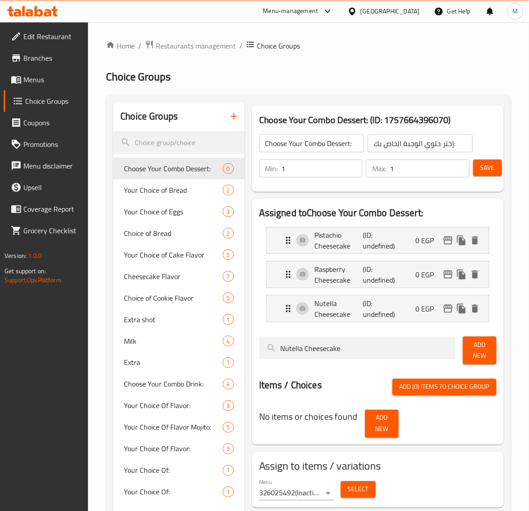
paste input "Louts"
type input "Louts Cheesecake"
click at [477, 357] on span "Add New" at bounding box center [479, 350] width 19 height 22
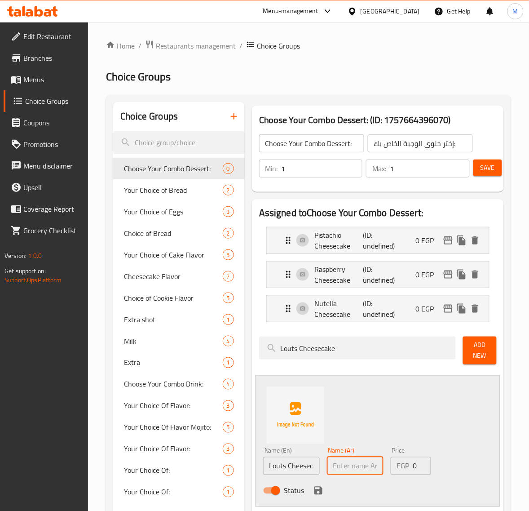
click at [358, 466] on input "text" at bounding box center [355, 466] width 57 height 18
type input "تشيز كيك لوتس"
click at [315, 490] on icon "save" at bounding box center [318, 490] width 8 height 8
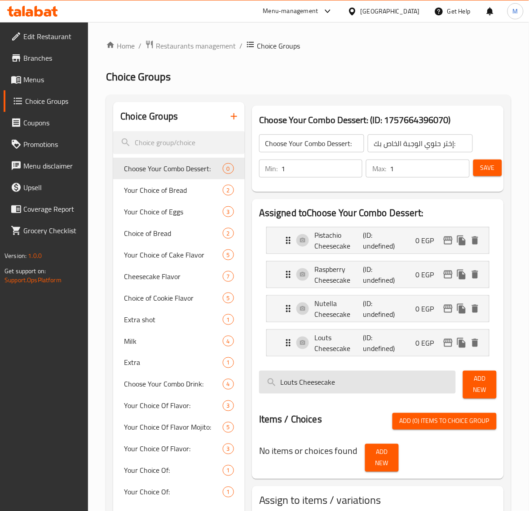
click at [290, 383] on input "Louts Cheesecake" at bounding box center [357, 381] width 197 height 23
paste input "Strawberry"
type input "Strawberry Cheesecake"
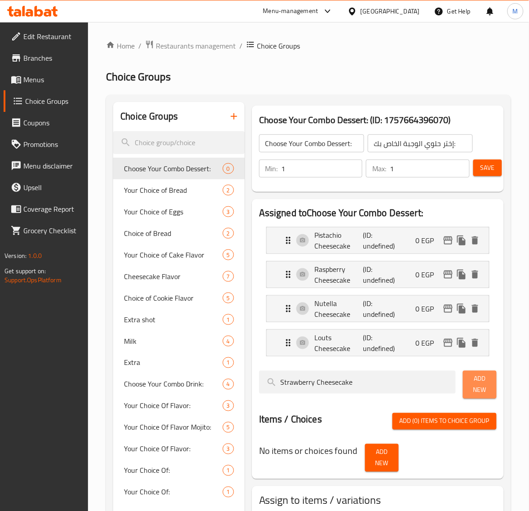
click at [480, 392] on span "Add New" at bounding box center [479, 384] width 19 height 22
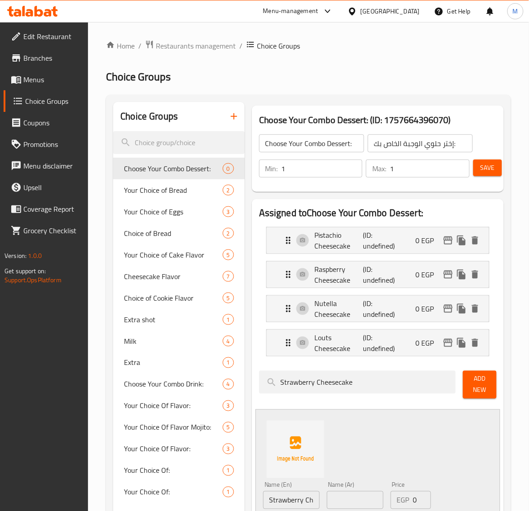
click at [354, 497] on input "text" at bounding box center [355, 500] width 57 height 18
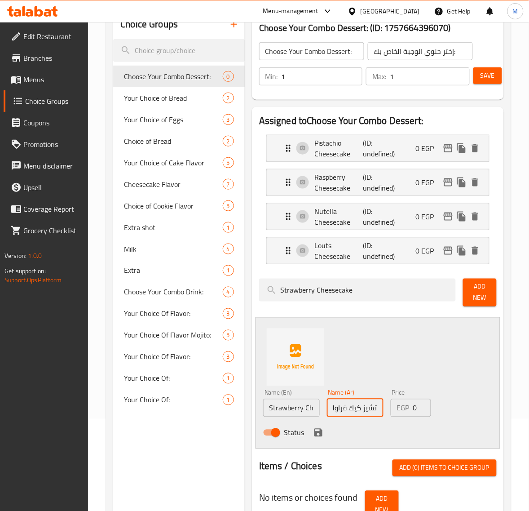
scroll to position [112, 0]
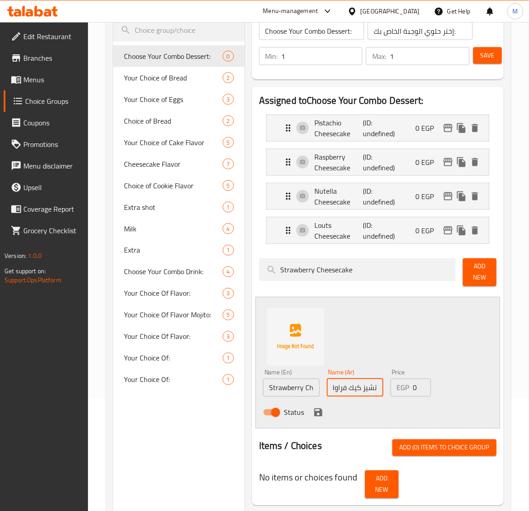
type input "تشيز كيك فراولة"
click at [315, 420] on div "Status" at bounding box center [355, 412] width 191 height 24
click at [317, 413] on icon "save" at bounding box center [318, 412] width 8 height 8
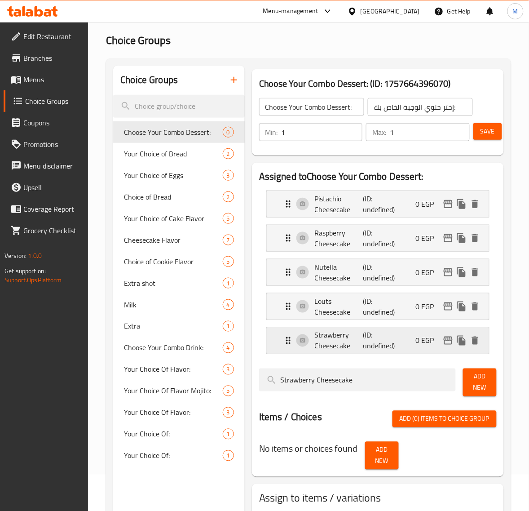
scroll to position [56, 0]
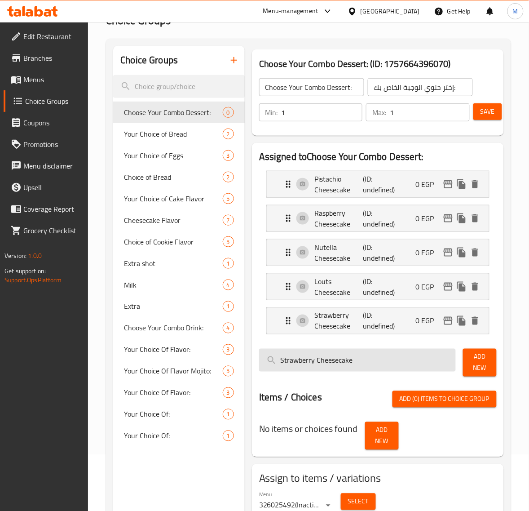
click at [297, 365] on input "Strawberry Cheesecake" at bounding box center [357, 359] width 197 height 23
click at [296, 365] on input "Strawberry Cheesecake" at bounding box center [357, 359] width 197 height 23
paste input "Blue"
click at [371, 368] on input "Blueberry Cheesecake" at bounding box center [357, 359] width 197 height 23
type input "Blueberry Cheesecake"
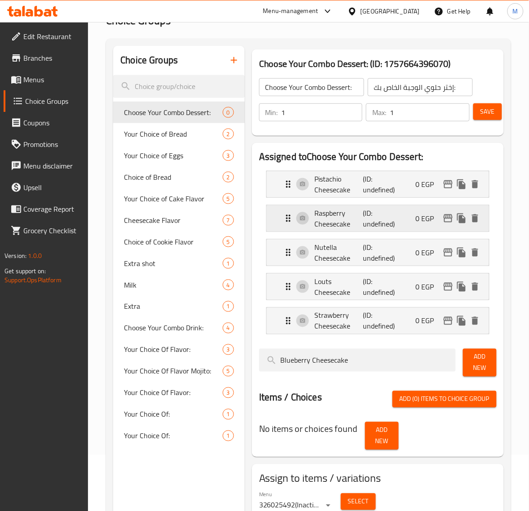
click at [406, 218] on div "Raspberry Cheesecake (ID: undefined) 0 EGP" at bounding box center [380, 218] width 195 height 26
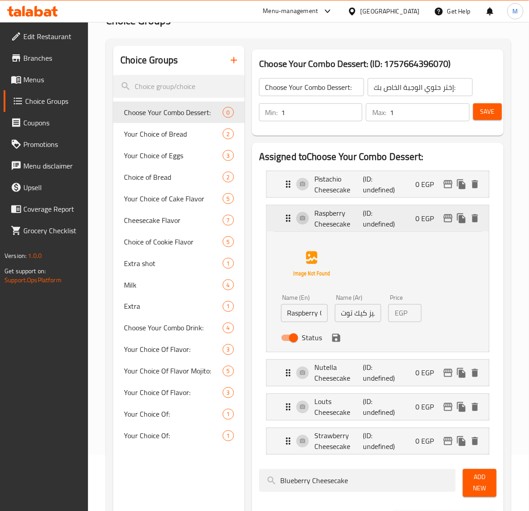
click at [404, 218] on div "Raspberry Cheesecake (ID: undefined) 0 EGP" at bounding box center [380, 218] width 195 height 26
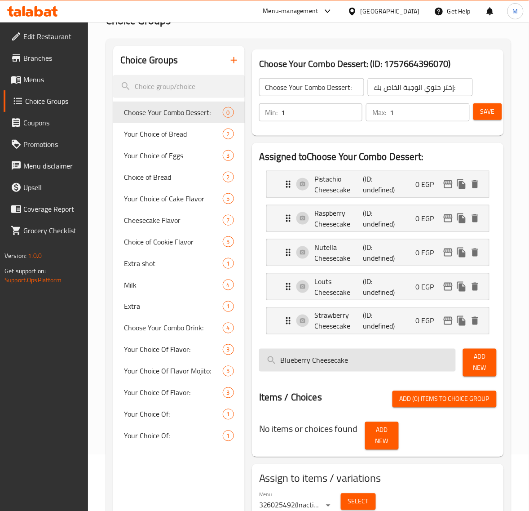
click at [385, 366] on input "Blueberry Cheesecake" at bounding box center [357, 359] width 197 height 23
click at [476, 358] on span "Add New" at bounding box center [479, 362] width 19 height 22
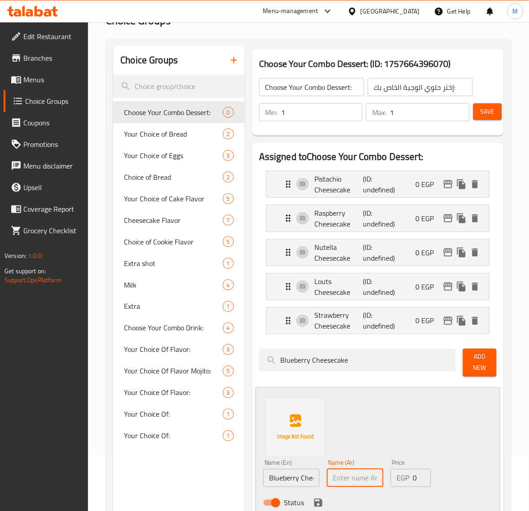
click at [358, 478] on input "text" at bounding box center [355, 478] width 57 height 18
type input "تشيز كيك توت أزرق"
click at [320, 506] on icon "save" at bounding box center [318, 502] width 8 height 8
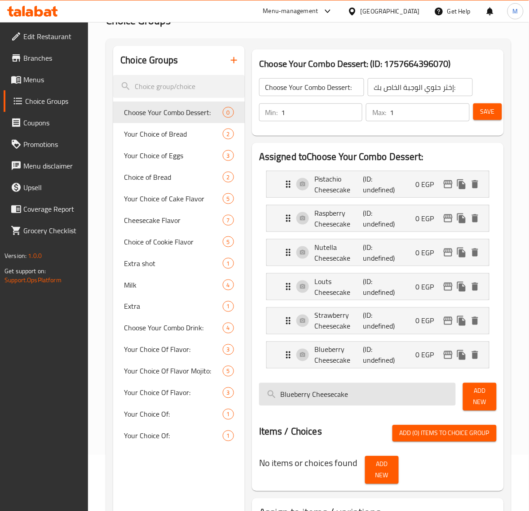
click at [293, 395] on input "Blueberry Cheesecake" at bounding box center [357, 394] width 197 height 23
click at [293, 396] on input "Blueberry Cheesecake" at bounding box center [357, 394] width 197 height 23
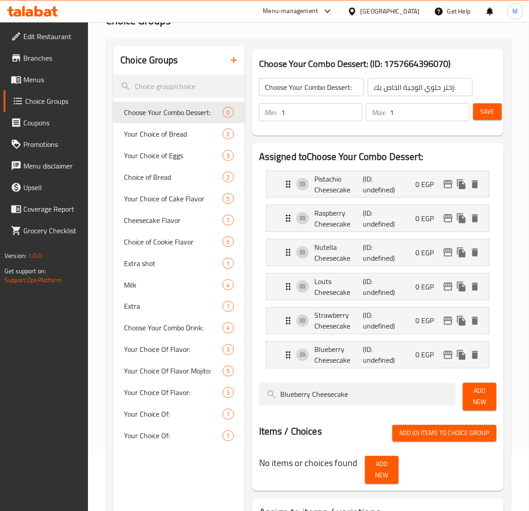
paste input "Caramel"
click at [394, 400] on input "Caramel Cheesecake" at bounding box center [357, 394] width 197 height 23
type input "Caramel Cheesecake"
click at [475, 400] on span "Add New" at bounding box center [479, 396] width 19 height 22
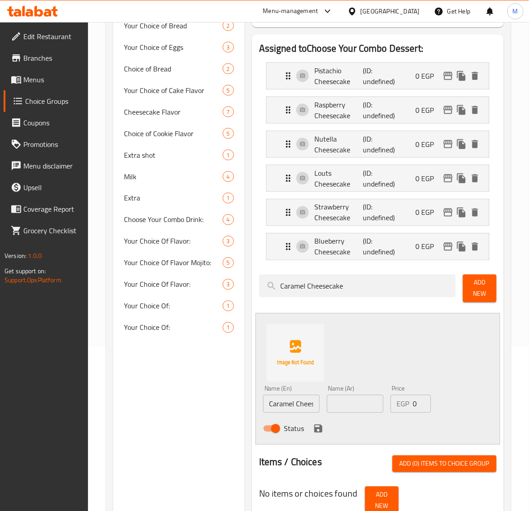
scroll to position [168, 0]
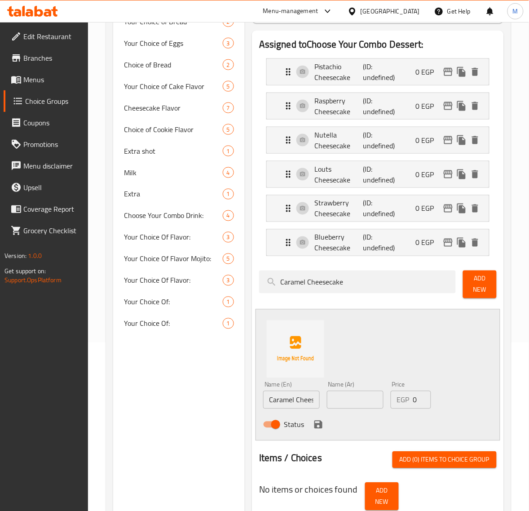
click at [353, 402] on input "text" at bounding box center [355, 400] width 57 height 18
type input "تشيز كيك كراميل"
click at [319, 422] on icon "save" at bounding box center [318, 424] width 11 height 11
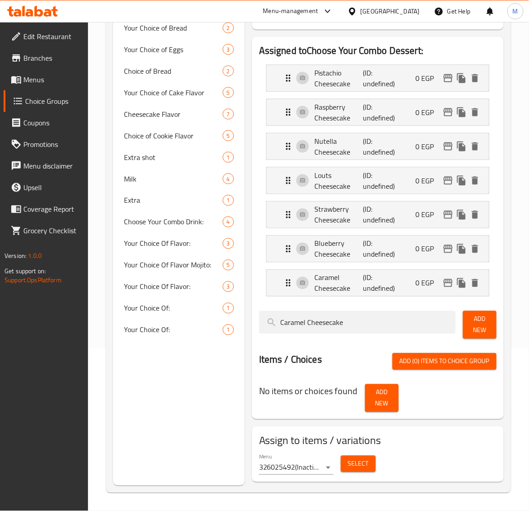
scroll to position [163, 0]
click at [362, 322] on input "Caramel Cheesecake" at bounding box center [357, 322] width 197 height 23
paste input "Tiramisu"
type input "Tiramisu"
click at [468, 328] on button "Add New" at bounding box center [480, 325] width 34 height 28
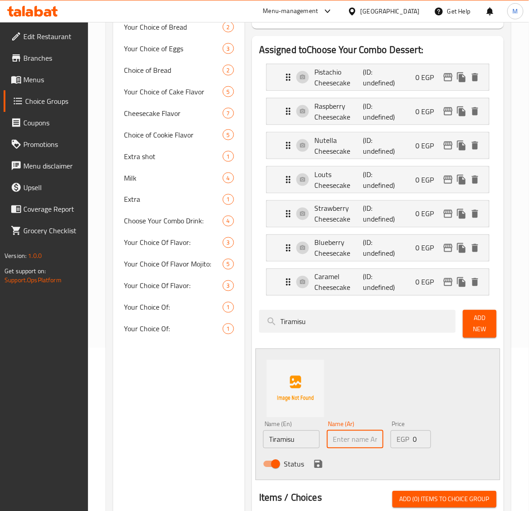
click at [353, 441] on input "text" at bounding box center [355, 439] width 57 height 18
paste input "تيراميسو"
type input "تيراميسو"
click at [315, 469] on icon "save" at bounding box center [318, 463] width 11 height 11
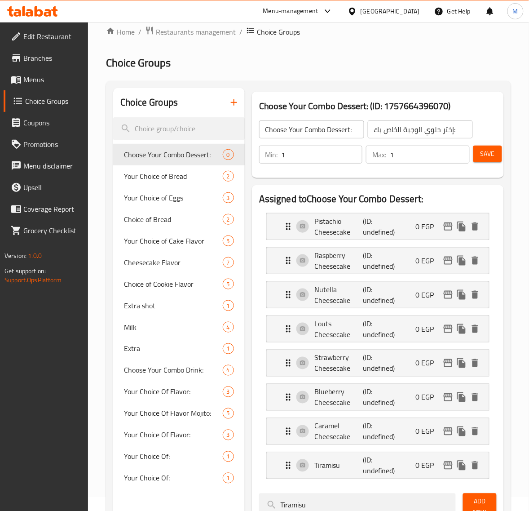
scroll to position [0, 0]
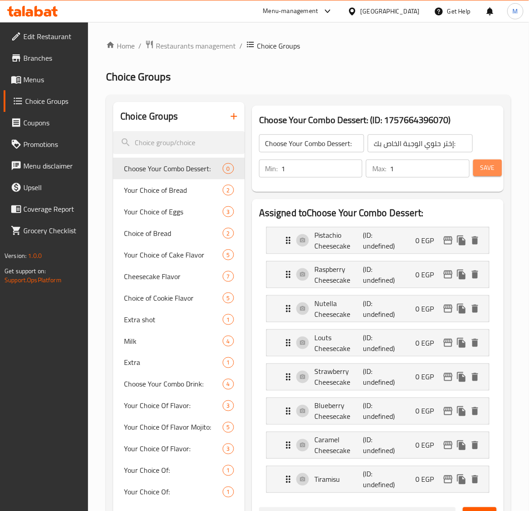
click at [492, 169] on span "Save" at bounding box center [487, 167] width 14 height 11
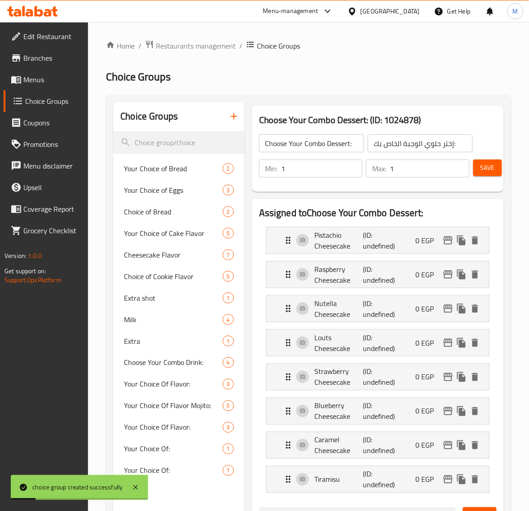
click at [229, 117] on icon "button" at bounding box center [234, 116] width 11 height 11
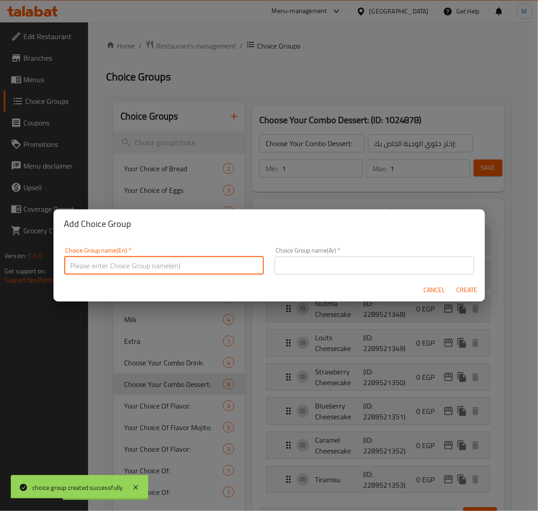
click at [227, 266] on input "text" at bounding box center [163, 265] width 199 height 18
type input "ِ"
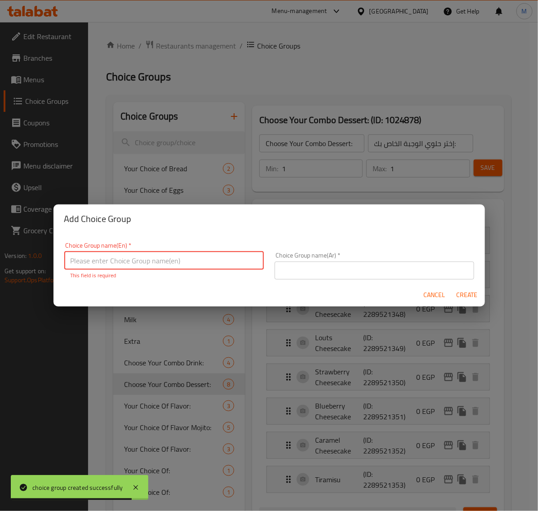
click at [228, 268] on input "text" at bounding box center [163, 260] width 199 height 18
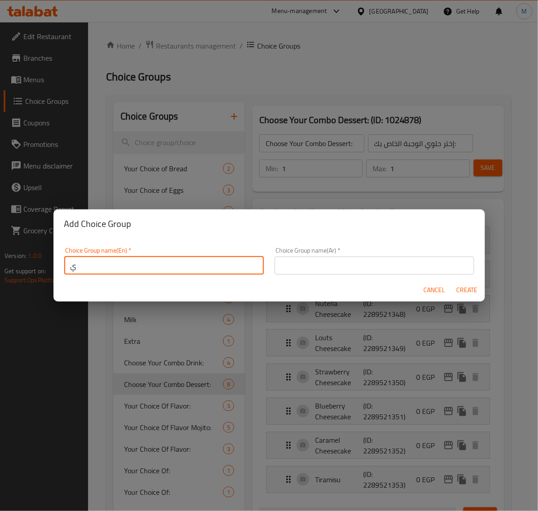
type input "ِ"
type input "Add Sauce To Your Dessert:"
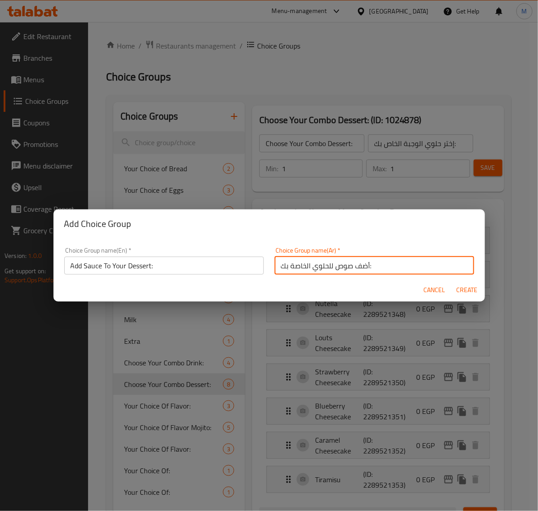
type input "أضف صوص للحلوي الخاصة بك:"
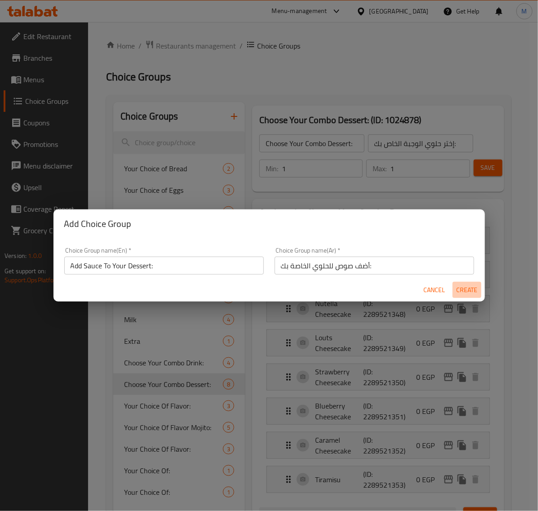
click at [471, 296] on button "Create" at bounding box center [466, 290] width 29 height 17
type input "Add Sauce To Your Dessert:"
type input "أضف صوص للحلوي الخاصة بك:"
type input "0"
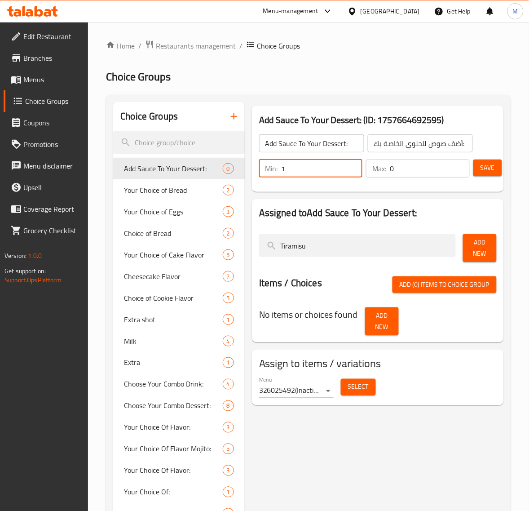
type input "1"
click at [351, 166] on input "1" at bounding box center [322, 168] width 81 height 18
type input "1"
click at [460, 165] on input "1" at bounding box center [430, 168] width 80 height 18
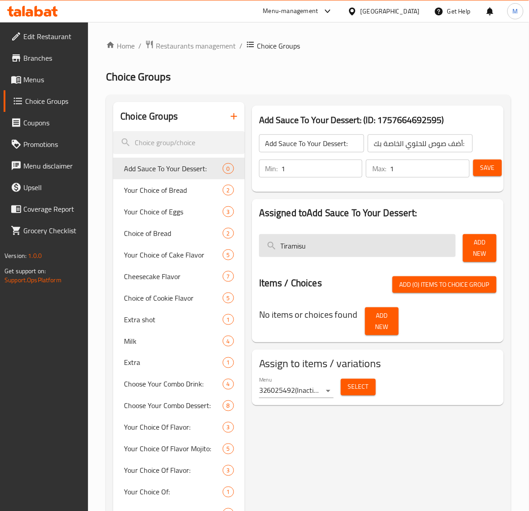
click at [348, 246] on input "Tiramisu" at bounding box center [357, 245] width 197 height 23
click at [313, 250] on input "Tiramisu" at bounding box center [357, 245] width 197 height 23
type input "ٍ"
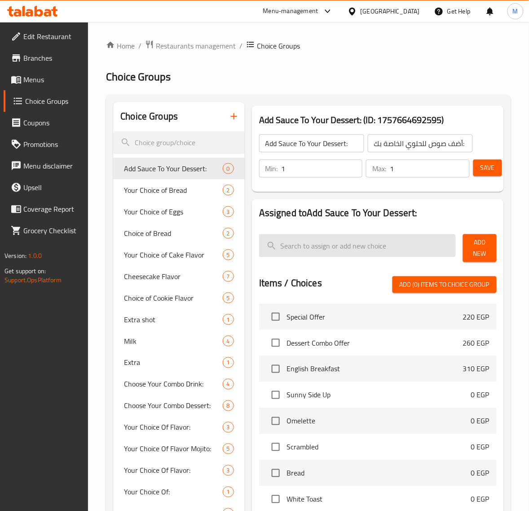
type input "S"
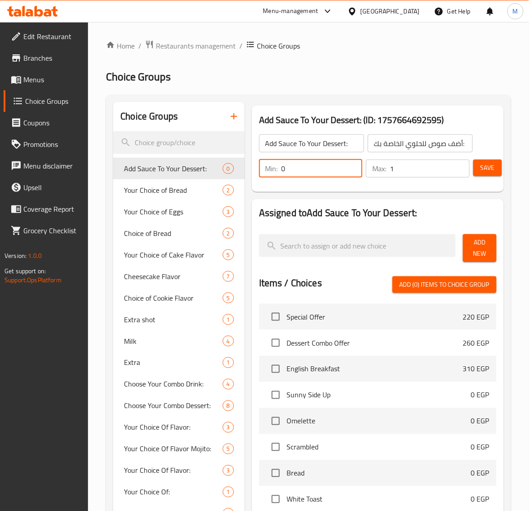
type input "0"
click at [353, 169] on input "0" at bounding box center [322, 168] width 81 height 18
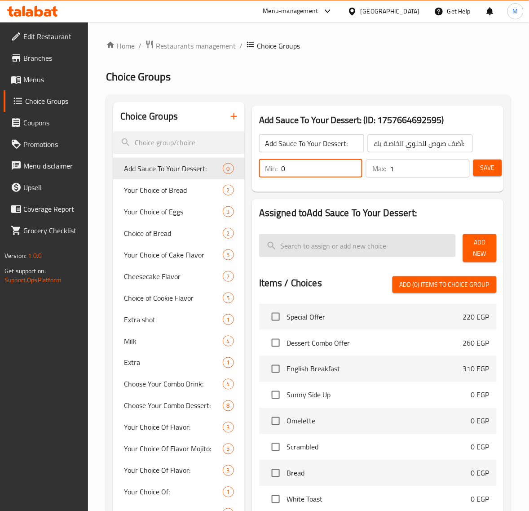
click at [357, 246] on input "search" at bounding box center [357, 245] width 197 height 23
paste input "صوص فراولة"
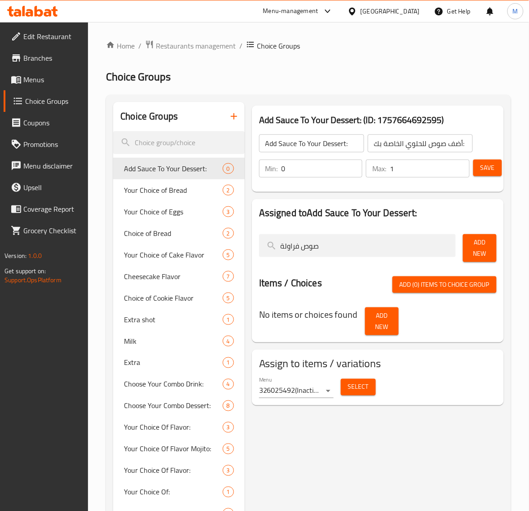
type input "صوص فراولة"
click at [474, 248] on span "Add New" at bounding box center [479, 248] width 19 height 22
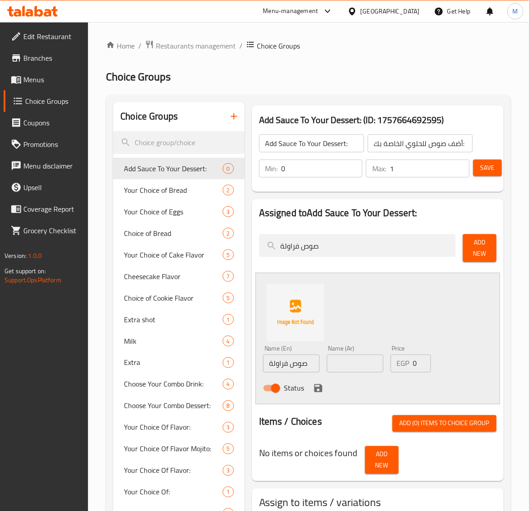
click at [305, 364] on input "صوص فراولة" at bounding box center [291, 363] width 57 height 18
click at [335, 356] on input "text" at bounding box center [355, 363] width 57 height 18
paste input "صوص فراولة"
type input "صوص فراولة"
click at [303, 361] on input "text" at bounding box center [291, 363] width 57 height 18
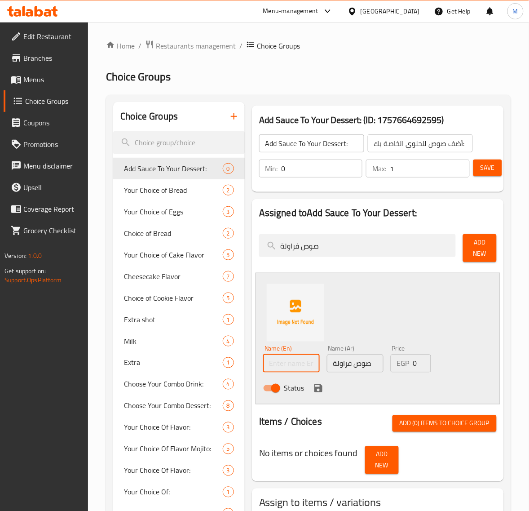
paste input "strawberry sauce"
type input "Strawberry Sauce"
click at [416, 364] on input "0" at bounding box center [422, 363] width 18 height 18
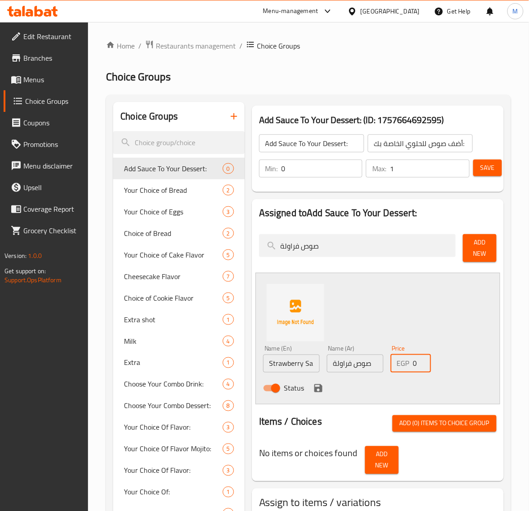
drag, startPoint x: 412, startPoint y: 364, endPoint x: 407, endPoint y: 364, distance: 5.4
click at [407, 364] on div "EGP 0 Price" at bounding box center [411, 363] width 40 height 18
type input "50"
click at [319, 389] on icon "save" at bounding box center [318, 388] width 8 height 8
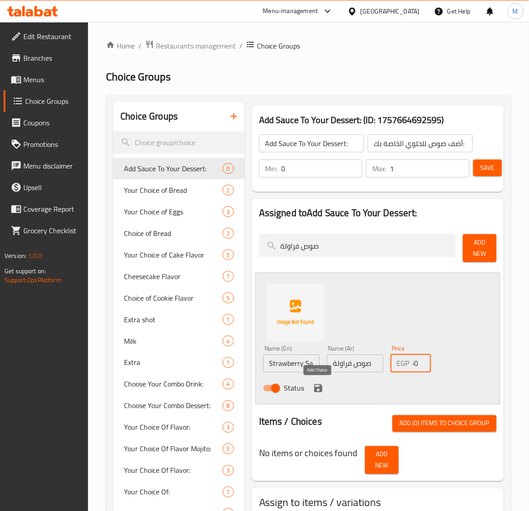
scroll to position [0, 0]
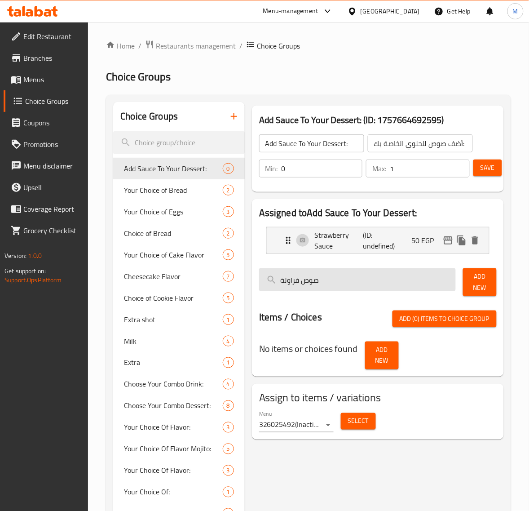
click at [400, 282] on input "صوص فراولة" at bounding box center [357, 279] width 197 height 23
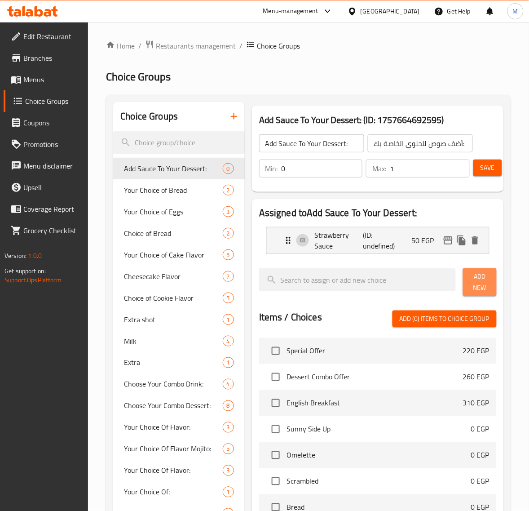
click at [464, 286] on button "Add New" at bounding box center [480, 282] width 34 height 28
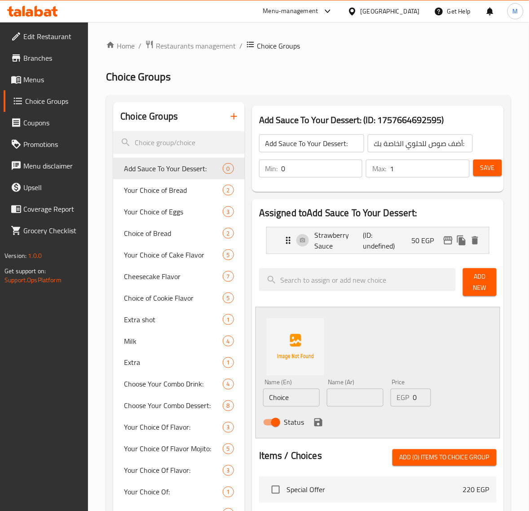
click at [359, 406] on input "text" at bounding box center [355, 397] width 57 height 18
paste input "صوص لوتس"
type input "صوص لوتس"
click at [299, 403] on input "Choice" at bounding box center [291, 397] width 57 height 18
paste input "Lotus sau"
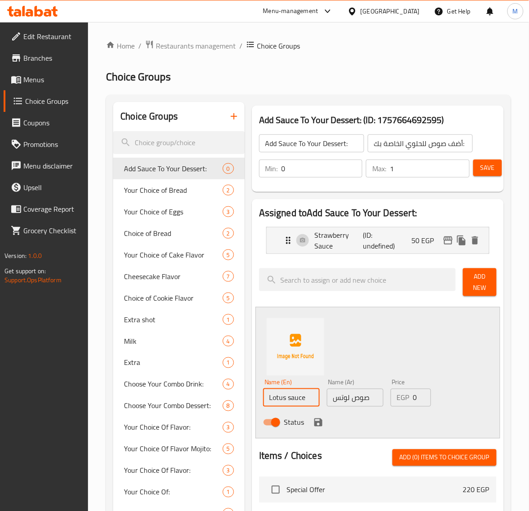
type input "Lotus sauce"
type input "0"
drag, startPoint x: 419, startPoint y: 397, endPoint x: 405, endPoint y: 399, distance: 13.5
click at [413, 399] on input "0" at bounding box center [422, 397] width 18 height 18
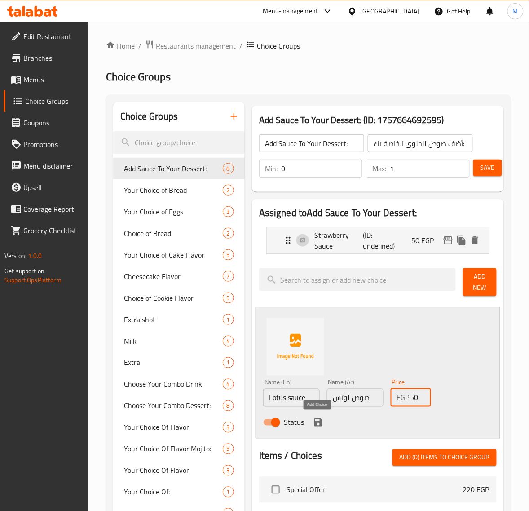
type input "50"
click at [318, 423] on icon "save" at bounding box center [318, 422] width 11 height 11
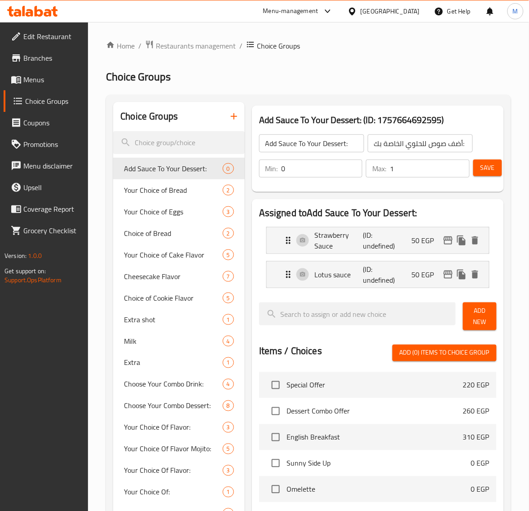
click at [477, 318] on span "Add New" at bounding box center [479, 316] width 19 height 22
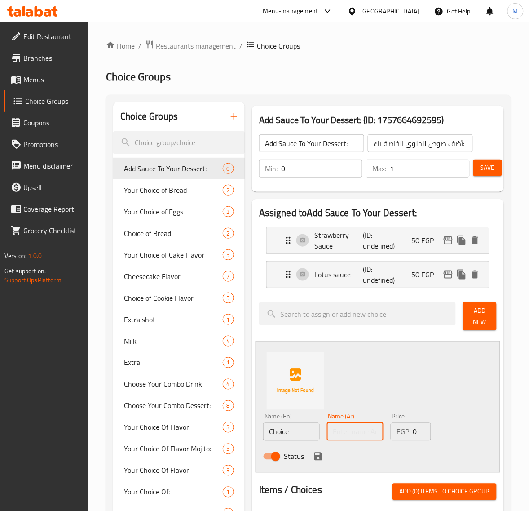
click at [352, 432] on input "text" at bounding box center [355, 432] width 57 height 18
paste input "صوص شوكولاتة"
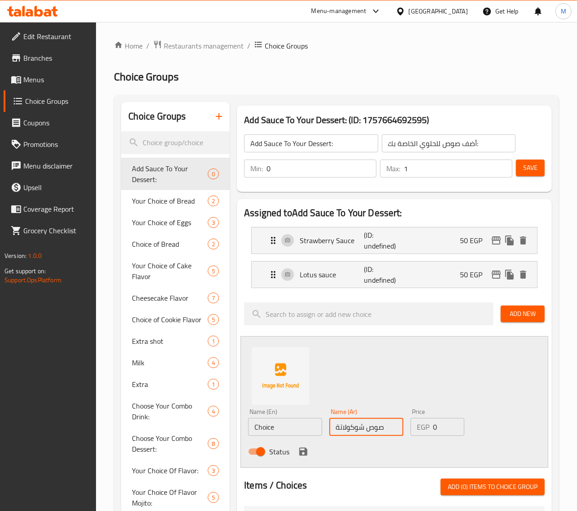
type input "صوص شوكولاتة"
click at [287, 432] on input "Choice" at bounding box center [285, 427] width 74 height 18
paste input "chocolate sau"
type input "Chocolate Sauce"
drag, startPoint x: 439, startPoint y: 427, endPoint x: 423, endPoint y: 431, distance: 17.1
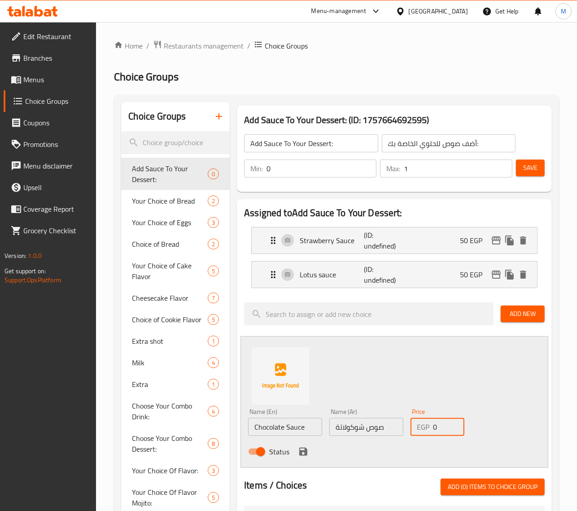
click at [423, 431] on div "EGP 0 Price" at bounding box center [438, 427] width 54 height 18
type input "50"
click at [301, 451] on icon "save" at bounding box center [303, 451] width 11 height 11
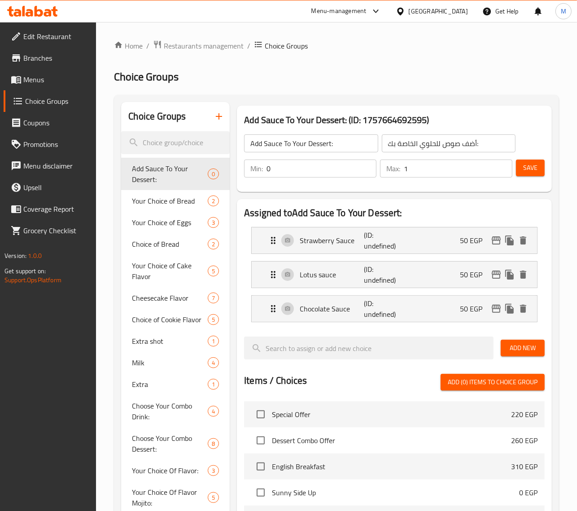
click at [521, 351] on span "Add New" at bounding box center [523, 347] width 30 height 11
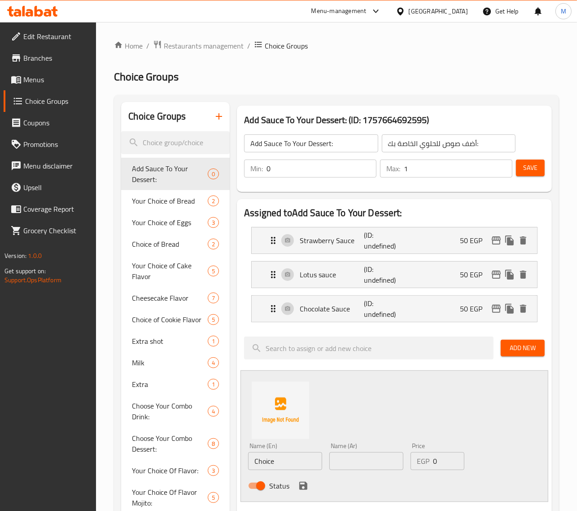
click at [375, 452] on div "Name (Ar) Name (Ar)" at bounding box center [367, 455] width 74 height 27
click at [370, 457] on input "text" at bounding box center [367, 461] width 74 height 18
click at [370, 468] on input "text" at bounding box center [367, 461] width 74 height 18
click at [364, 466] on input "text" at bounding box center [367, 461] width 74 height 18
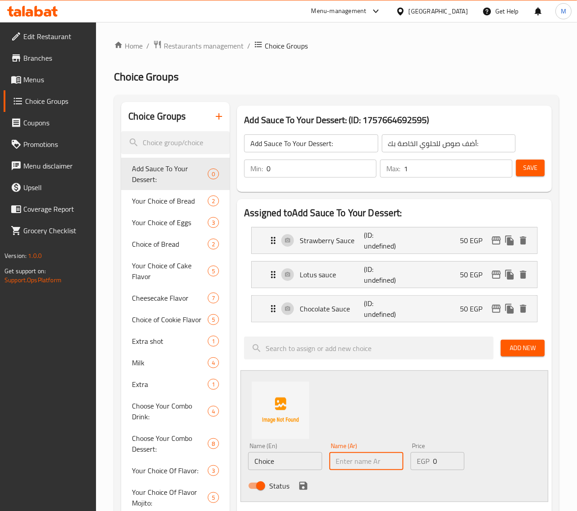
click at [375, 465] on input "text" at bounding box center [367, 461] width 74 height 18
paste input "صوص توت أزرق"
type input "صوص توت أزرق"
drag, startPoint x: 436, startPoint y: 466, endPoint x: 428, endPoint y: 466, distance: 8.5
click at [428, 466] on div "EGP 0 Price" at bounding box center [438, 461] width 54 height 18
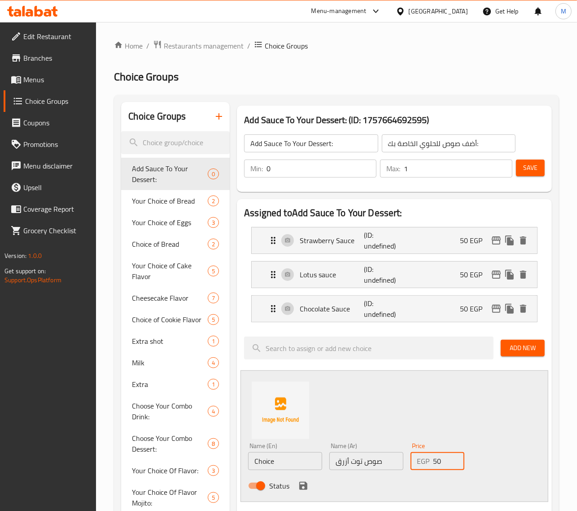
type input "50"
click at [291, 463] on input "Choice" at bounding box center [285, 461] width 74 height 18
paste input "blueberry sau"
type input "Blueberry Sauce"
click at [303, 488] on icon "save" at bounding box center [303, 485] width 11 height 11
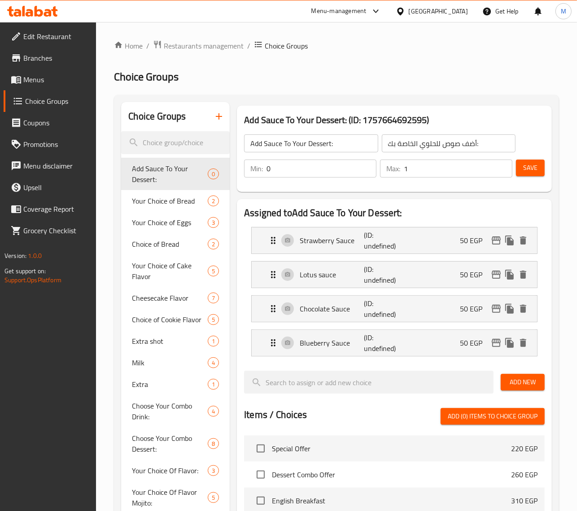
click at [529, 168] on span "Save" at bounding box center [531, 167] width 14 height 11
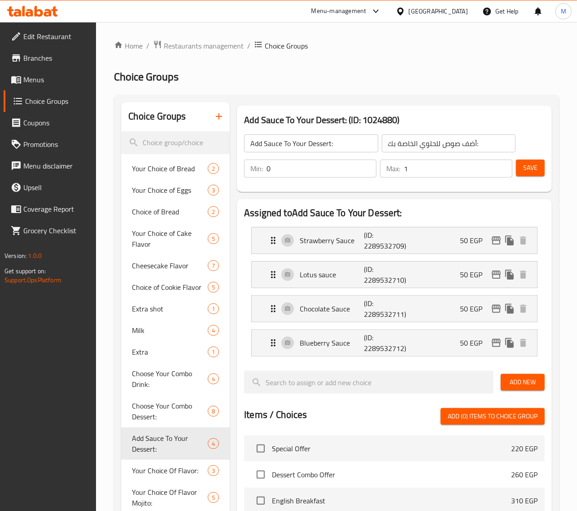
click at [221, 123] on button "button" at bounding box center [219, 117] width 22 height 22
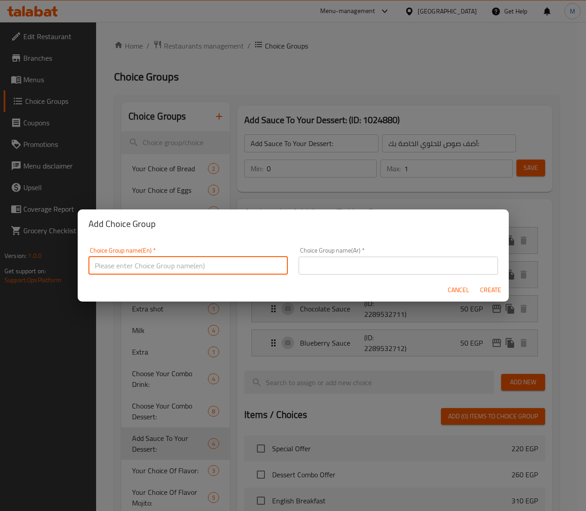
click at [222, 271] on input "text" at bounding box center [187, 265] width 199 height 18
type input "Choose Your Combo Croissant:"
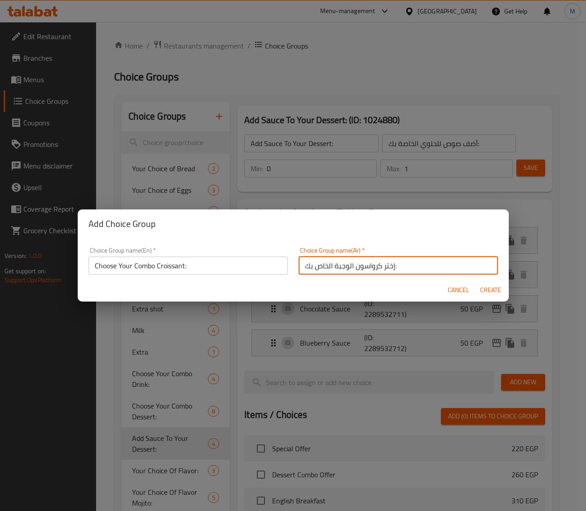
type input "إختر كرواسون الوجبة الخاص بك:"
click at [480, 291] on span "Create" at bounding box center [491, 289] width 22 height 11
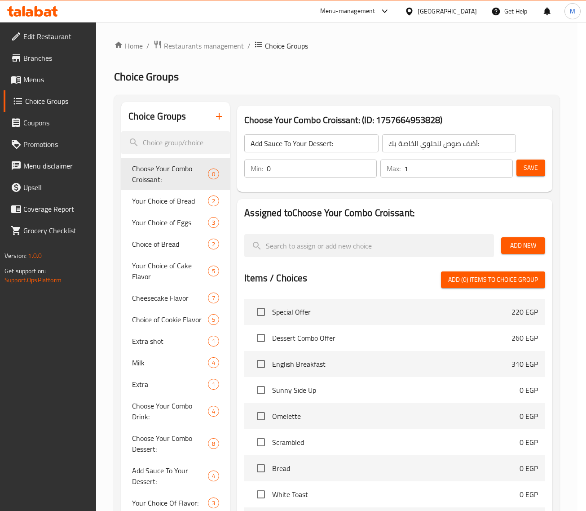
type input "Choose Your Combo Croissant:"
type input "إختر كرواسون الوجبة الخاص بك:"
type input "0"
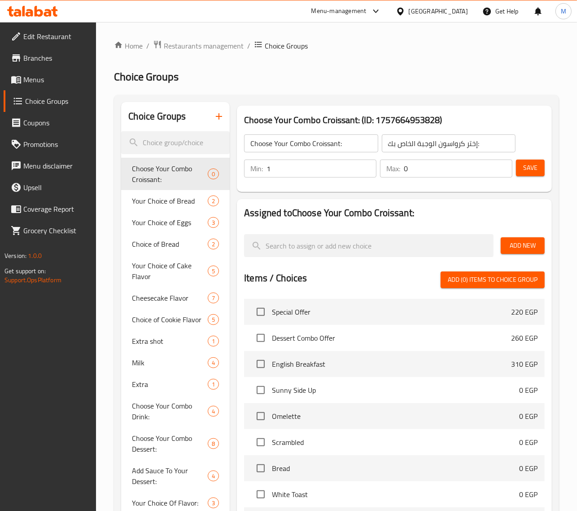
type input "1"
click at [367, 167] on input "1" at bounding box center [322, 168] width 110 height 18
type input "1"
click at [502, 166] on input "1" at bounding box center [458, 168] width 109 height 18
click at [326, 148] on input "Choose Your Combo Croissant:" at bounding box center [311, 143] width 134 height 18
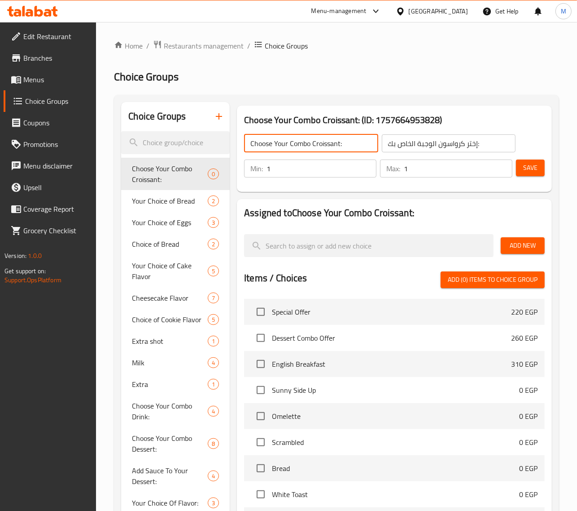
click at [326, 148] on input "Choose Your Combo Croissant:" at bounding box center [311, 143] width 134 height 18
click at [505, 248] on button "Add New" at bounding box center [523, 245] width 44 height 17
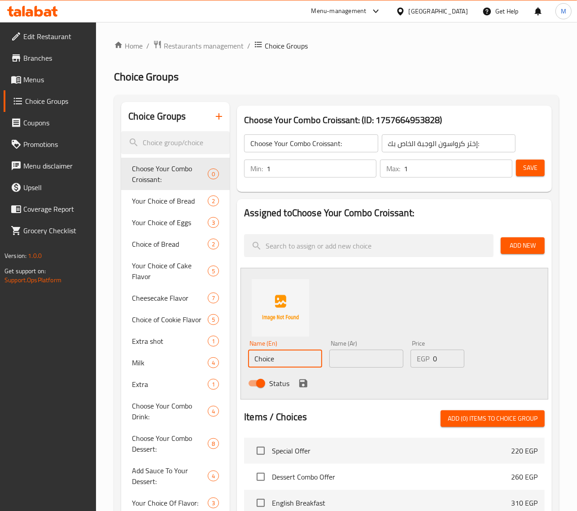
click at [300, 358] on input "Choice" at bounding box center [285, 358] width 74 height 18
paste input "roissant"
paste input "Croissant"
type input "Plain Croissant"
click at [357, 362] on input "text" at bounding box center [367, 358] width 74 height 18
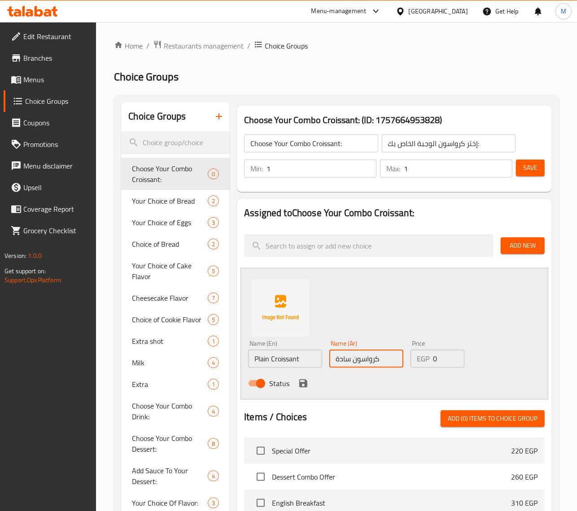
type input "كرواسون سادة"
click at [304, 380] on icon "save" at bounding box center [304, 383] width 8 height 8
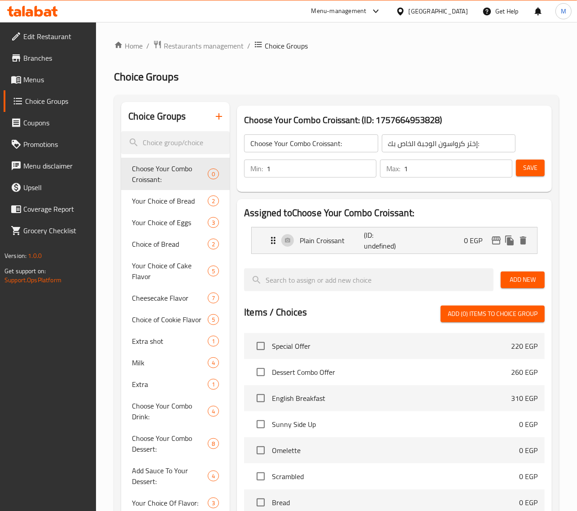
click at [516, 281] on span "Add New" at bounding box center [523, 279] width 30 height 11
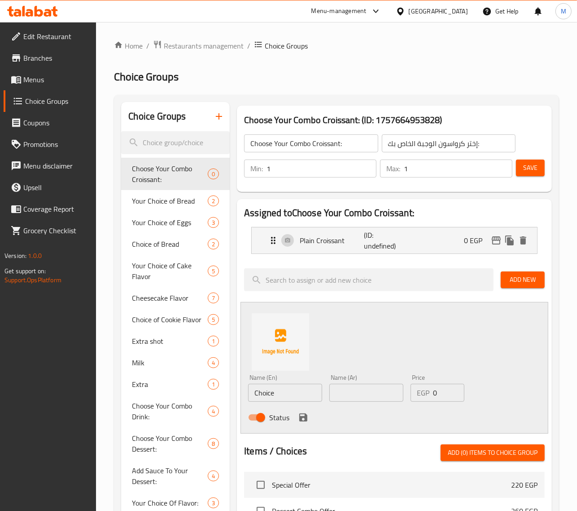
click at [282, 396] on input "Choice" at bounding box center [285, 392] width 74 height 18
paste input "Croissant"
type input "Cheese Croissant"
type input "كرواسون بالجبن"
click at [301, 422] on icon "save" at bounding box center [303, 417] width 11 height 11
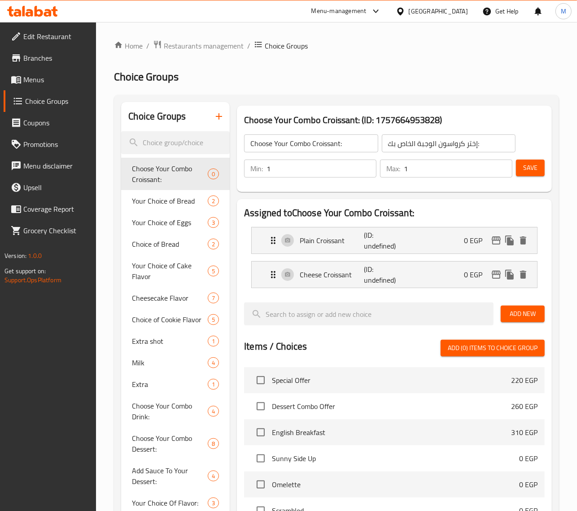
click at [529, 173] on span "Save" at bounding box center [531, 167] width 14 height 11
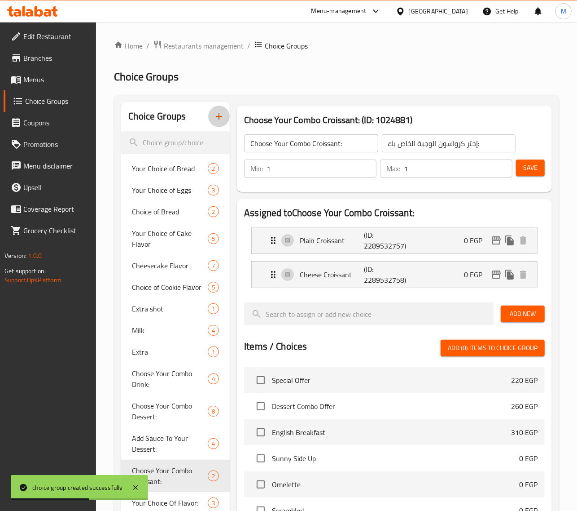
click at [219, 124] on button "button" at bounding box center [219, 117] width 22 height 22
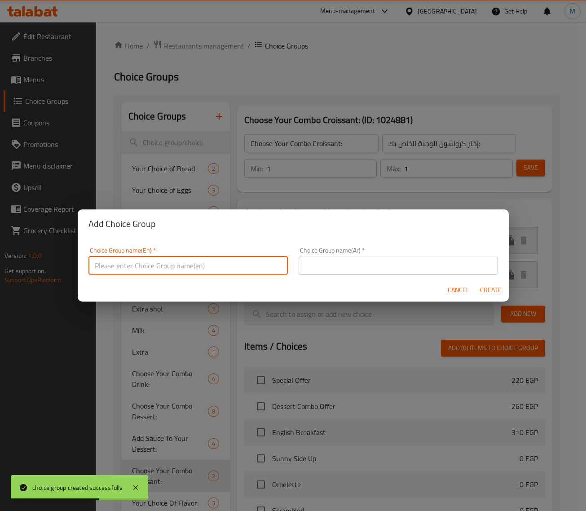
click at [155, 267] on input "text" at bounding box center [187, 265] width 199 height 18
type input "ِ"
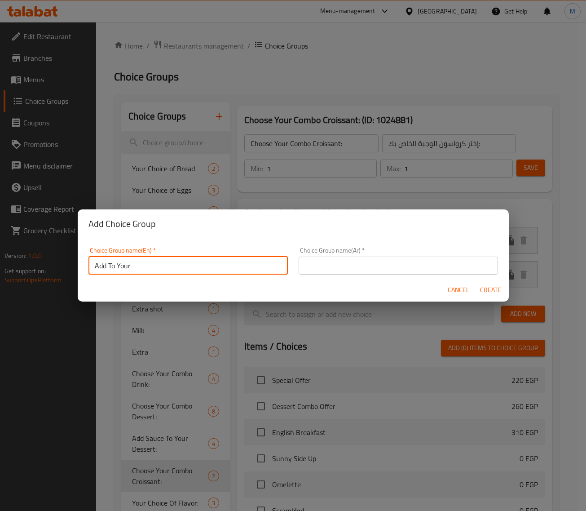
paste input "Croissant"
type input "Add To Your Croissant:"
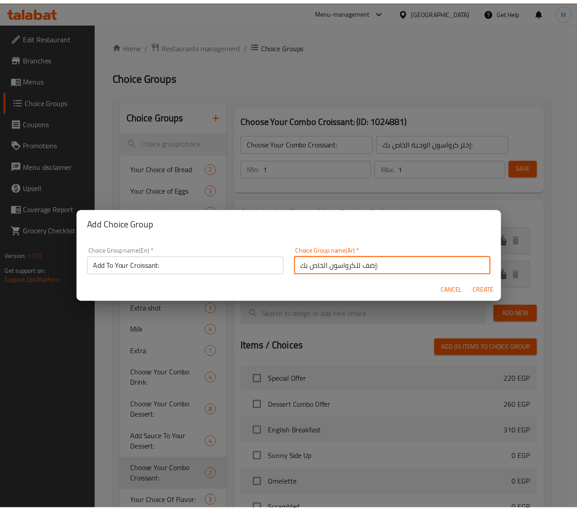
scroll to position [2, 0]
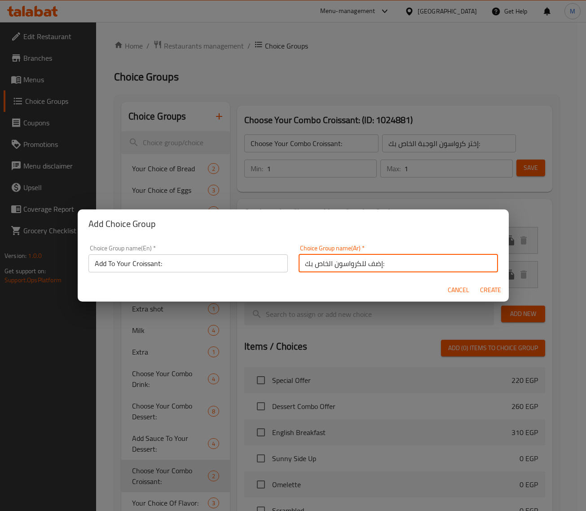
type input "إضف للكرواسون الخاص بك:"
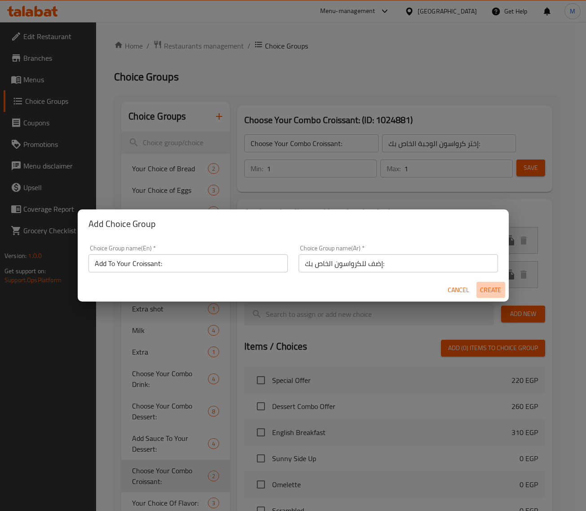
click at [494, 295] on span "Create" at bounding box center [491, 289] width 22 height 11
type input "Add To Your Croissant:"
type input "إضف للكرواسون الخاص بك:"
type input "0"
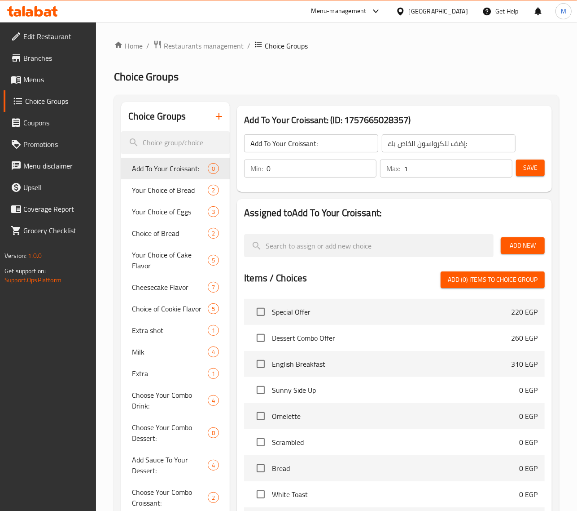
type input "1"
click at [503, 165] on input "1" at bounding box center [458, 168] width 109 height 18
click at [511, 244] on span "Add New" at bounding box center [523, 245] width 30 height 11
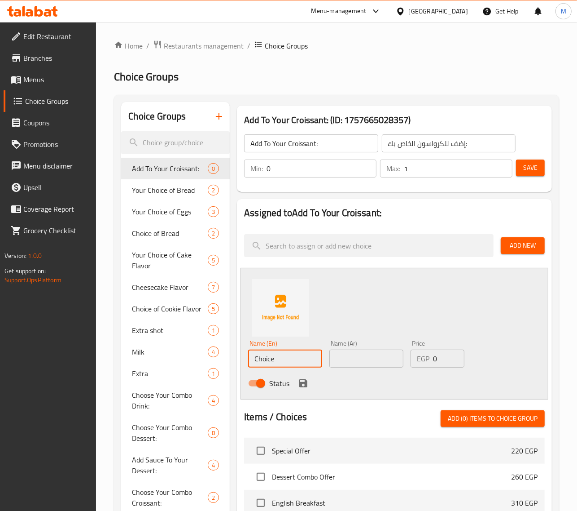
click at [290, 358] on input "Choice" at bounding box center [285, 358] width 74 height 18
type input "Smoked Turkey"
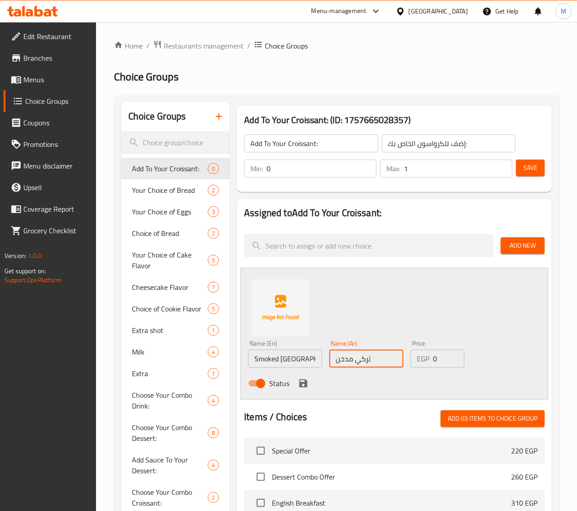
type input "تركي مدخن"
drag, startPoint x: 438, startPoint y: 361, endPoint x: 423, endPoint y: 361, distance: 15.3
click at [423, 361] on div "EGP 0 Price" at bounding box center [438, 358] width 54 height 18
type input "40"
click at [303, 385] on icon "save" at bounding box center [303, 383] width 11 height 11
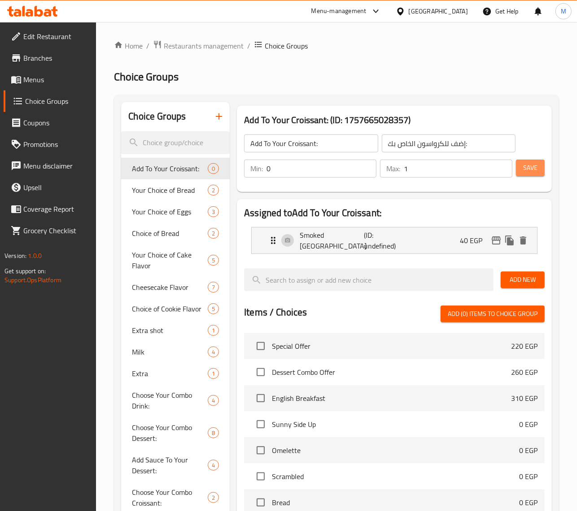
click at [529, 171] on span "Save" at bounding box center [531, 167] width 14 height 11
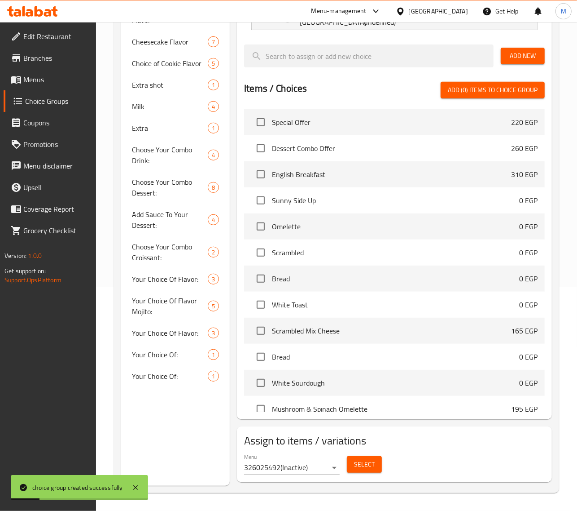
scroll to position [0, 0]
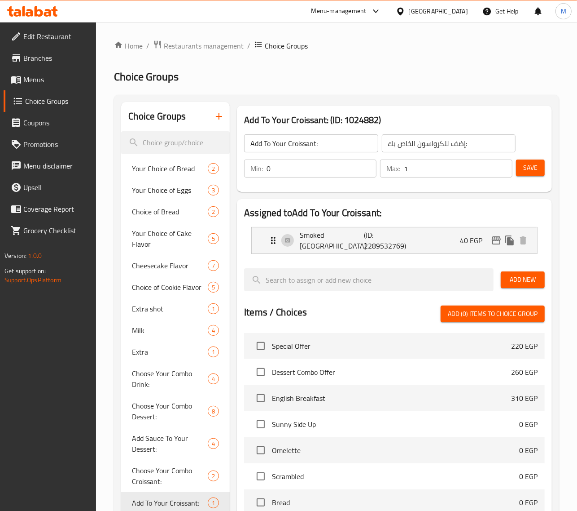
click at [47, 63] on span "Branches" at bounding box center [56, 58] width 66 height 11
